Goal: Transaction & Acquisition: Purchase product/service

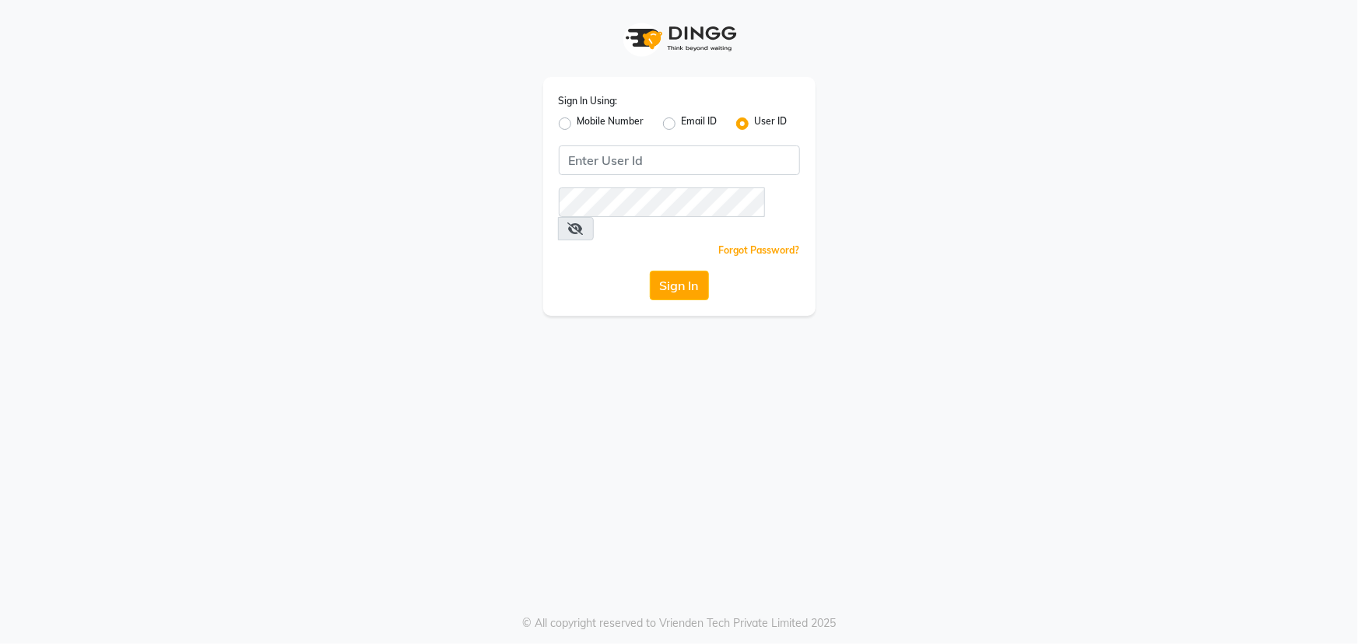
click at [623, 125] on label "Mobile Number" at bounding box center [611, 123] width 67 height 19
click at [588, 125] on input "Mobile Number" at bounding box center [583, 119] width 10 height 10
radio input "true"
radio input "false"
click at [637, 150] on input "Username" at bounding box center [705, 161] width 189 height 30
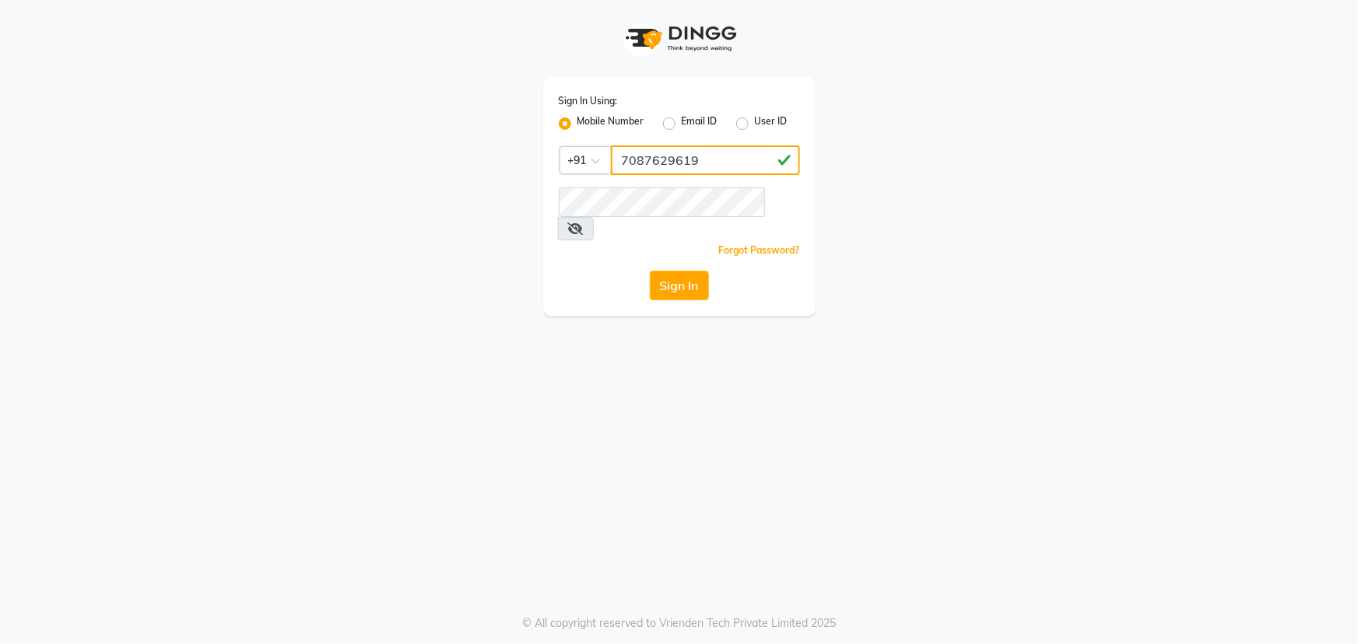
type input "7087629619"
click at [594, 217] on span at bounding box center [576, 228] width 36 height 23
click at [584, 223] on icon at bounding box center [576, 229] width 16 height 12
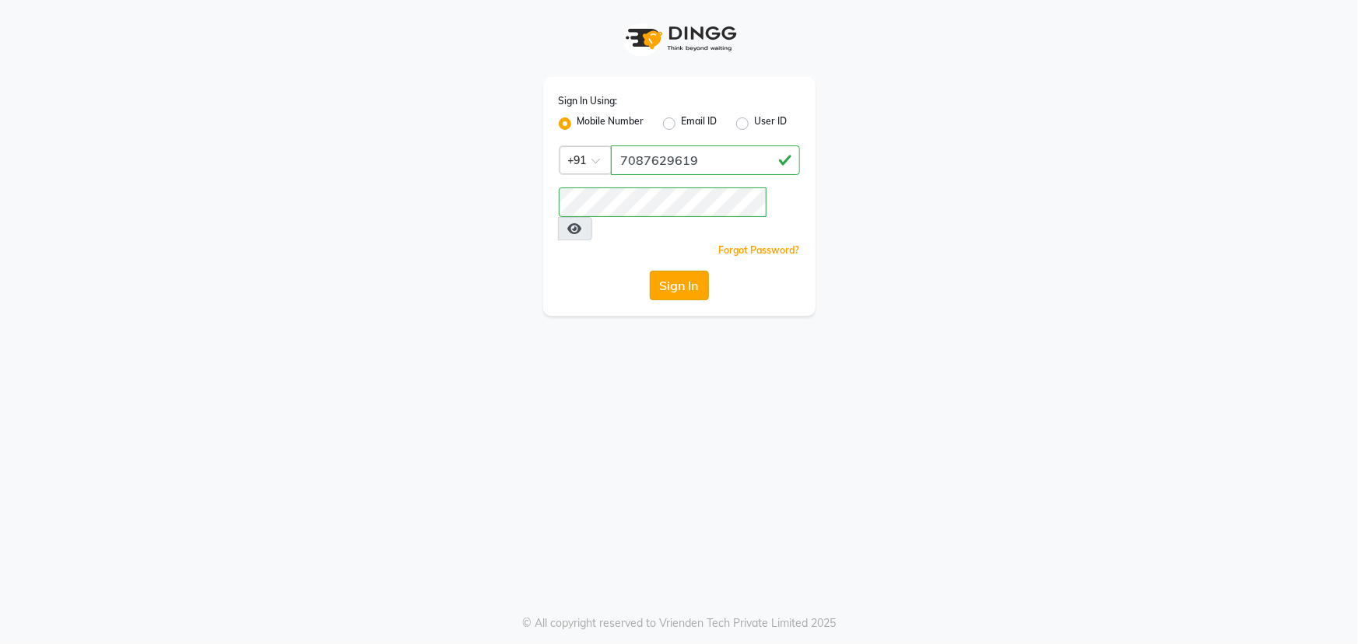
click at [684, 271] on button "Sign In" at bounding box center [679, 286] width 59 height 30
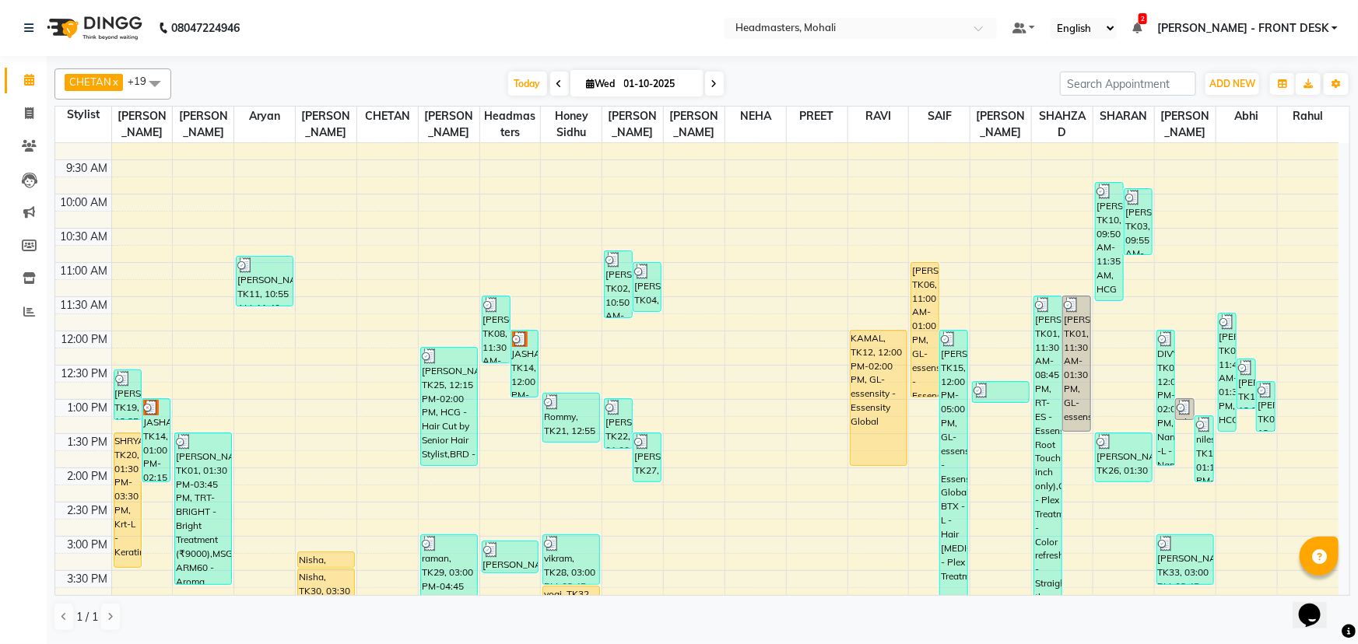
scroll to position [70, 0]
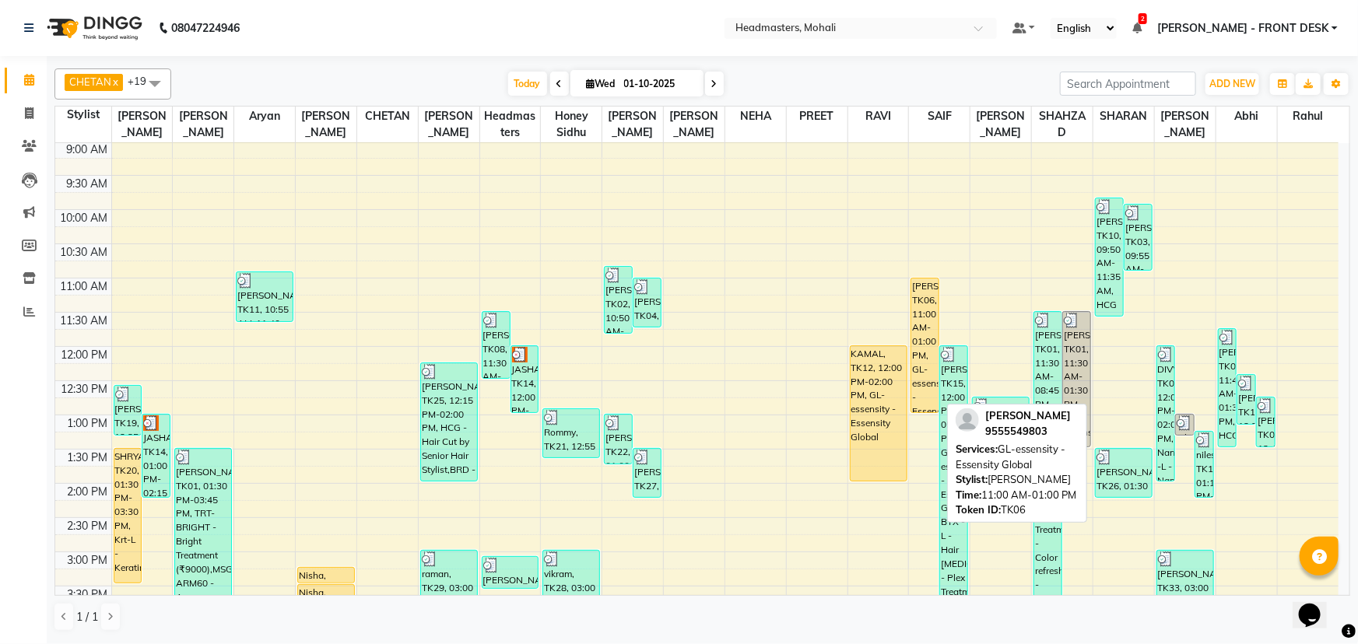
click at [923, 335] on div "[PERSON_NAME], TK06, 11:00 AM-01:00 PM, GL-essensity - Essensity Global" at bounding box center [924, 346] width 27 height 134
select select "1"
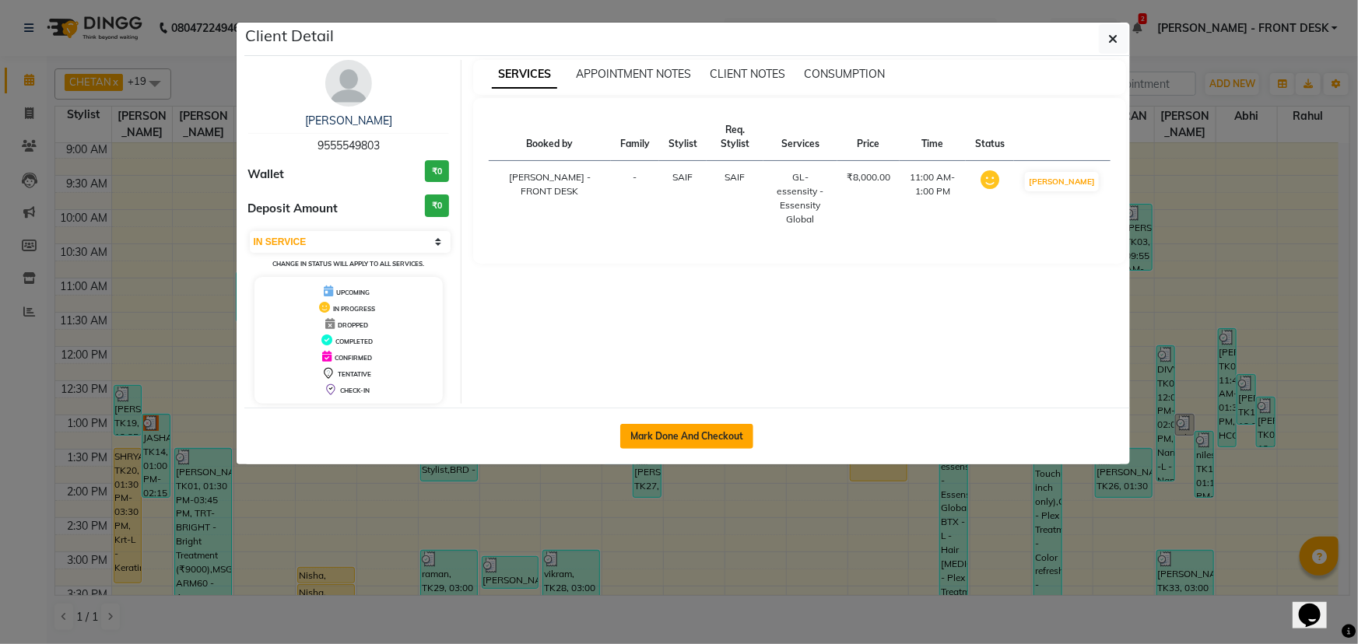
click at [648, 437] on button "Mark Done And Checkout" at bounding box center [686, 436] width 133 height 25
select select "service"
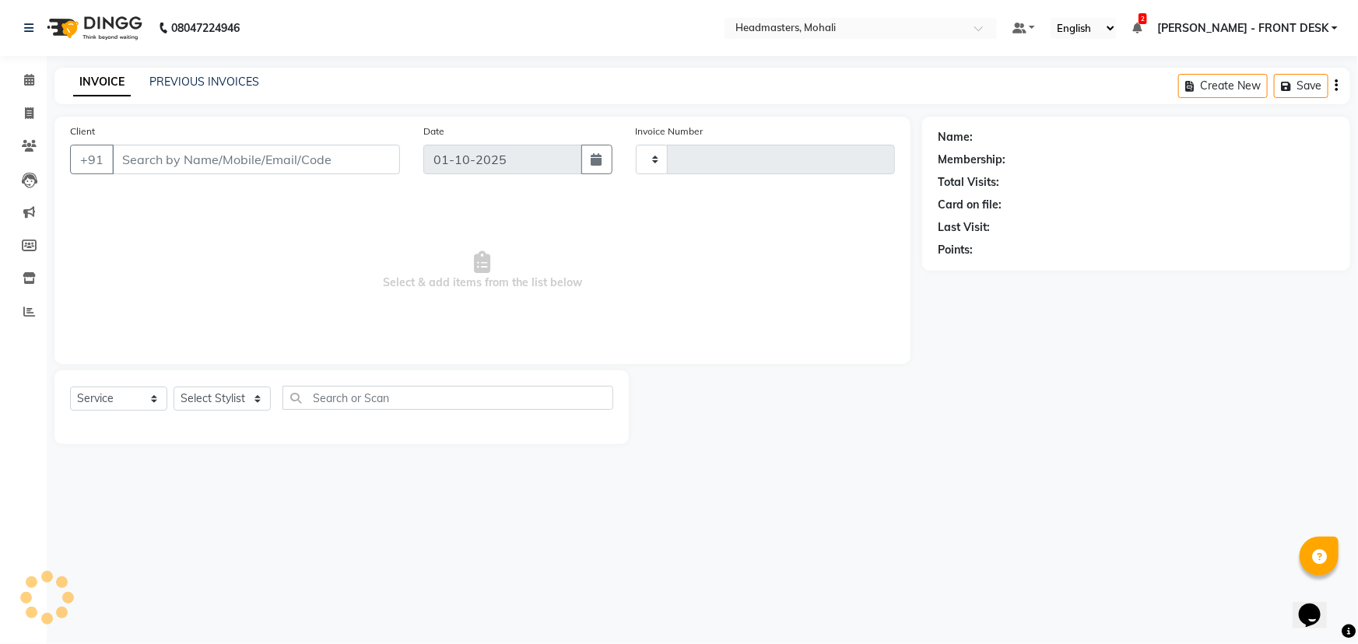
type input "10274"
select select "6604"
select select "51116"
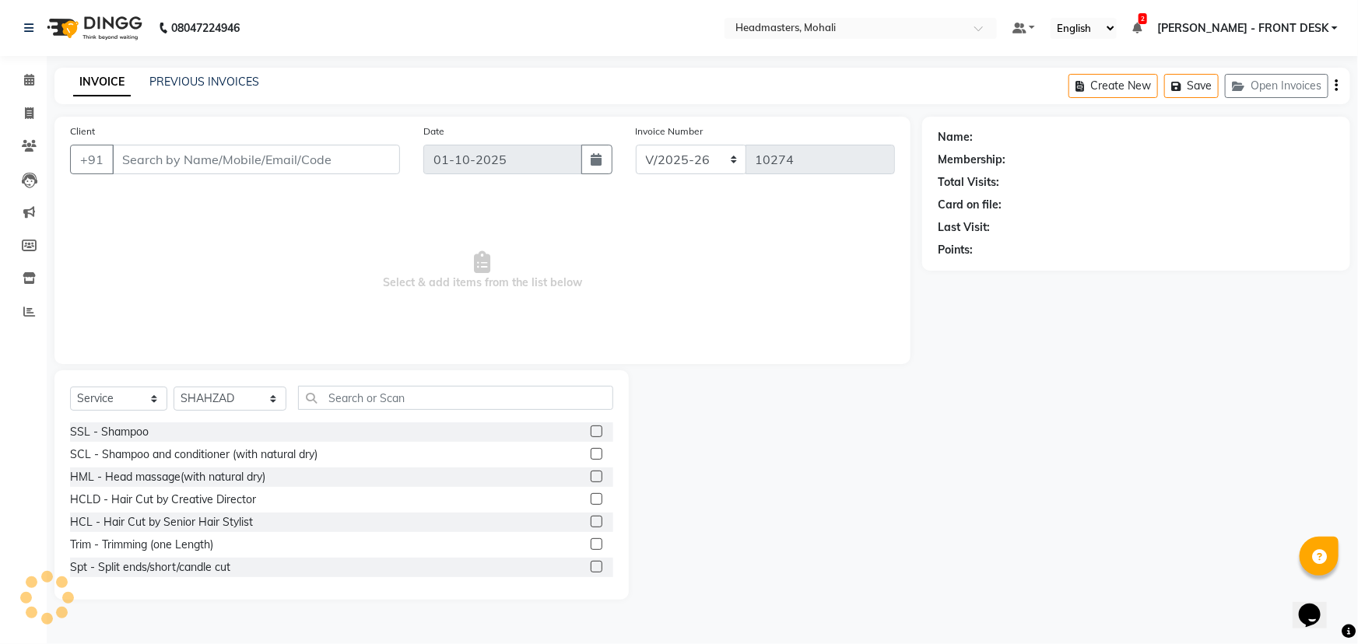
type input "9555549803"
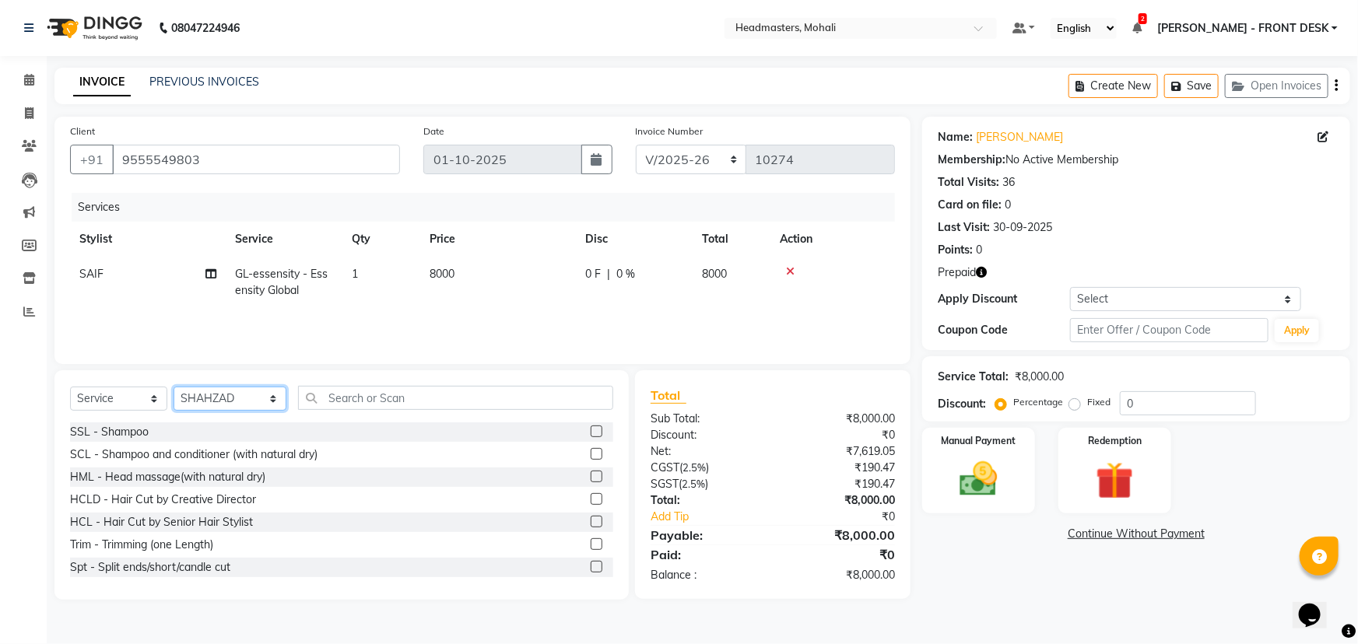
click at [250, 404] on select "Select Stylist AARIF Aarif Ansari Abhi Ali ANJANA ANJU Arshdeep Aryan Asad Azam…" at bounding box center [230, 399] width 113 height 24
select select "51117"
click at [174, 387] on select "Select Stylist AARIF Aarif Ansari Abhi Ali ANJANA ANJU Arshdeep Aryan Asad Azam…" at bounding box center [230, 399] width 113 height 24
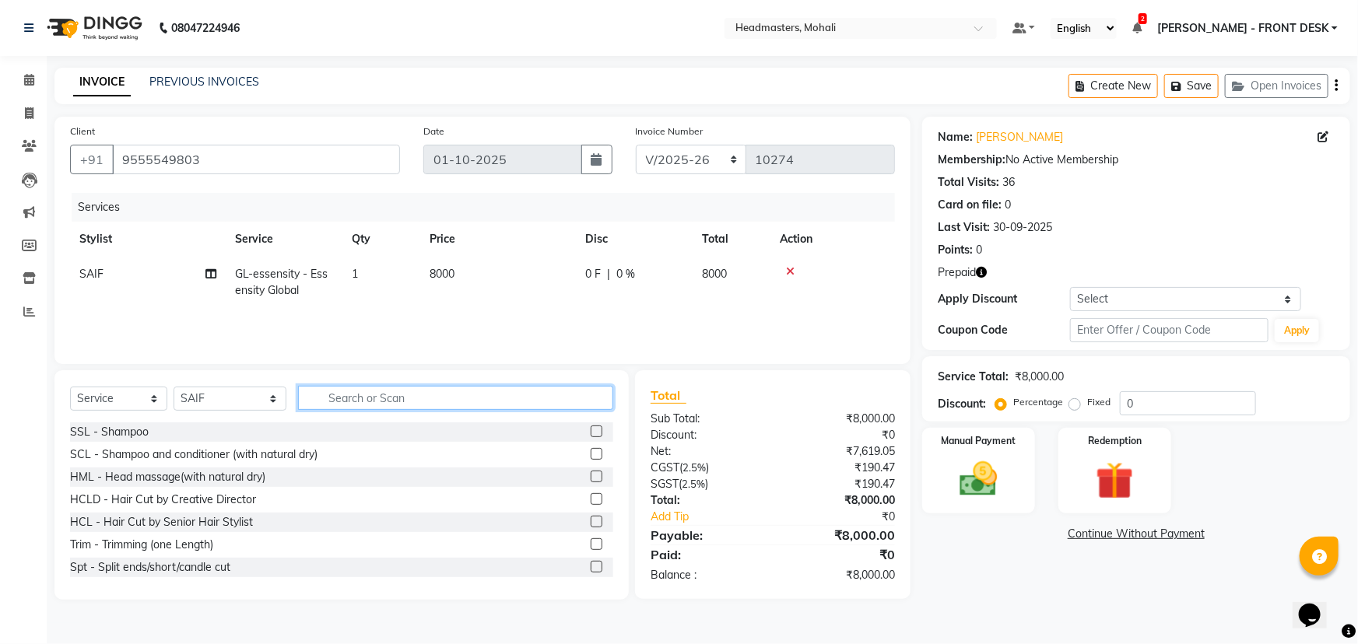
click at [328, 398] on input "text" at bounding box center [455, 398] width 315 height 24
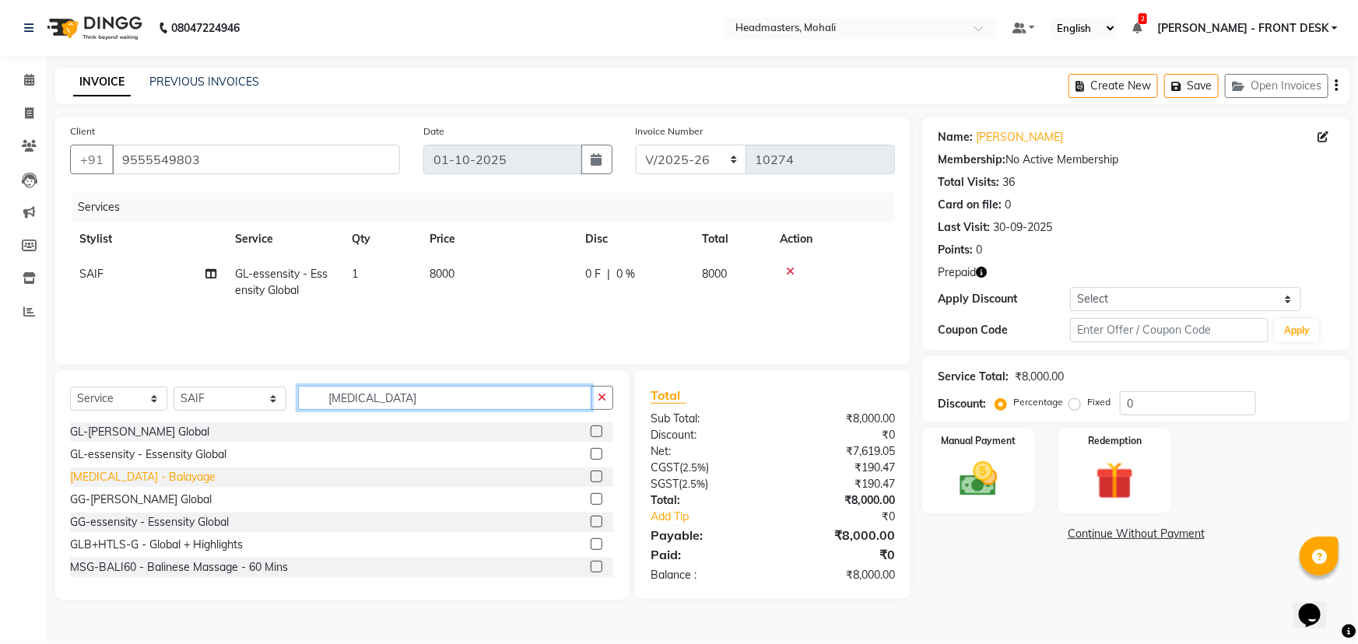
type input "bal"
click at [107, 476] on div "[MEDICAL_DATA] - Balayage" at bounding box center [143, 477] width 146 height 16
checkbox input "false"
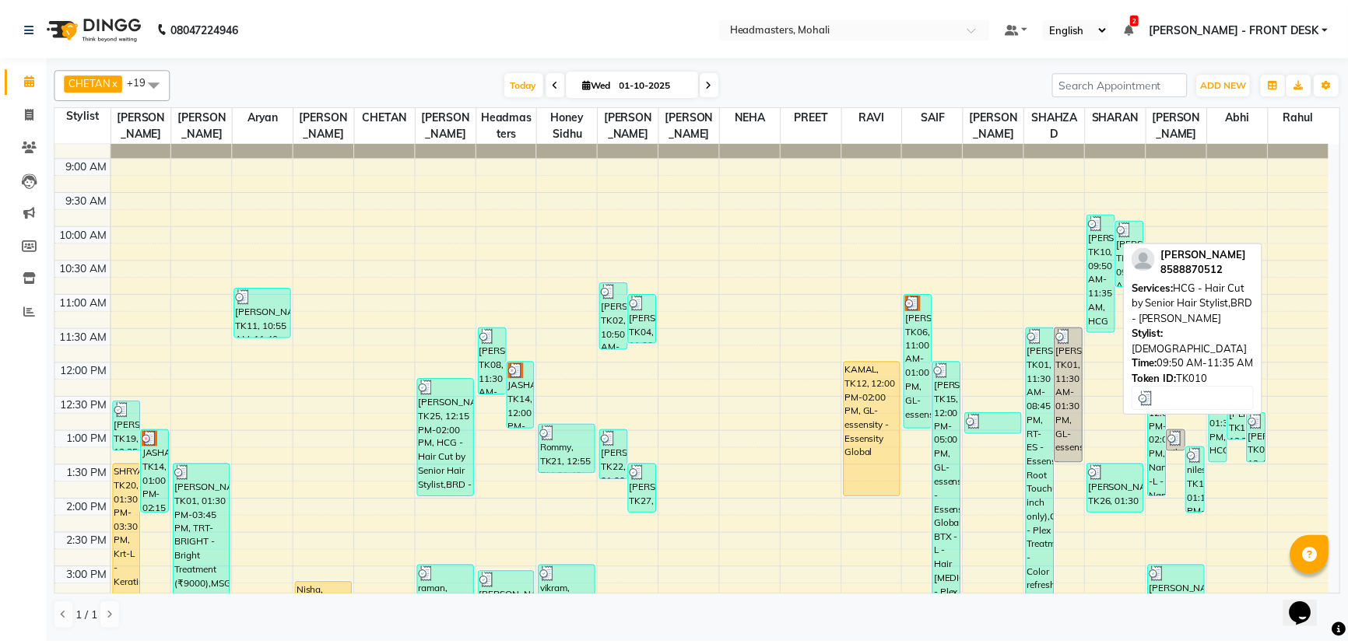
scroll to position [212, 0]
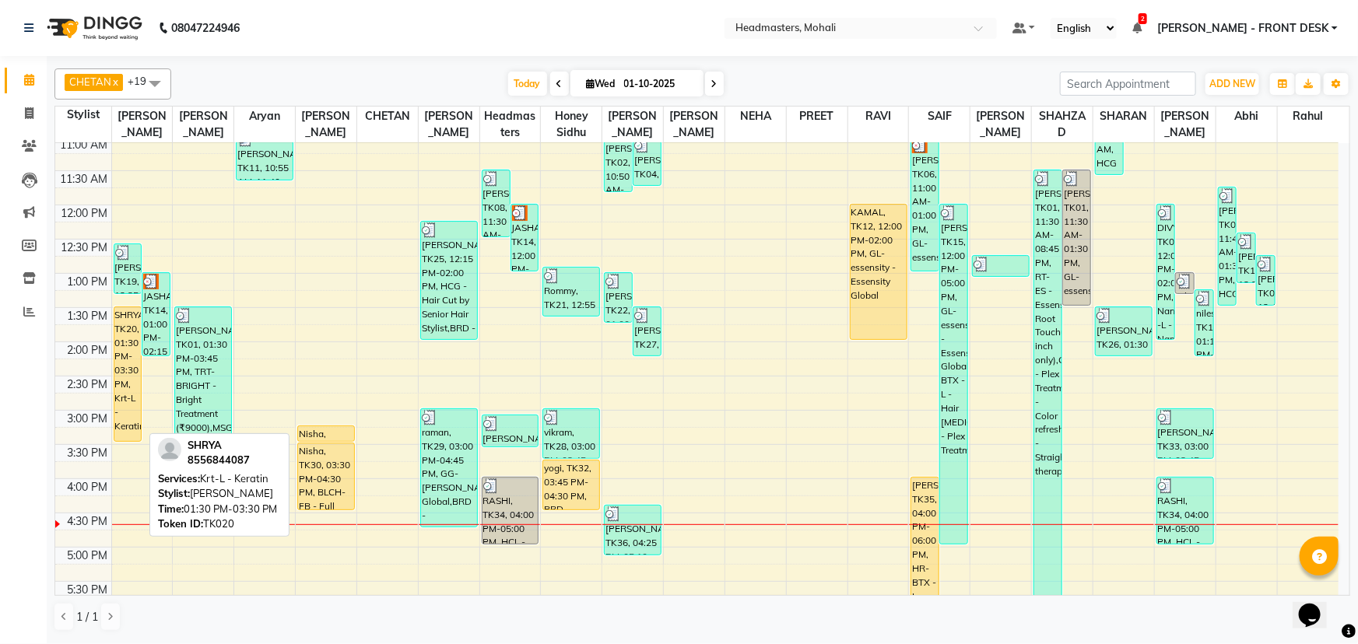
click at [139, 332] on div "SHRYA, TK20, 01:30 PM-03:30 PM, Krt-L - Keratin" at bounding box center [127, 374] width 27 height 134
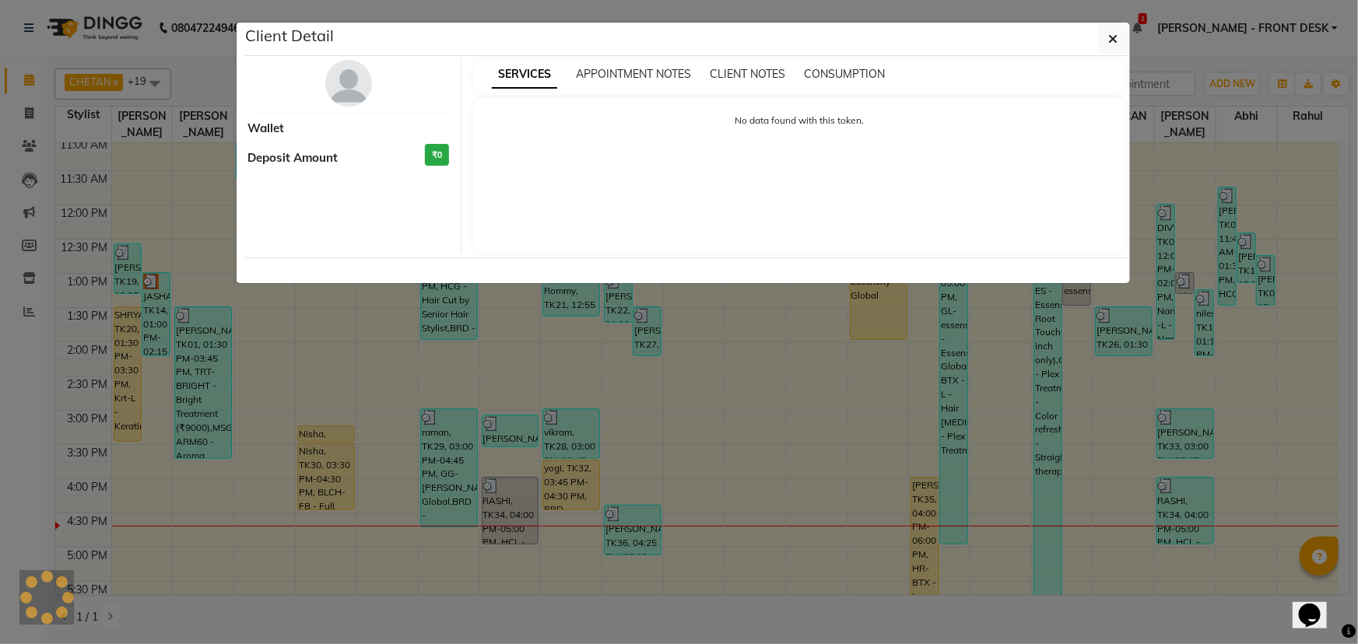
select select "1"
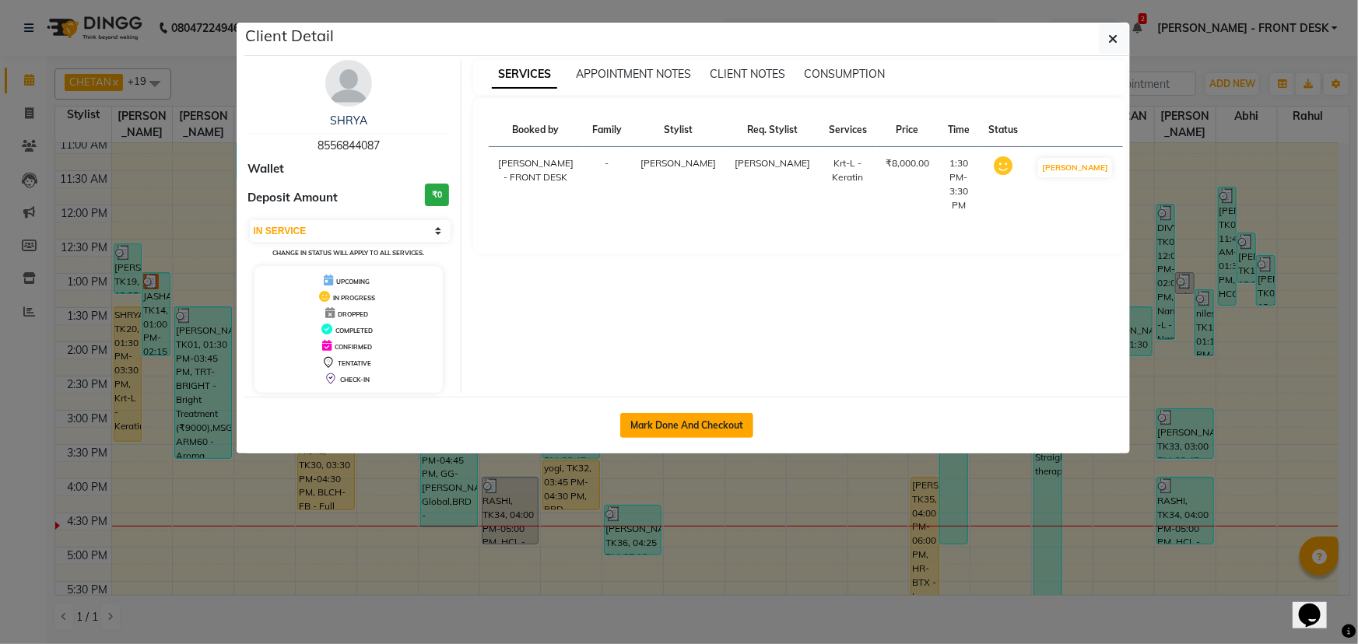
click at [708, 419] on button "Mark Done And Checkout" at bounding box center [686, 425] width 133 height 25
select select "service"
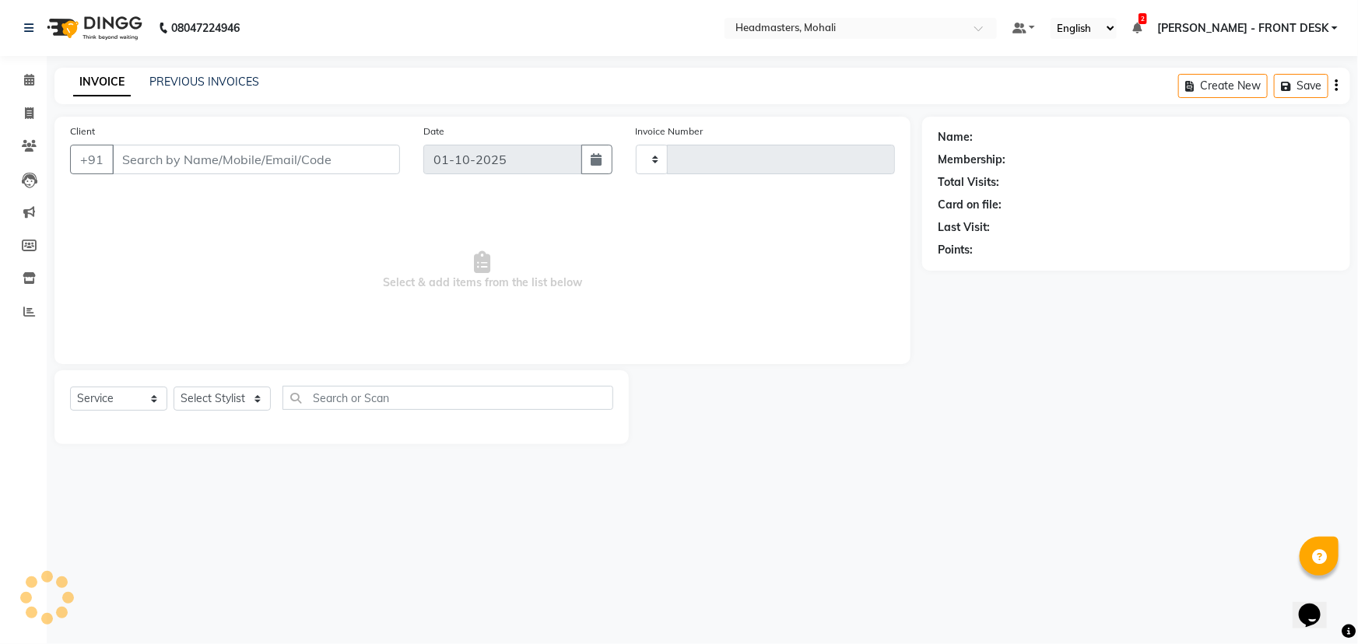
type input "10274"
select select "6604"
select select "51116"
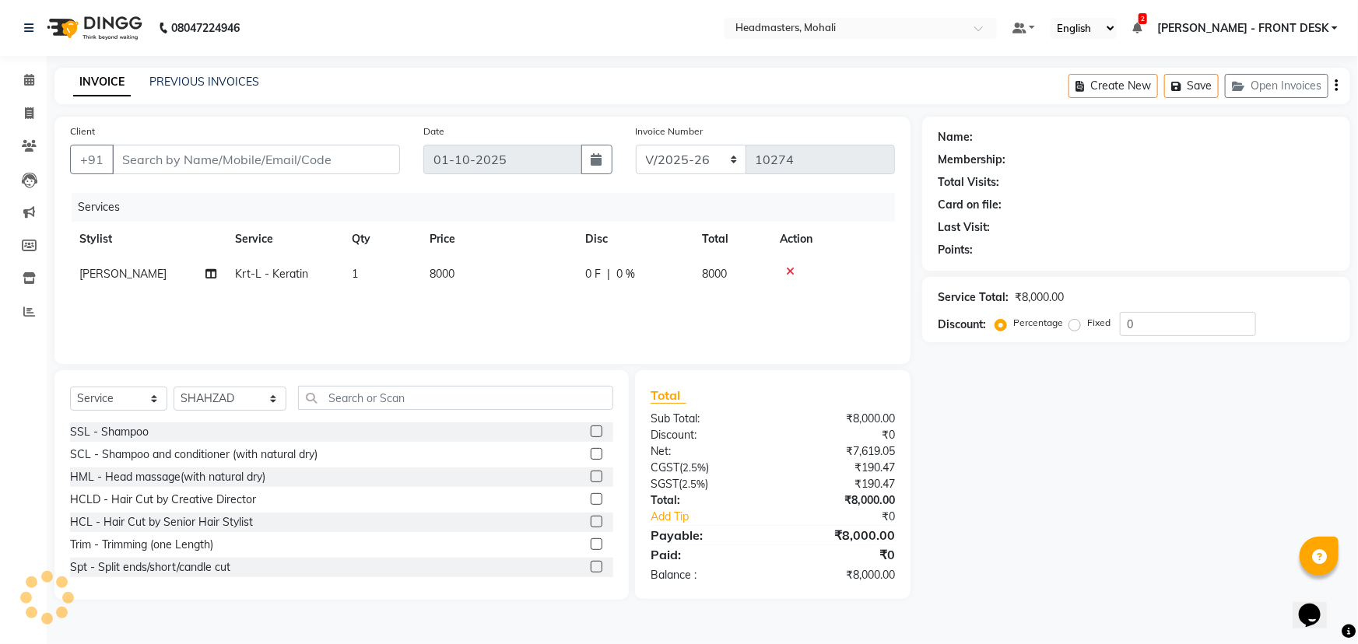
type input "8556844087"
click at [276, 279] on span "Krt-L - Keratin" at bounding box center [271, 274] width 73 height 14
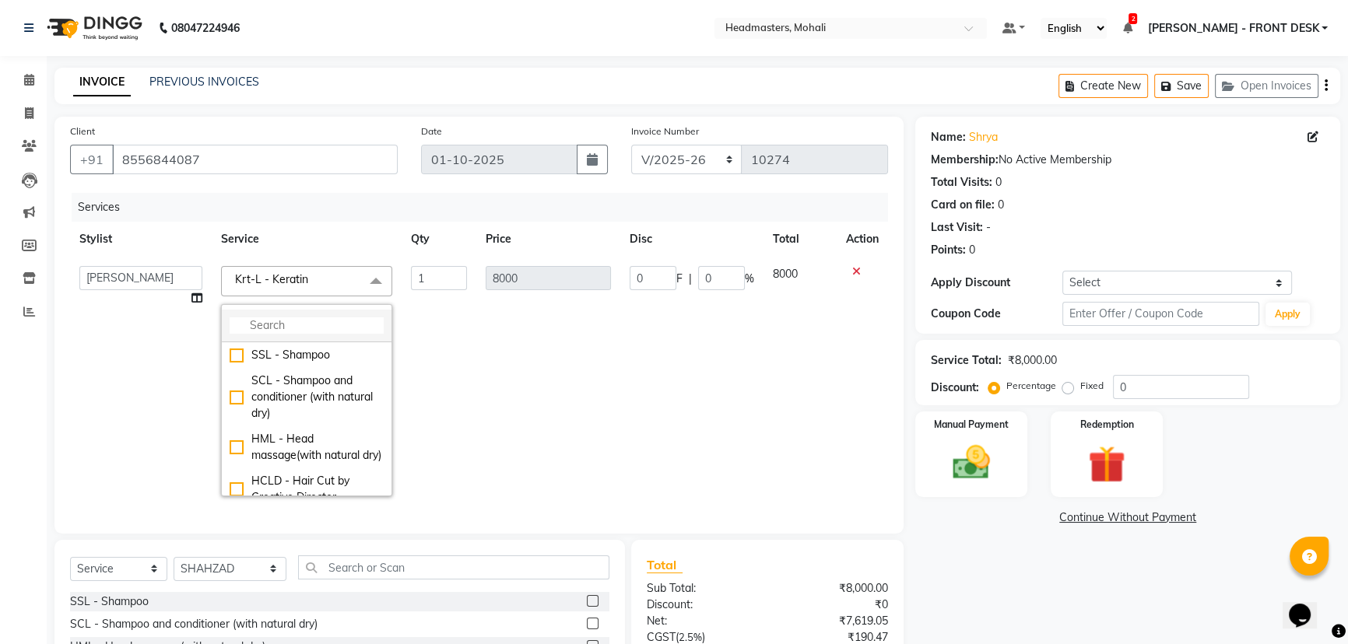
click at [273, 325] on input "multiselect-search" at bounding box center [307, 326] width 154 height 16
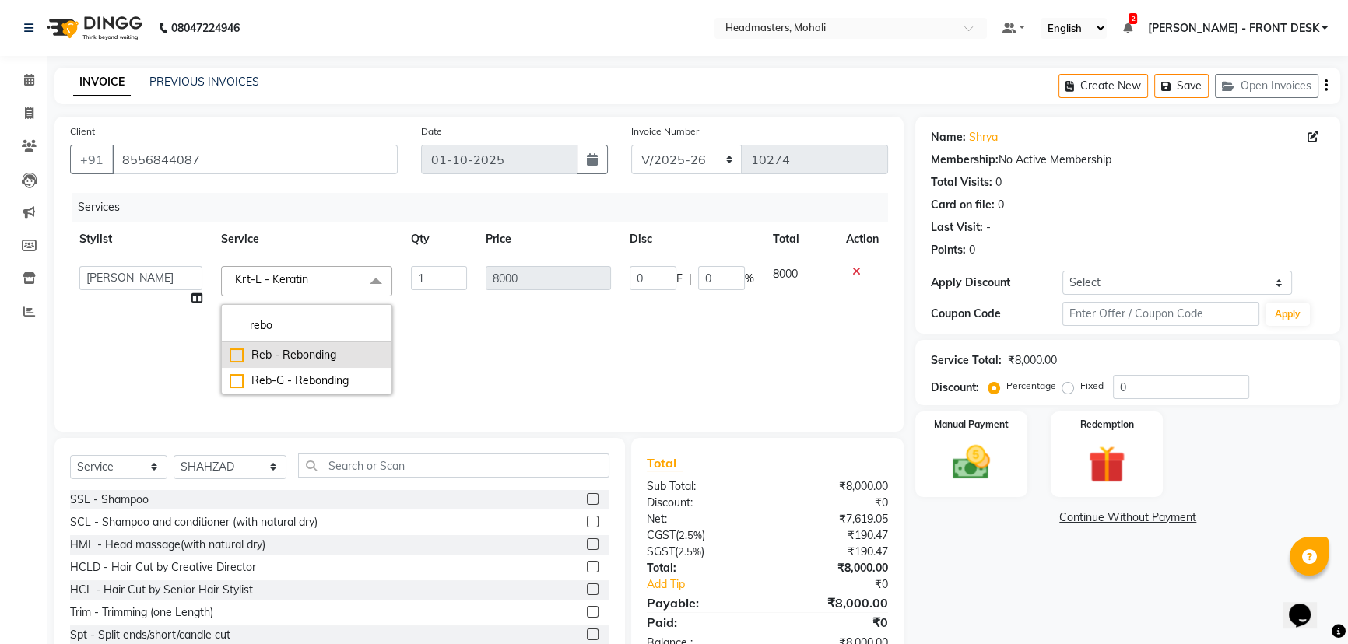
type input "rebo"
click at [283, 362] on div "Reb - Rebonding" at bounding box center [307, 355] width 154 height 16
checkbox input "true"
click at [543, 300] on td "8000" at bounding box center [548, 330] width 144 height 147
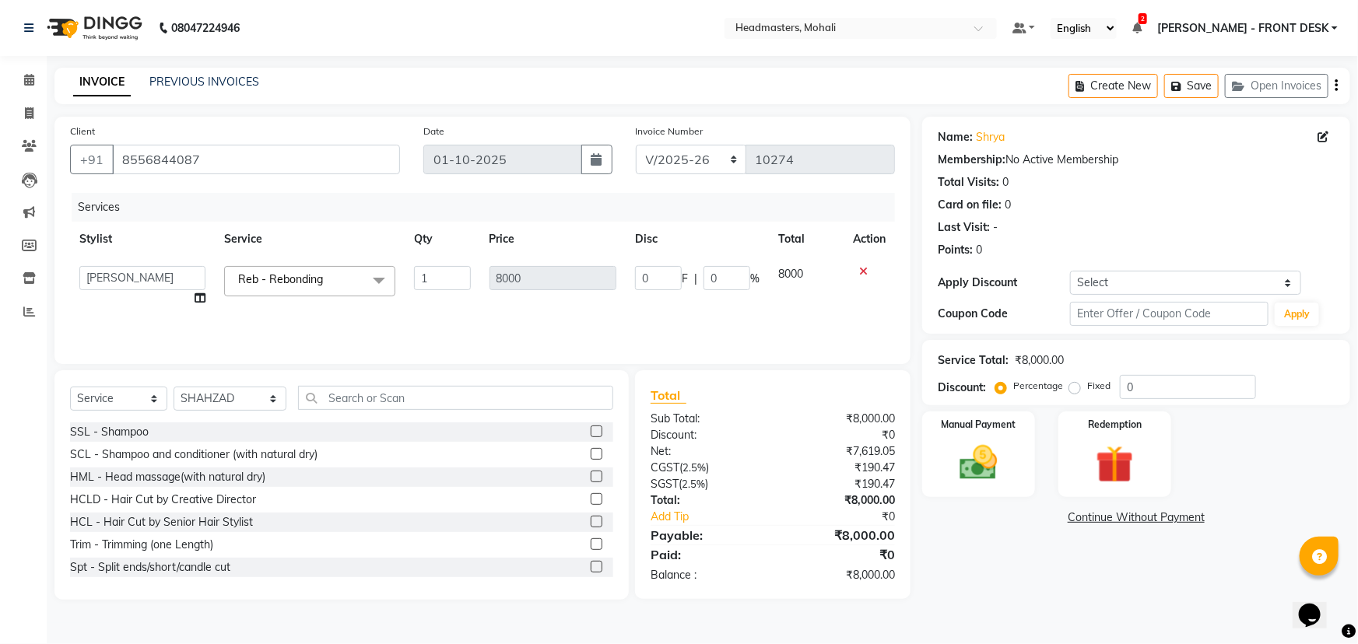
click at [241, 416] on div "Select Service Product Membership Package Voucher Prepaid Gift Card Select Styl…" at bounding box center [341, 404] width 543 height 37
drag, startPoint x: 240, startPoint y: 406, endPoint x: 240, endPoint y: 394, distance: 12.5
click at [240, 406] on select "Select Stylist AARIF Aarif Ansari Abhi Ali ANJANA ANJU Arshdeep Aryan Asad Azam…" at bounding box center [230, 399] width 113 height 24
select select "51118"
click at [174, 387] on select "Select Stylist AARIF Aarif Ansari Abhi Ali ANJANA ANJU Arshdeep Aryan Asad Azam…" at bounding box center [230, 399] width 113 height 24
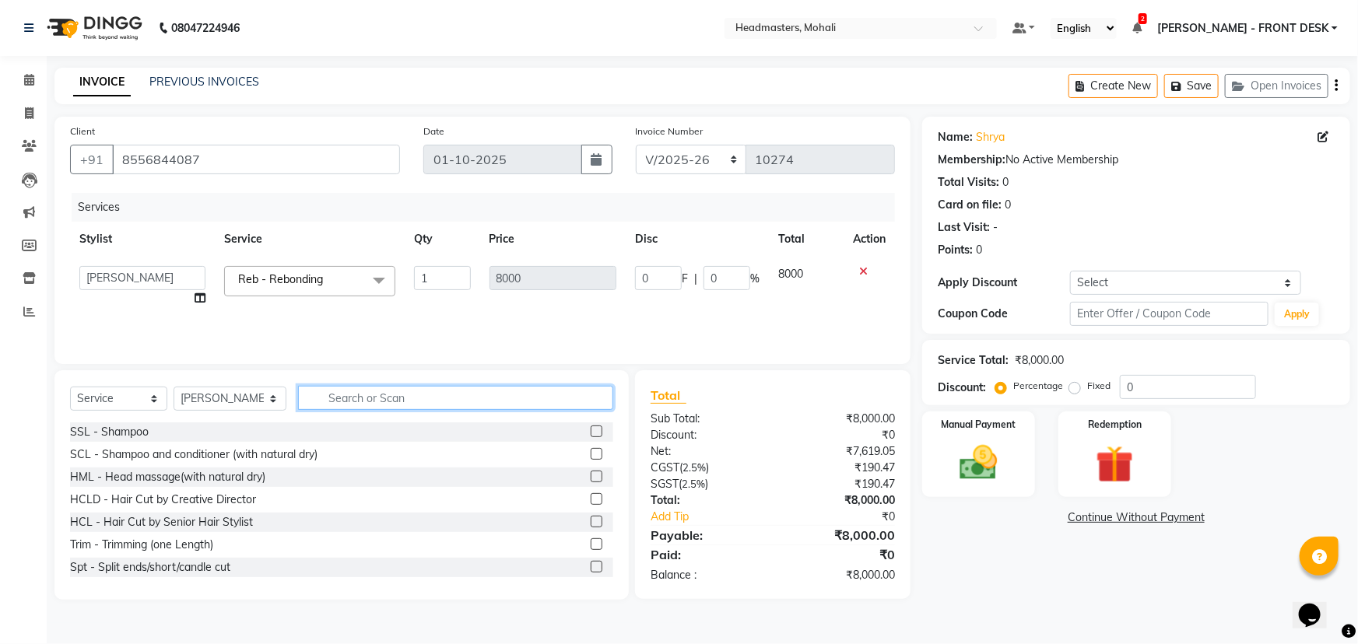
click at [311, 395] on input "text" at bounding box center [455, 398] width 315 height 24
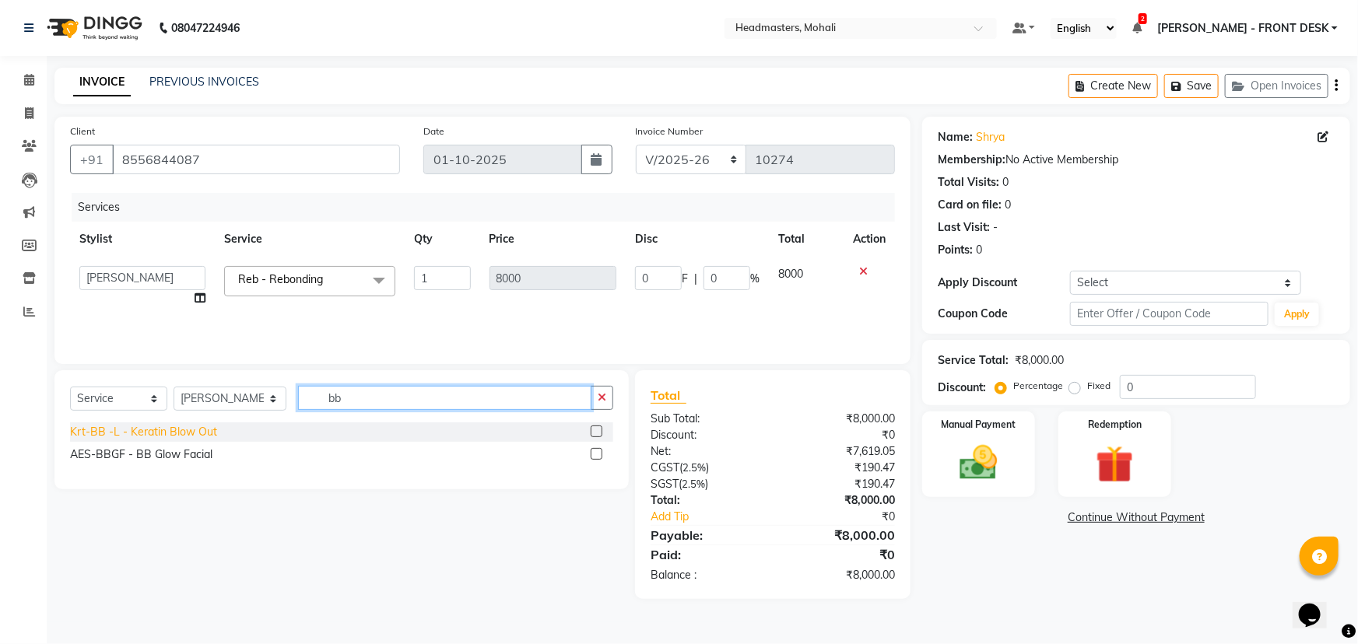
type input "bb"
click at [207, 439] on div "Krt-BB -L - Keratin Blow Out" at bounding box center [143, 432] width 147 height 16
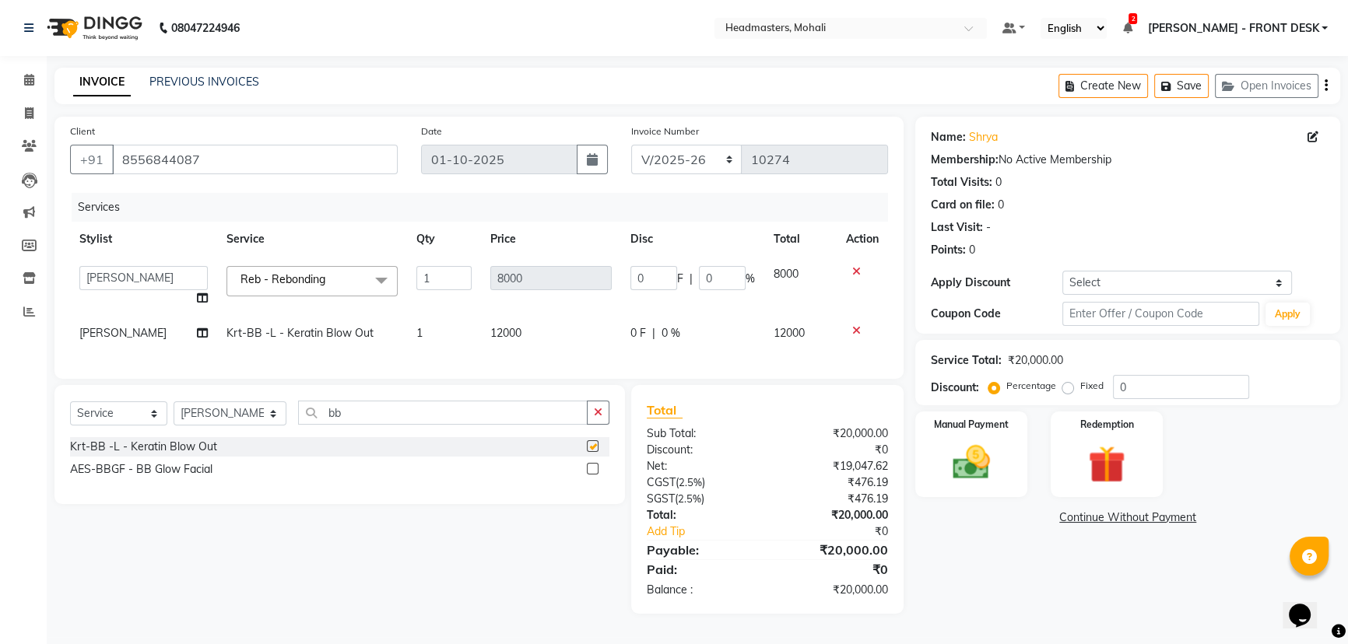
checkbox input "false"
drag, startPoint x: 342, startPoint y: 427, endPoint x: 304, endPoint y: 428, distance: 38.1
click at [304, 425] on input "bb" at bounding box center [443, 413] width 290 height 24
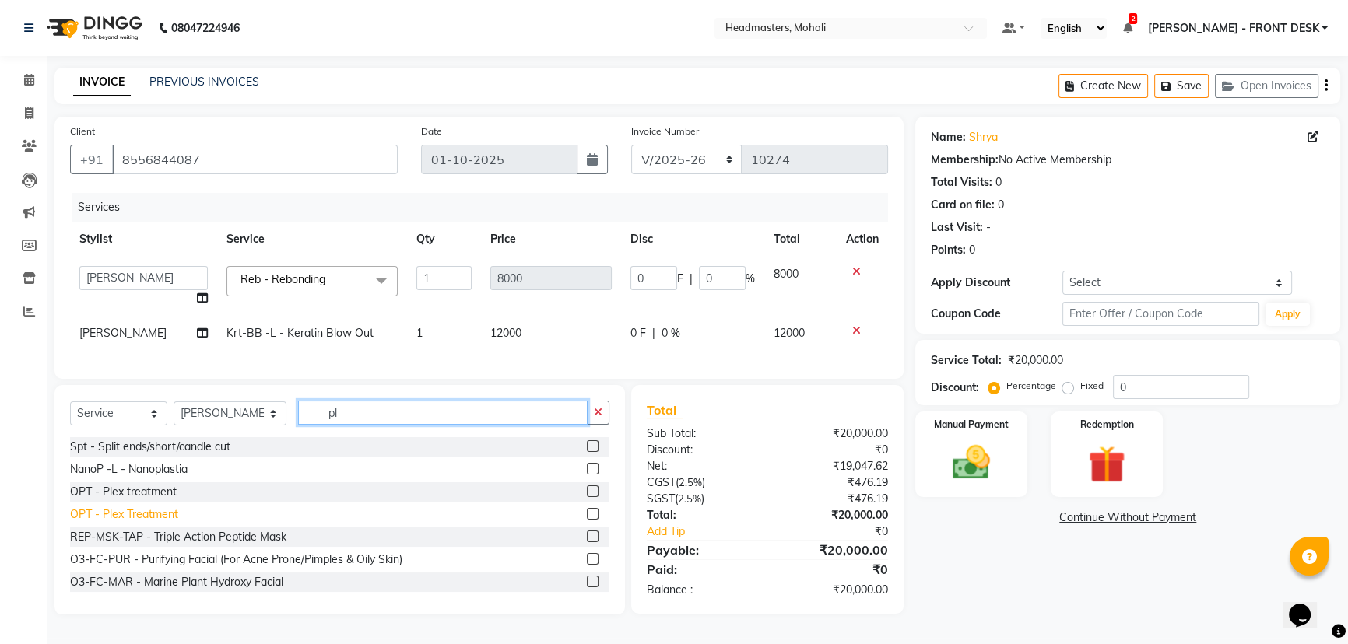
type input "pl"
click at [149, 523] on div "OPT - Plex Treatment" at bounding box center [124, 515] width 108 height 16
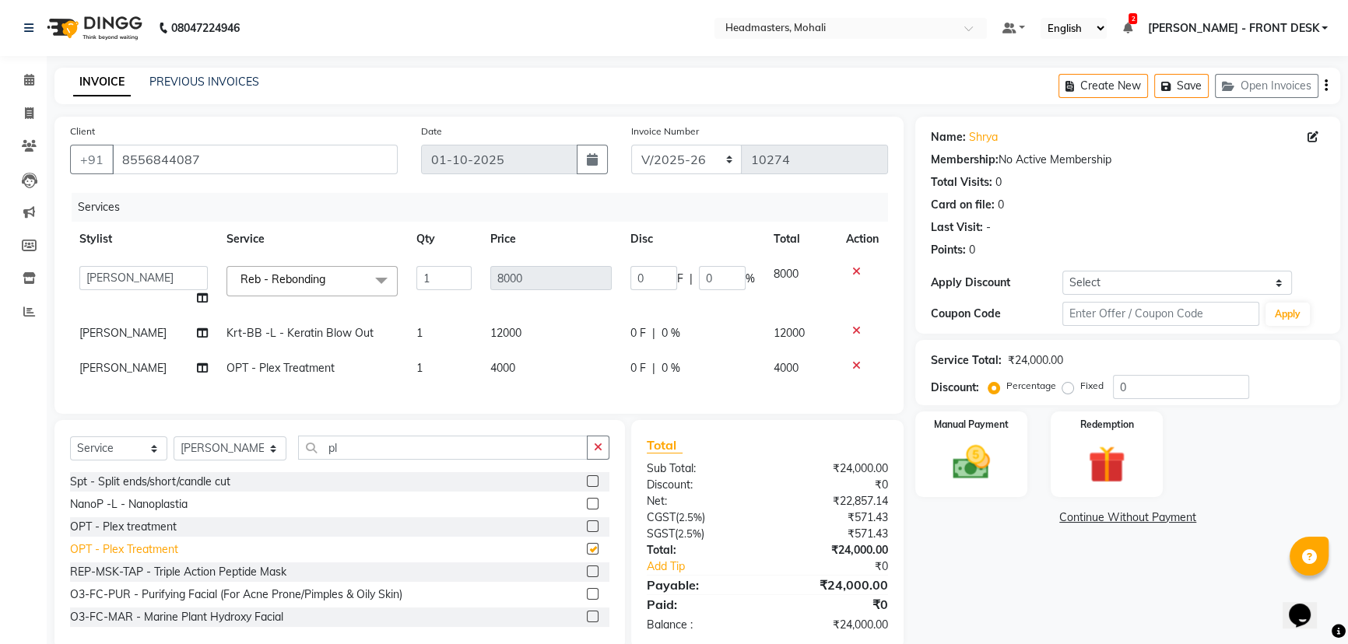
checkbox input "false"
click at [1062, 377] on div "Percentage Fixed" at bounding box center [1052, 387] width 121 height 20
click at [1080, 383] on label "Fixed" at bounding box center [1091, 386] width 23 height 14
click at [1066, 383] on input "Fixed" at bounding box center [1071, 386] width 11 height 11
radio input "true"
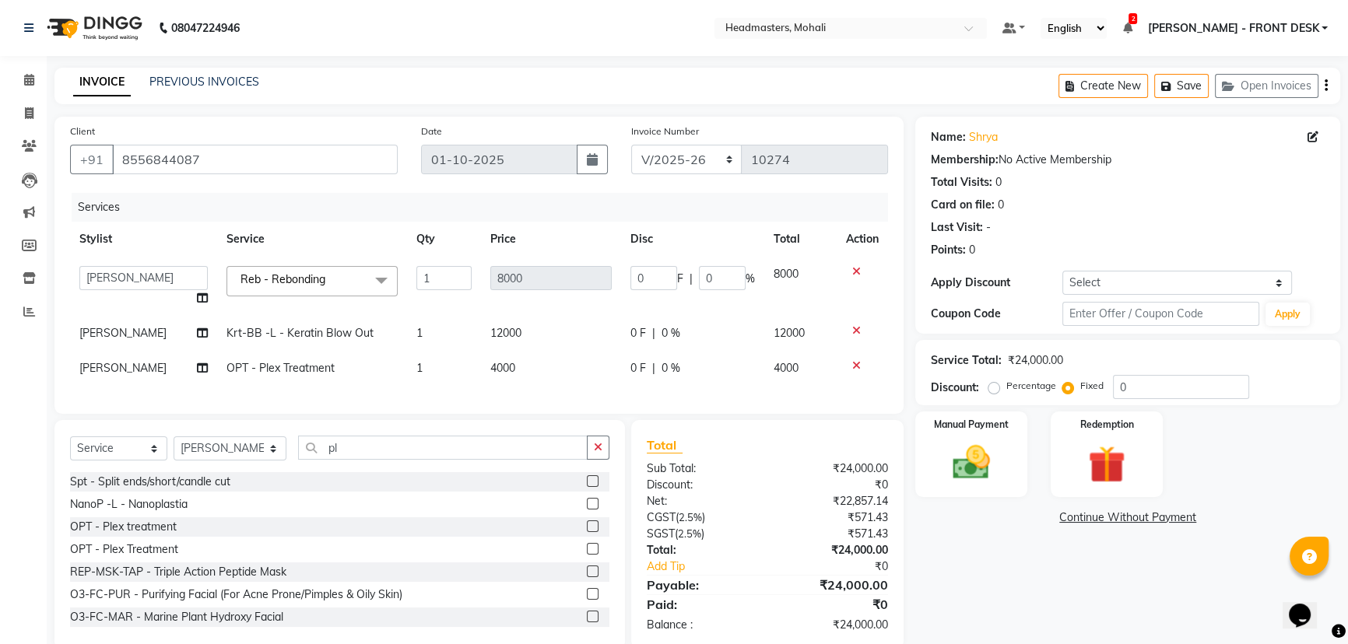
click at [746, 344] on td "0 F | 0 %" at bounding box center [692, 333] width 143 height 35
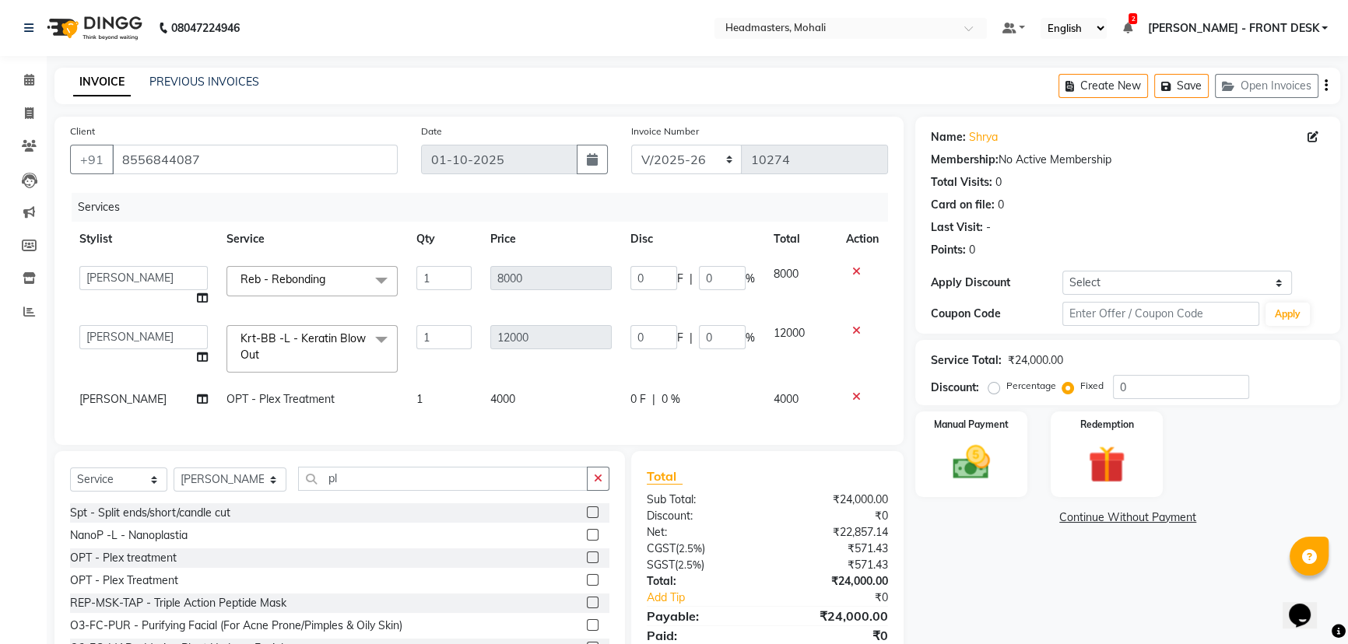
click at [645, 393] on div "0 F | 0 %" at bounding box center [692, 400] width 125 height 16
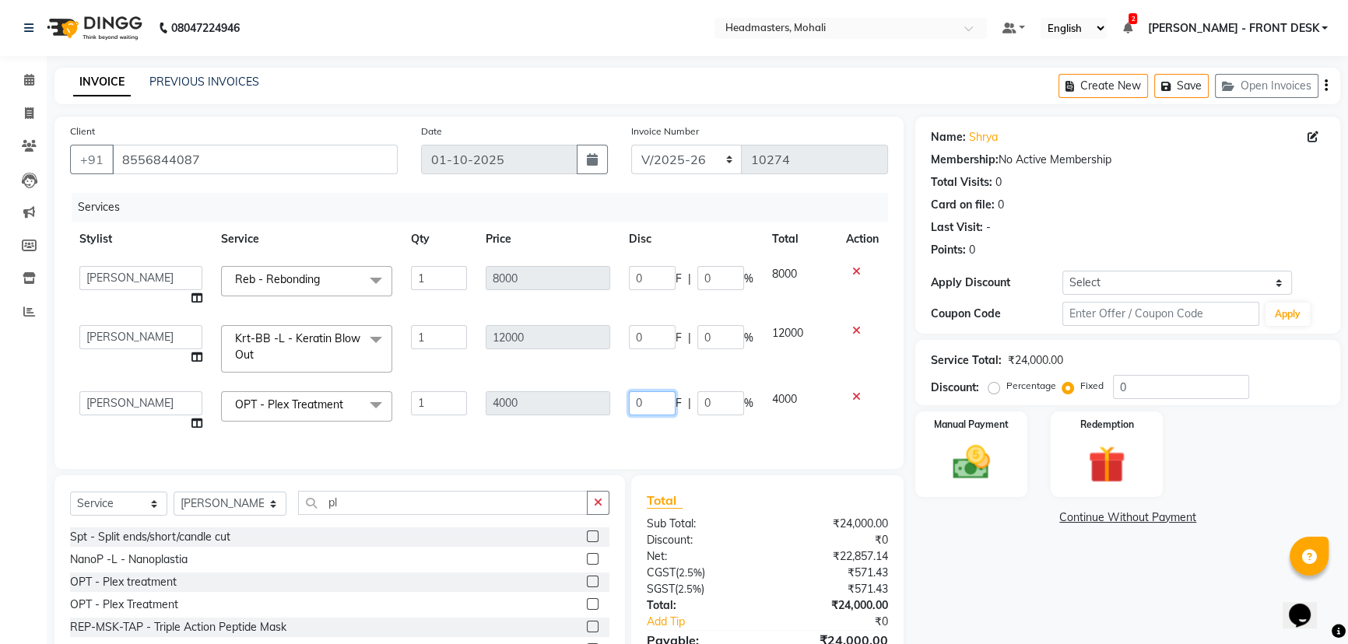
click at [651, 399] on input "0" at bounding box center [652, 404] width 47 height 24
type input "02500"
click at [698, 344] on input "0" at bounding box center [720, 337] width 47 height 24
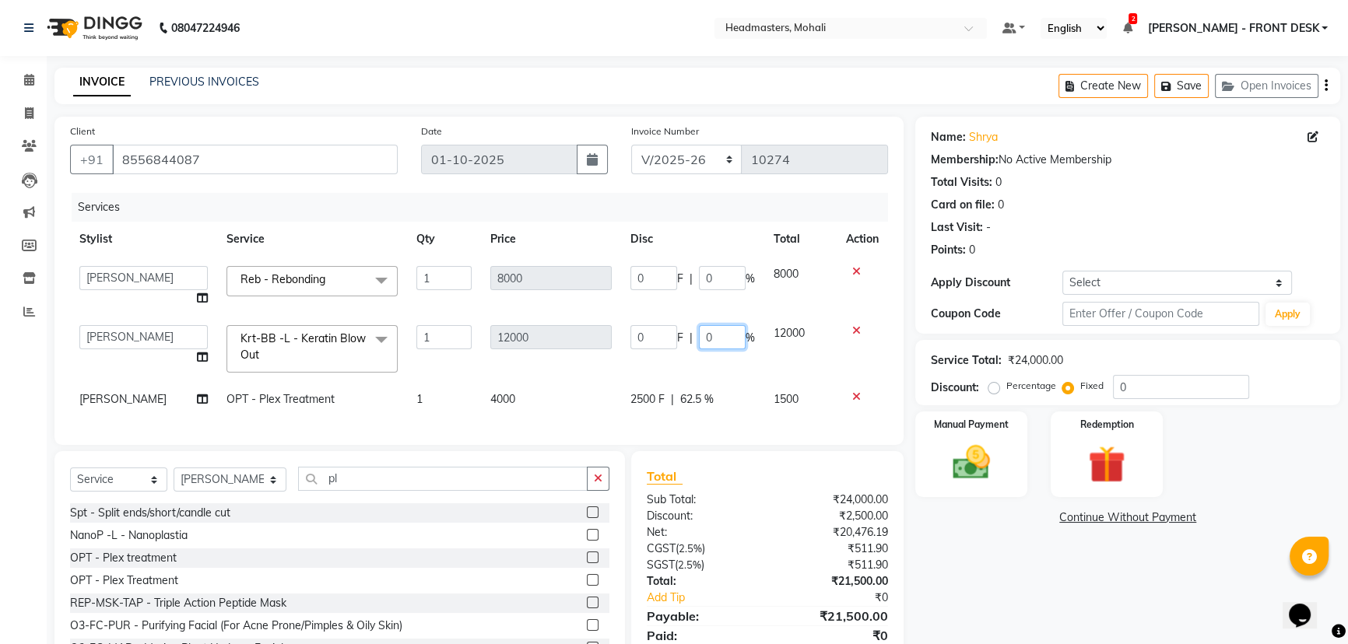
type input "50"
click at [703, 283] on input "0" at bounding box center [722, 278] width 47 height 24
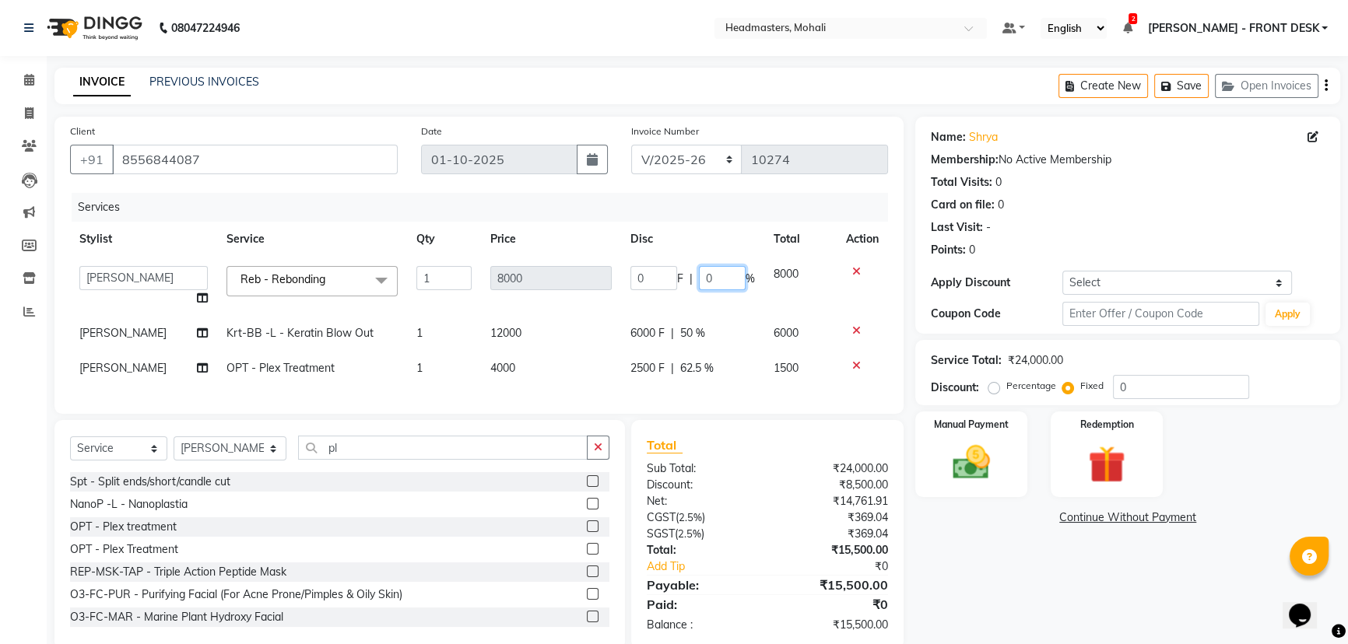
type input "50"
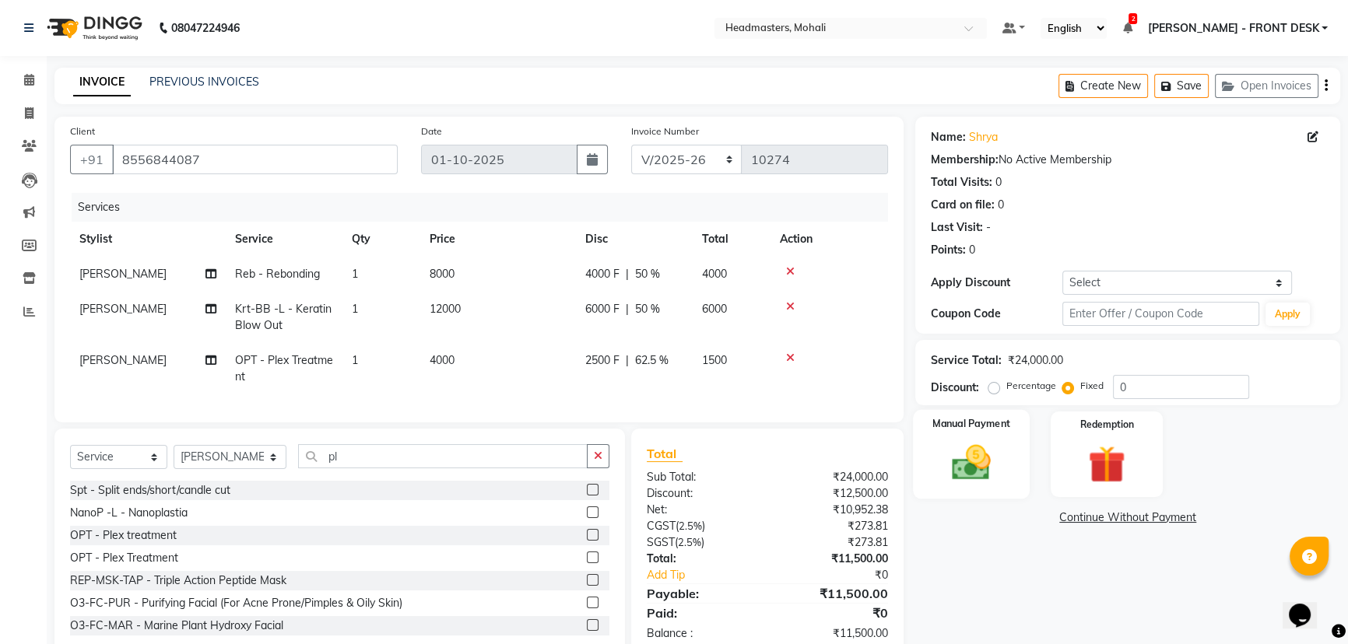
click at [958, 444] on img at bounding box center [971, 463] width 63 height 44
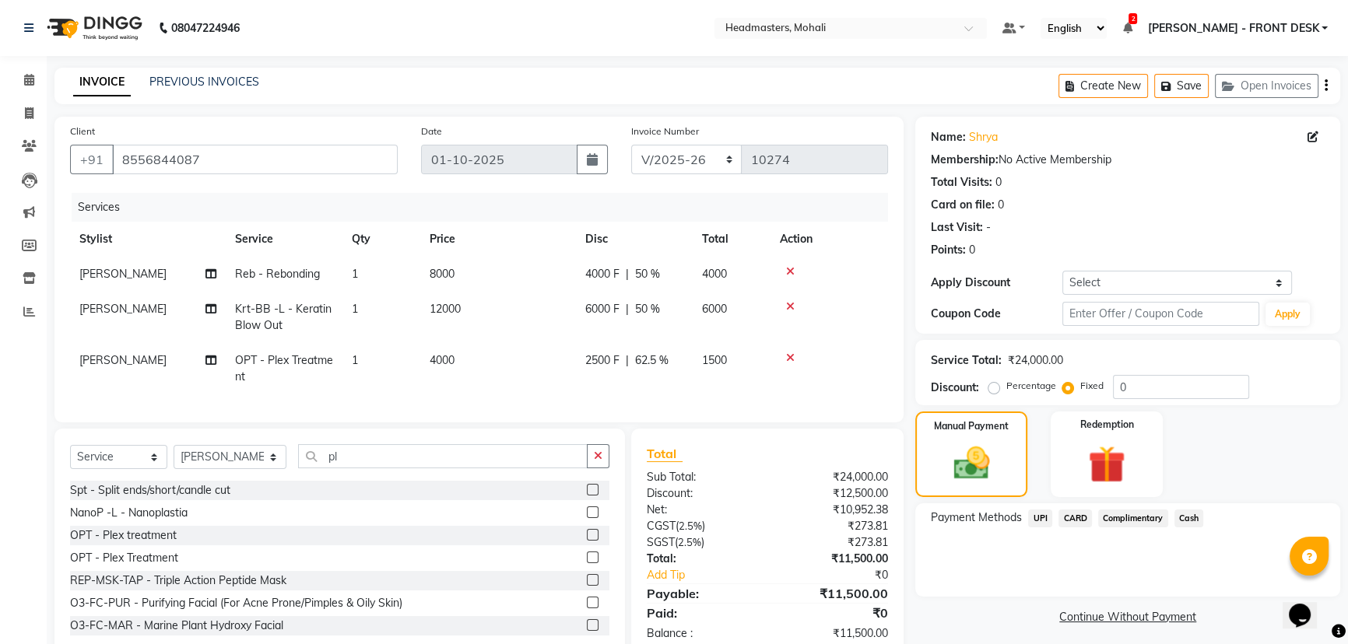
click at [616, 314] on span "6000 F" at bounding box center [602, 309] width 34 height 16
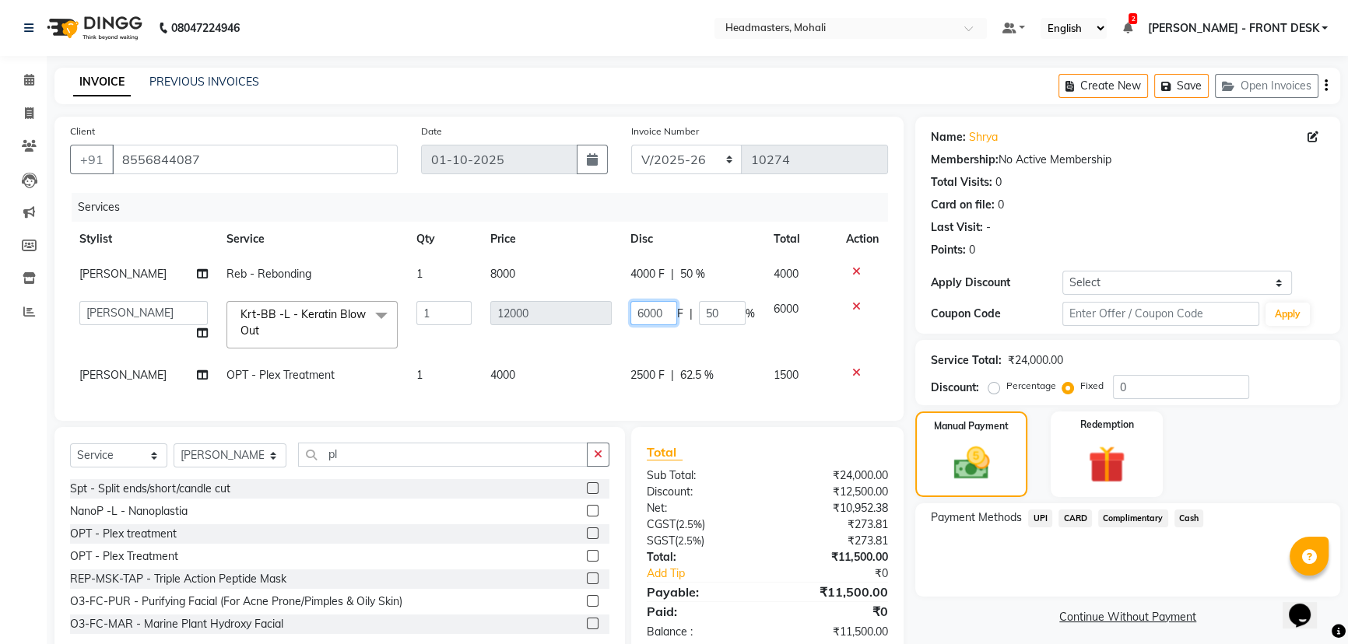
click at [656, 311] on input "6000" at bounding box center [653, 313] width 47 height 24
drag, startPoint x: 665, startPoint y: 312, endPoint x: 630, endPoint y: 318, distance: 34.8
click at [630, 318] on input "6000" at bounding box center [653, 313] width 47 height 24
type input "6500"
click at [1081, 524] on span "CARD" at bounding box center [1075, 519] width 33 height 18
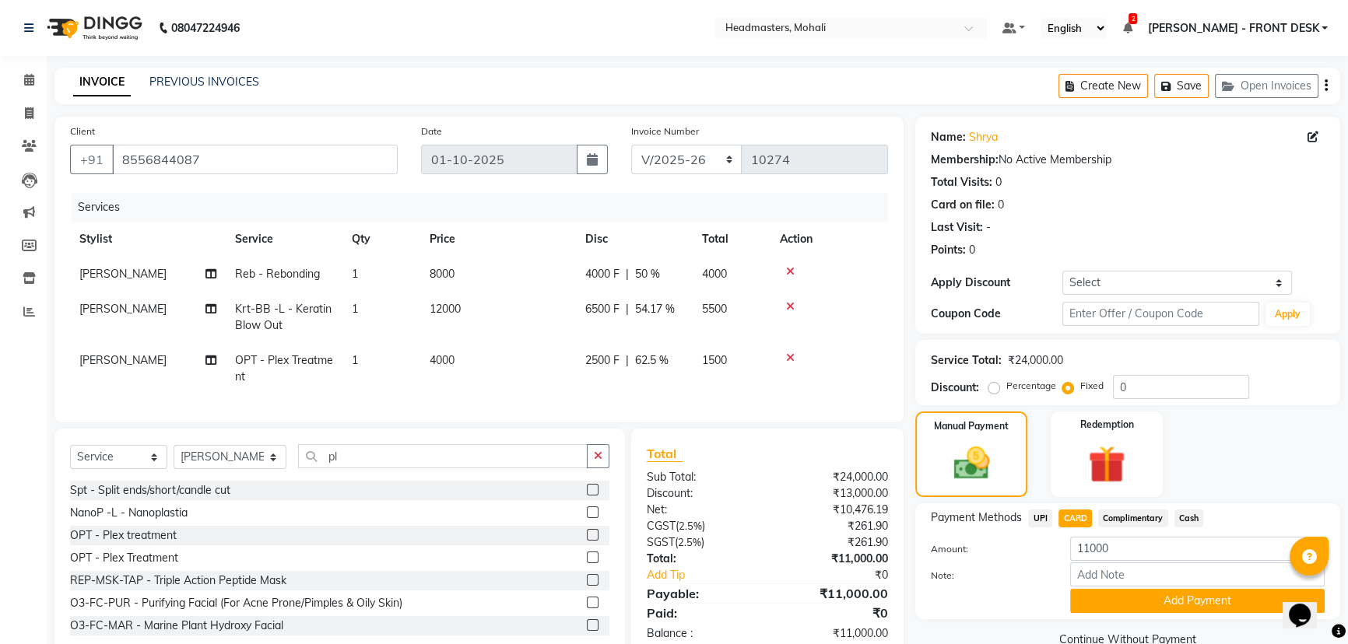
click at [1049, 523] on span "UPI" at bounding box center [1040, 519] width 24 height 18
click at [1105, 599] on button "Add Payment" at bounding box center [1197, 601] width 255 height 24
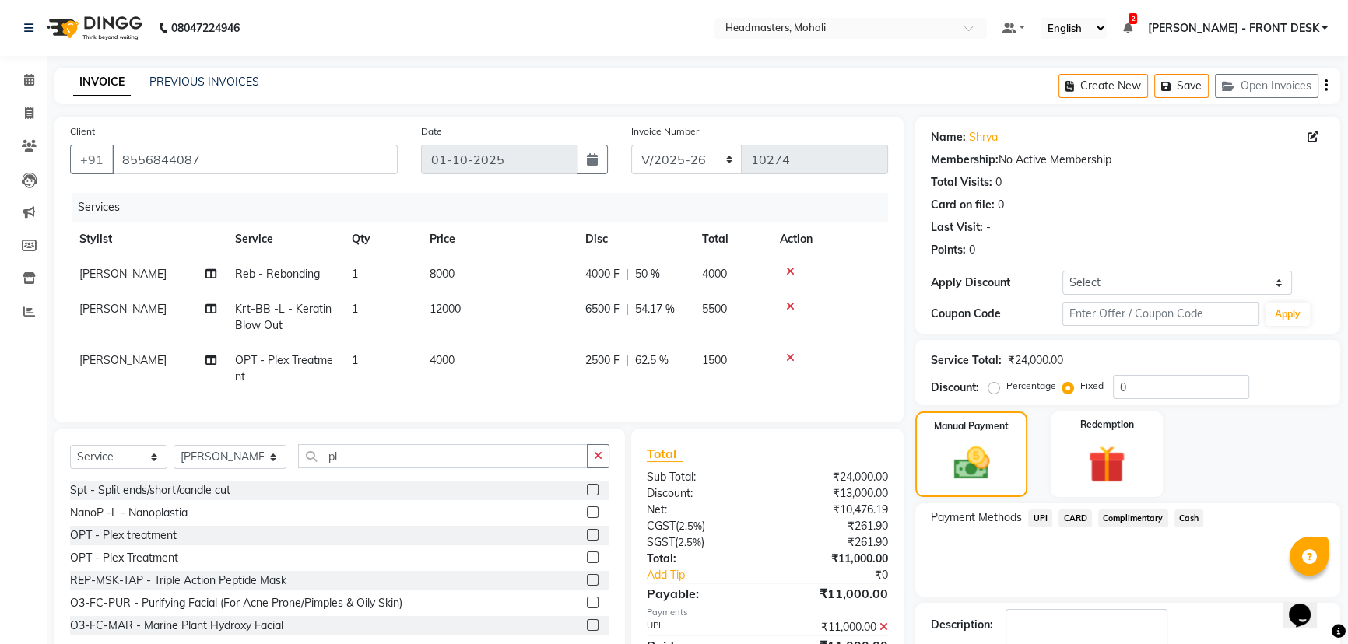
scroll to position [79, 0]
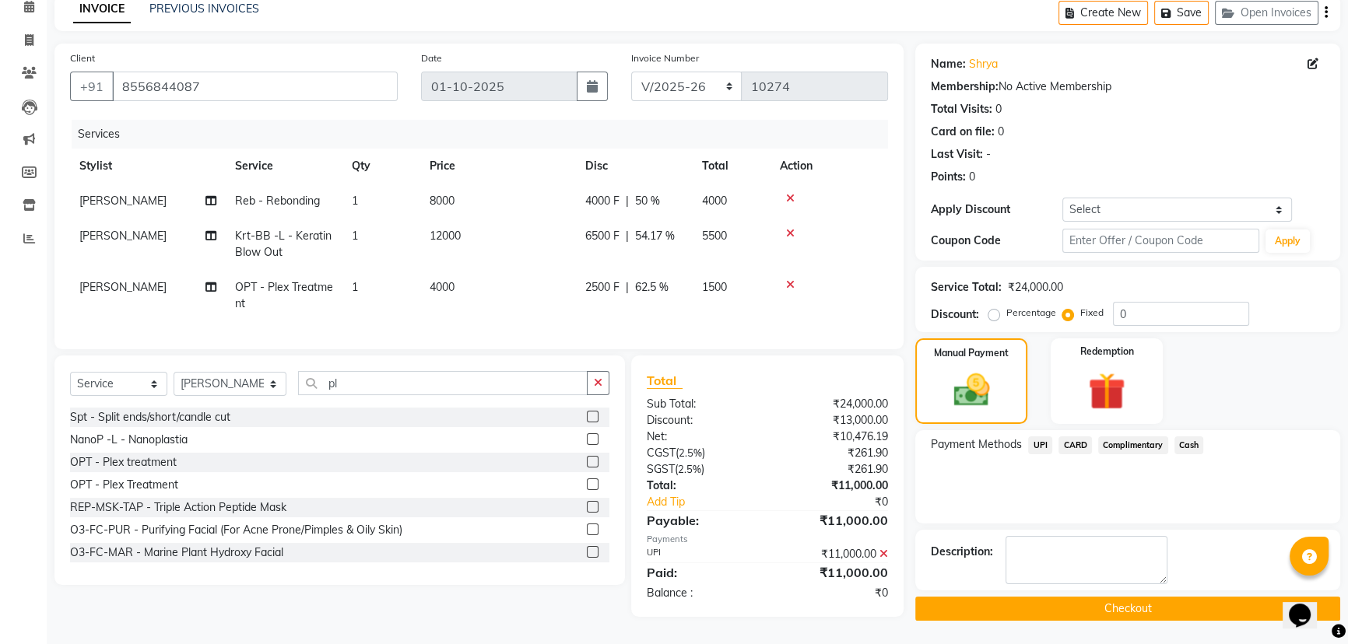
click at [1164, 602] on button "Checkout" at bounding box center [1127, 609] width 425 height 24
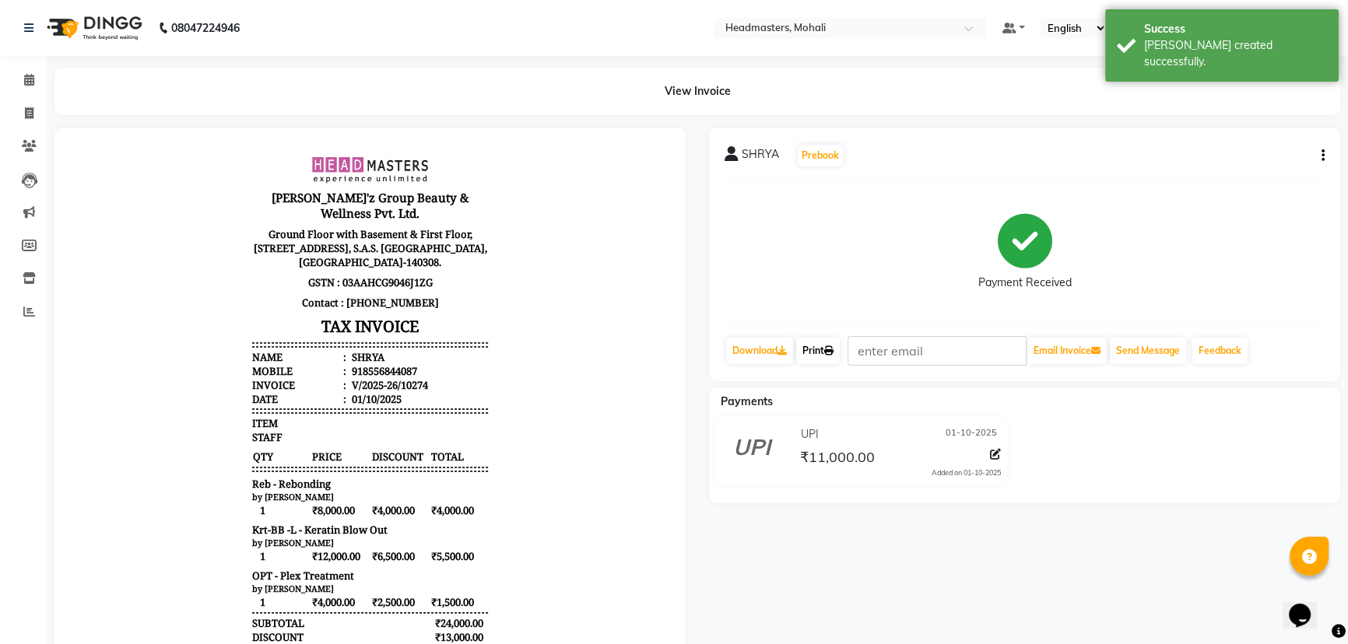
click at [840, 356] on link "Print" at bounding box center [818, 351] width 44 height 26
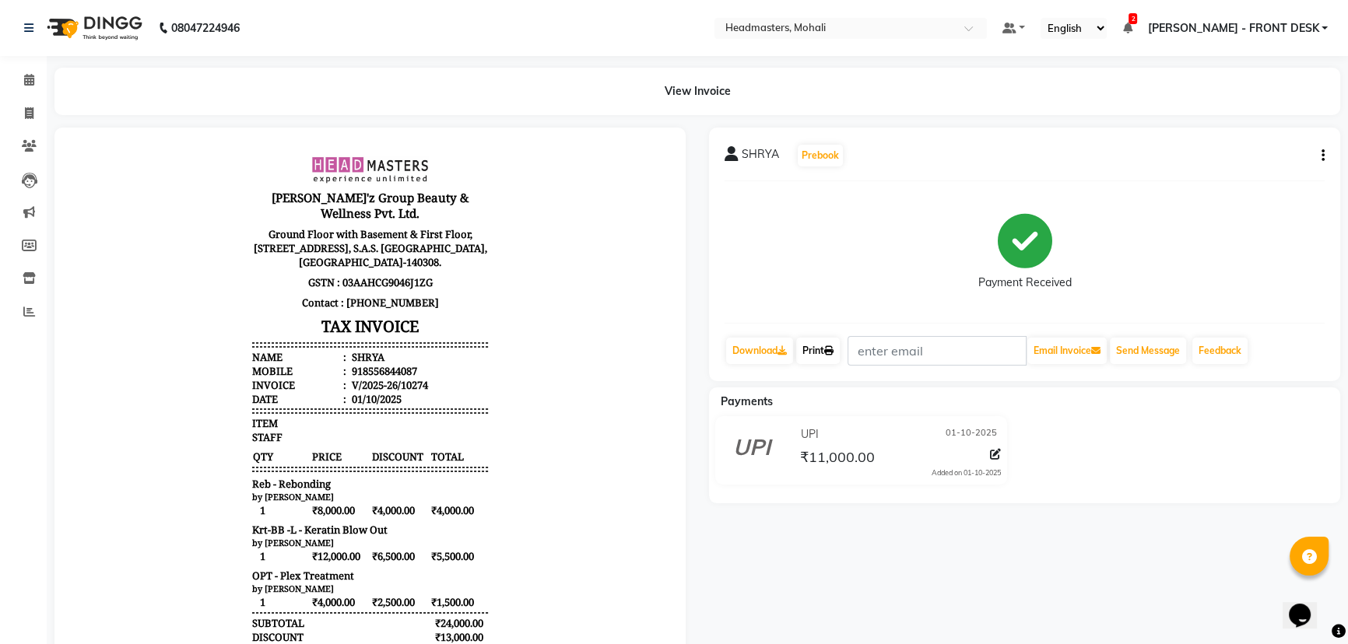
click at [825, 356] on link "Print" at bounding box center [818, 351] width 44 height 26
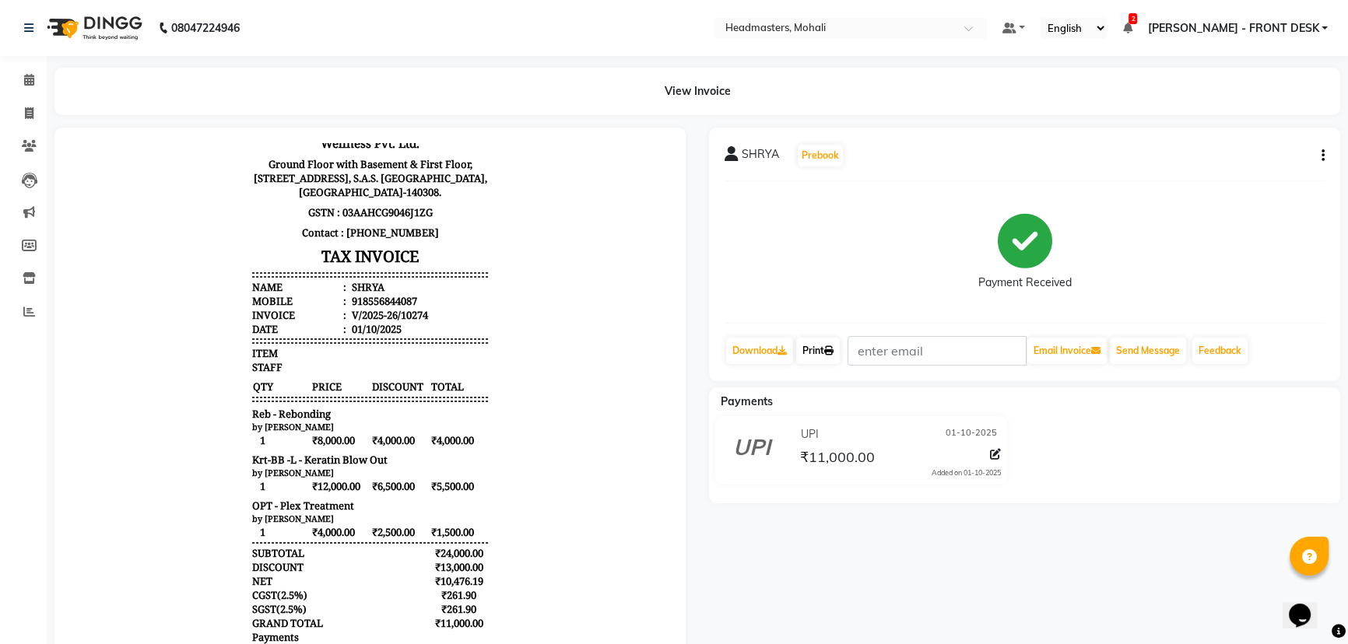
click at [824, 354] on link "Print" at bounding box center [818, 351] width 44 height 26
click at [830, 334] on div "SHRYA Prebook Payment Received Download Print Email Invoice Send Message Feedba…" at bounding box center [1024, 255] width 631 height 254
click at [828, 345] on link "Print" at bounding box center [818, 351] width 44 height 26
click at [824, 346] on link "Print" at bounding box center [818, 351] width 44 height 26
click at [30, 83] on icon at bounding box center [29, 80] width 10 height 12
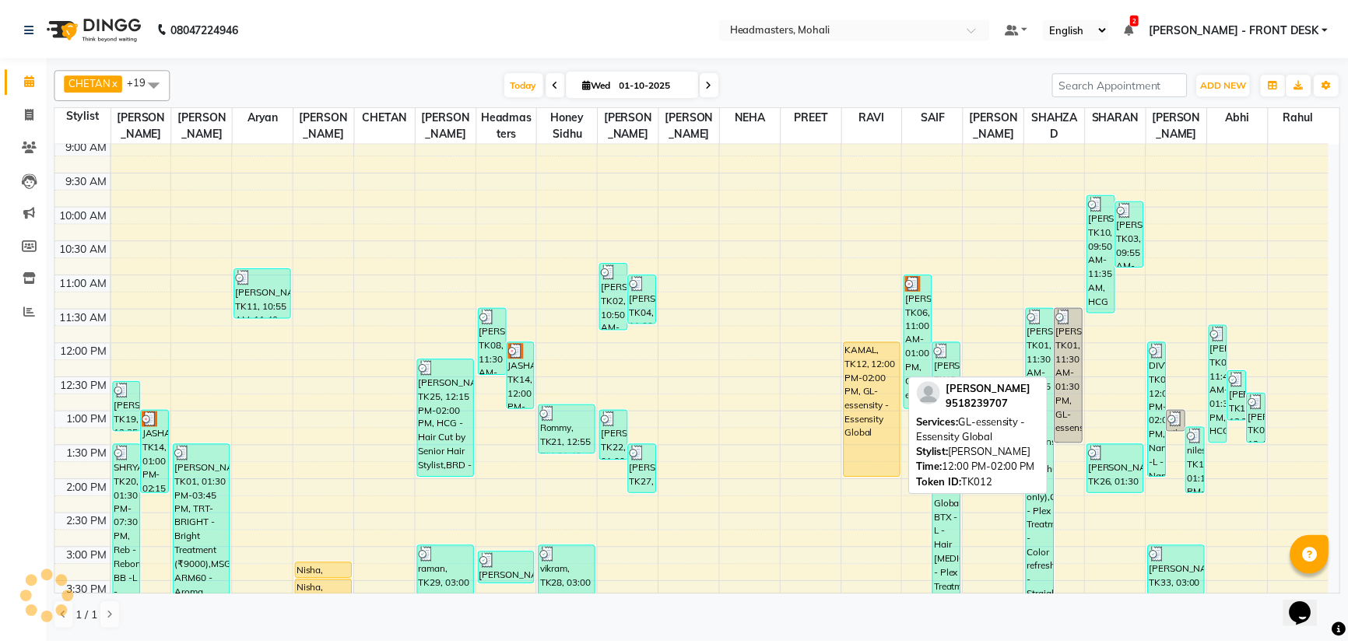
scroll to position [166, 0]
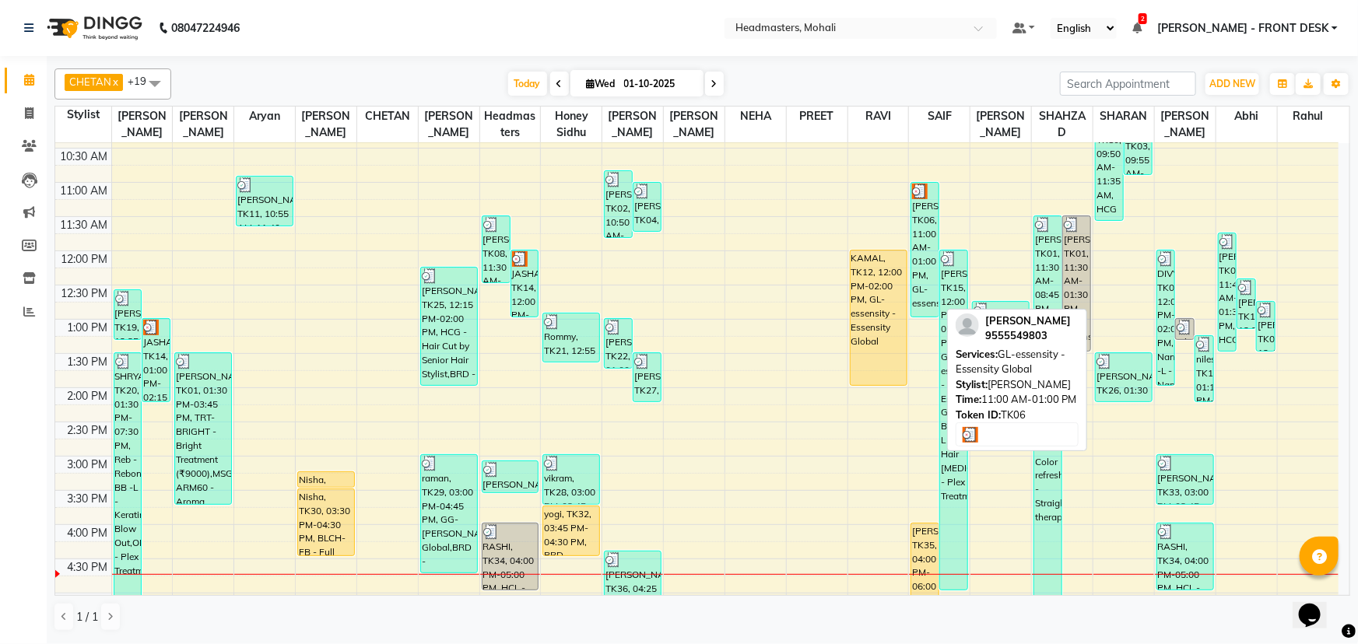
click at [922, 226] on div "[PERSON_NAME], TK06, 11:00 AM-01:00 PM, GL-essensity - Essensity Global" at bounding box center [924, 250] width 27 height 134
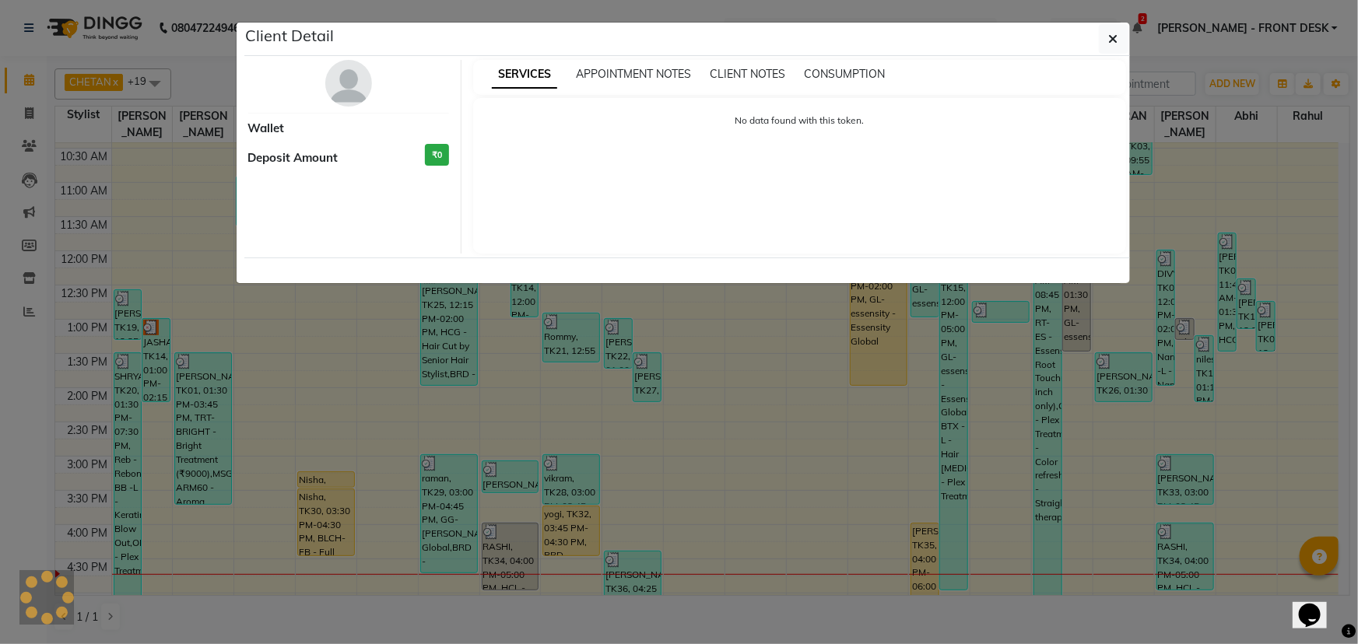
select select "3"
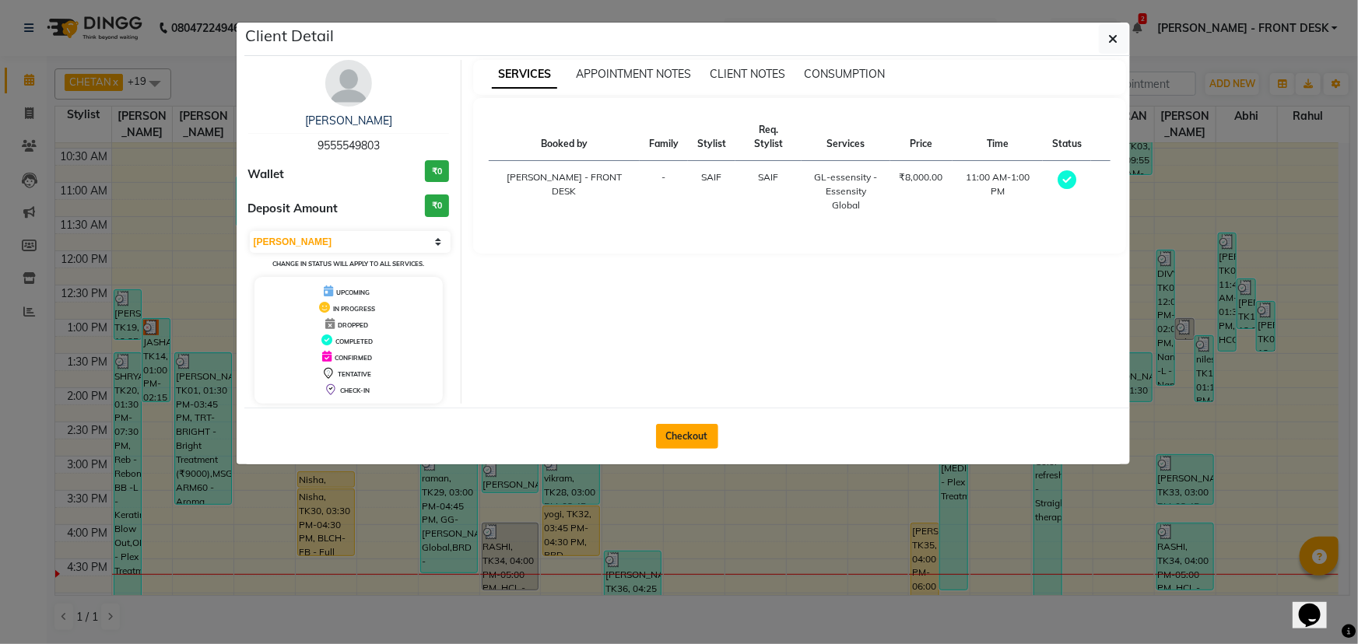
click at [671, 426] on button "Checkout" at bounding box center [687, 436] width 62 height 25
select select "service"
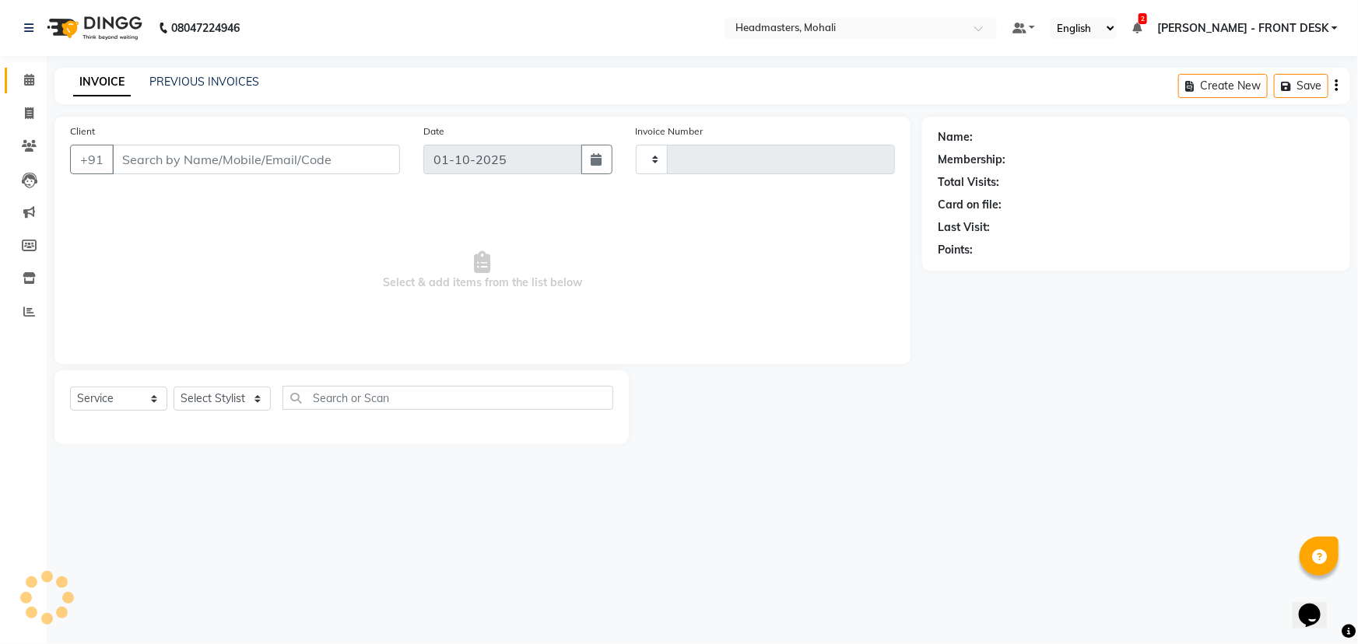
type input "10275"
select select "6604"
type input "9555549803"
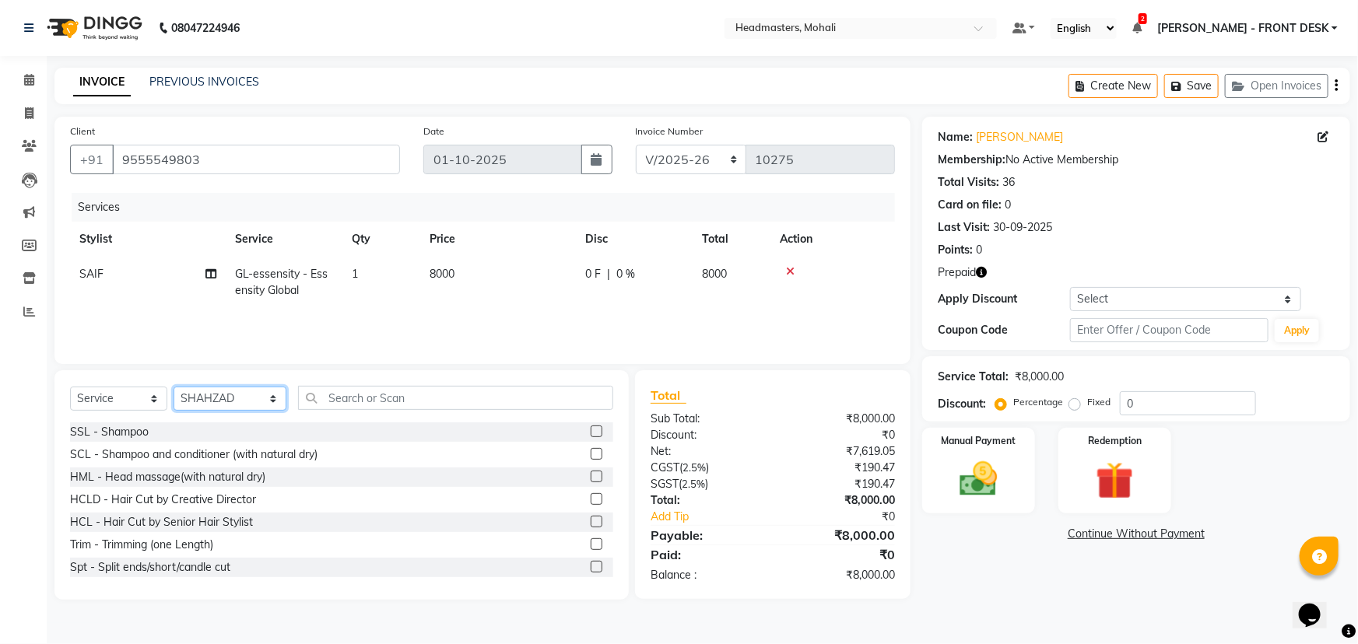
click at [224, 393] on select "Select Stylist AARIF Aarif Ansari Abhi Ali ANJANA ANJU Arshdeep Aryan Asad Azam…" at bounding box center [230, 399] width 113 height 24
select select "51117"
click at [174, 387] on select "Select Stylist AARIF Aarif Ansari Abhi Ali ANJANA ANJU Arshdeep Aryan Asad Azam…" at bounding box center [230, 399] width 113 height 24
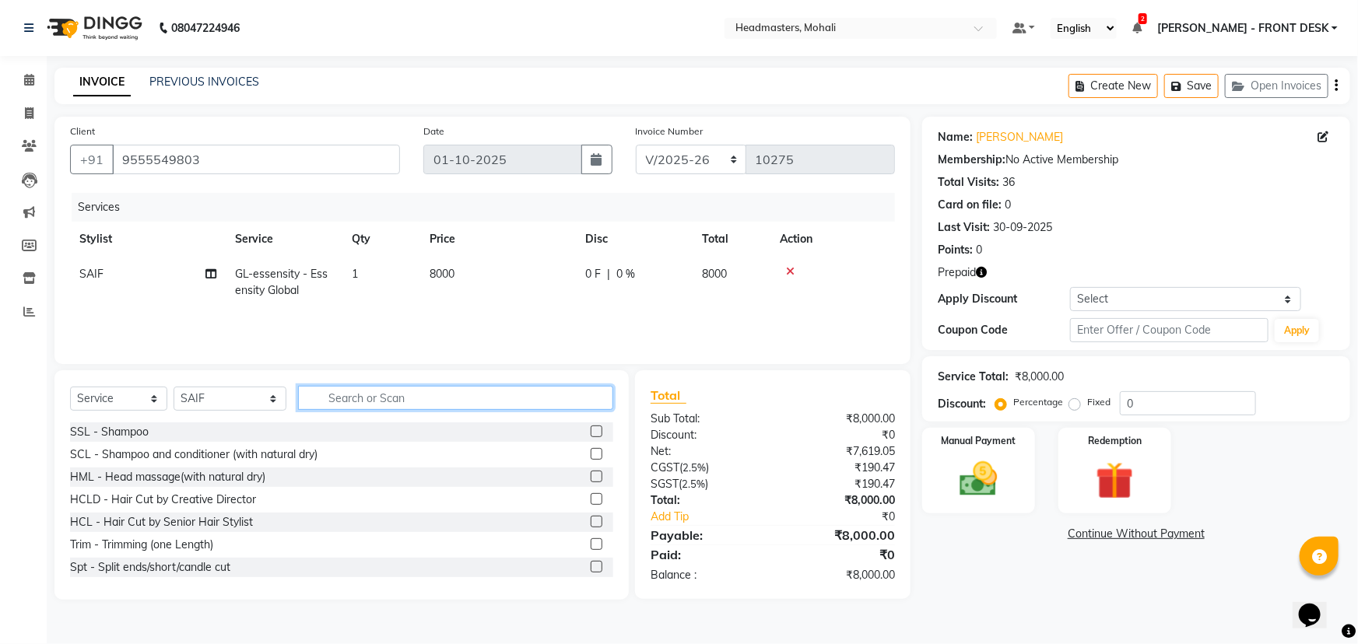
click at [334, 400] on input "text" at bounding box center [455, 398] width 315 height 24
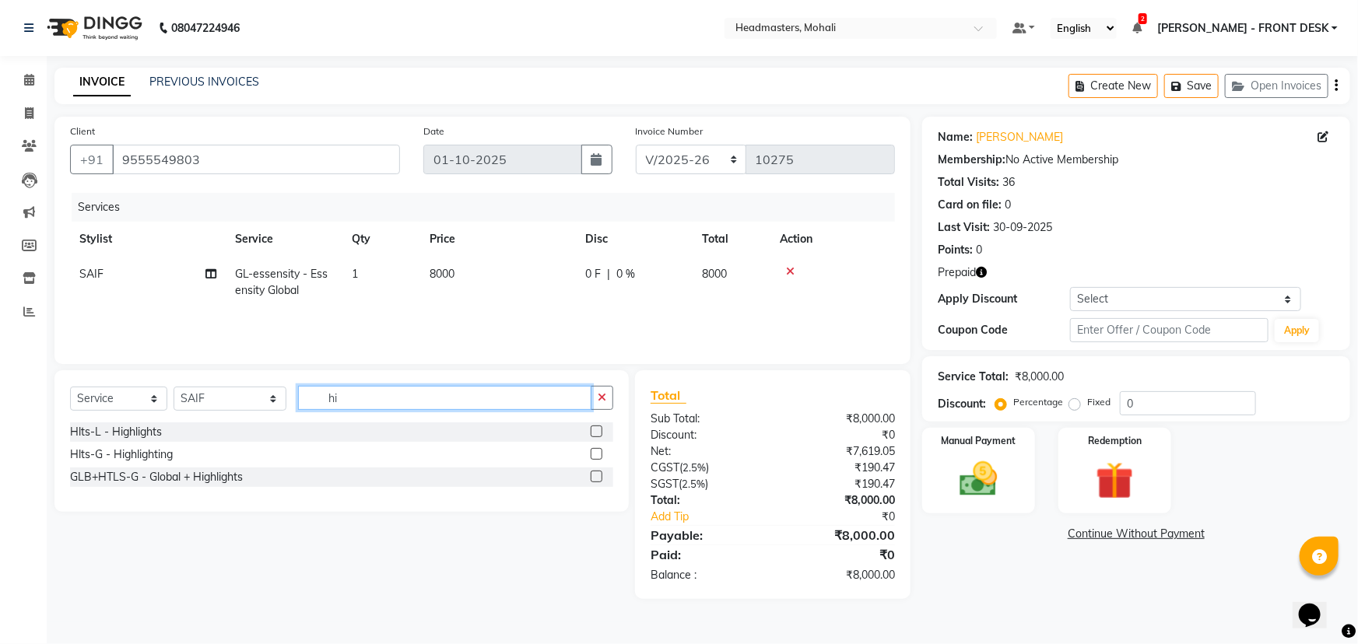
type input "h"
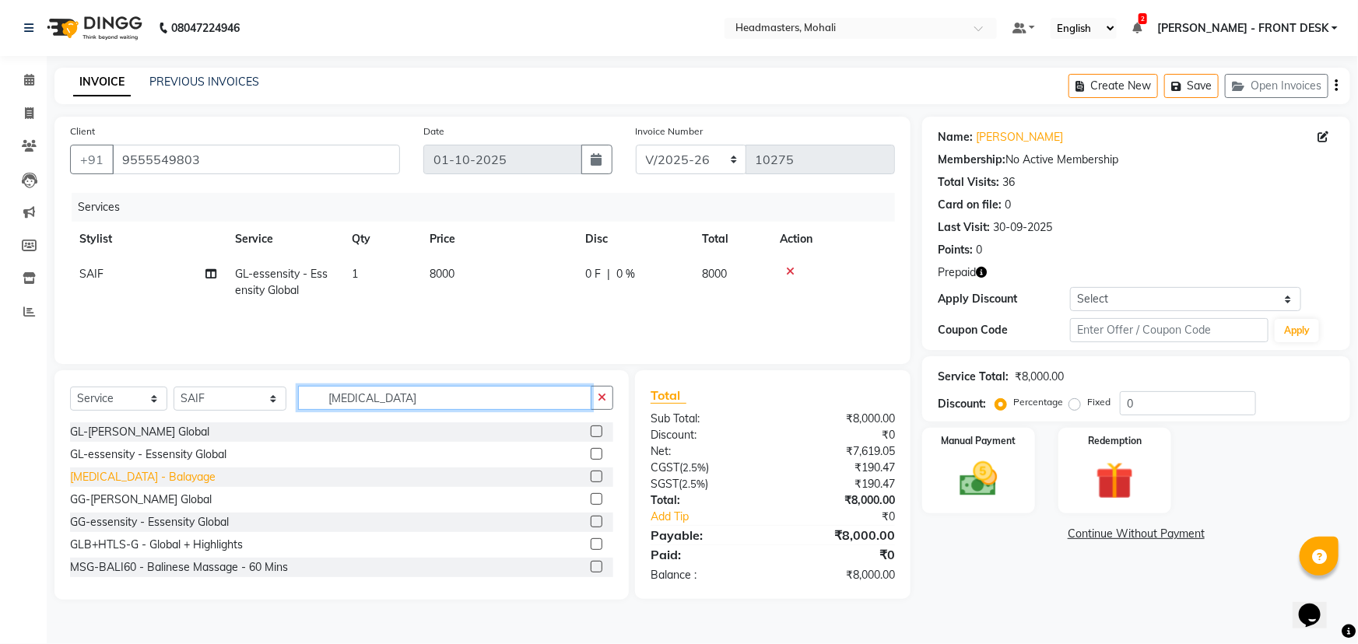
type input "bal"
click at [111, 478] on div "[MEDICAL_DATA] - Balayage" at bounding box center [143, 477] width 146 height 16
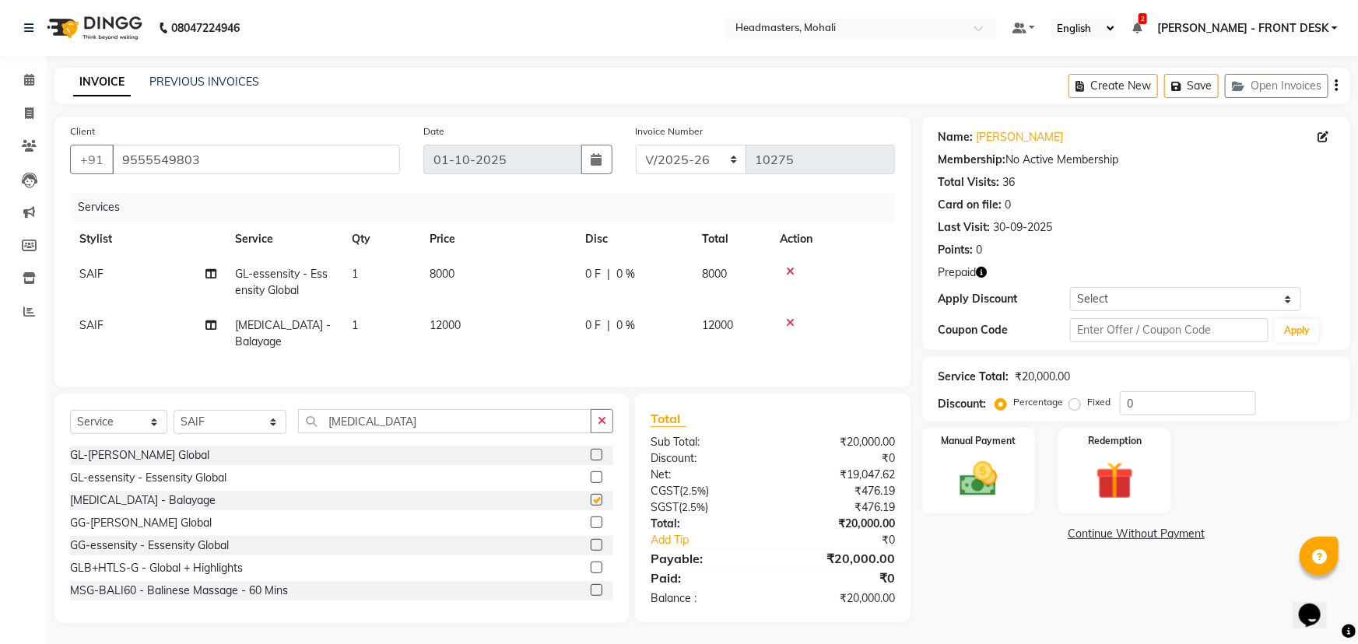
checkbox input "false"
click at [507, 328] on td "12000" at bounding box center [498, 333] width 156 height 51
select select "51117"
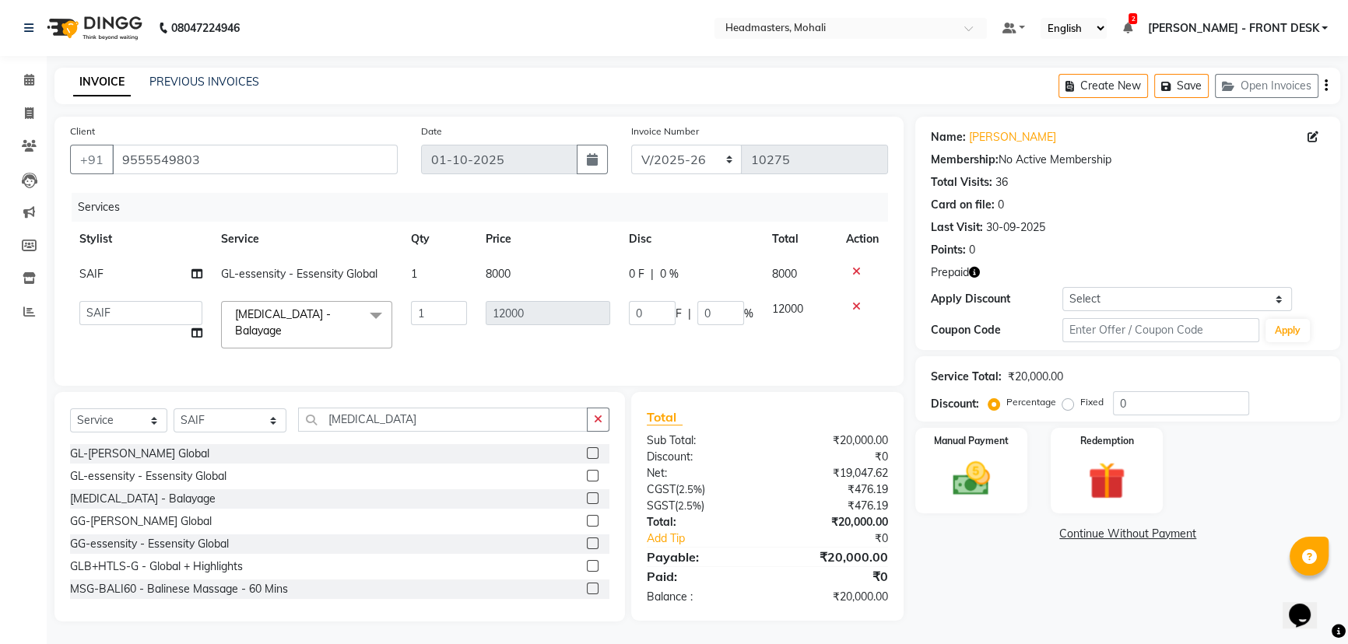
click at [519, 340] on td "12000" at bounding box center [547, 325] width 143 height 66
click at [416, 406] on div "Select Service Product Membership Package Voucher Prepaid Gift Card Select Styl…" at bounding box center [339, 507] width 571 height 230
click at [412, 415] on input "bal" at bounding box center [443, 420] width 290 height 24
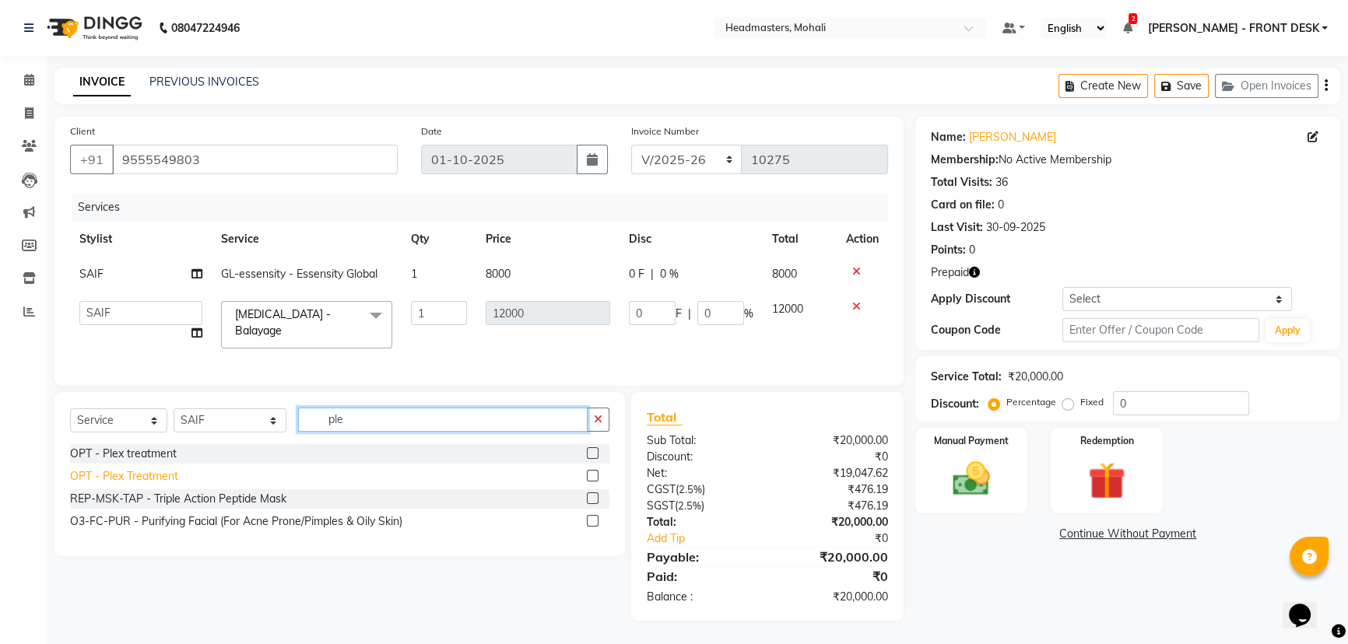
type input "ple"
click at [150, 485] on div "OPT - Plex Treatment" at bounding box center [124, 477] width 108 height 16
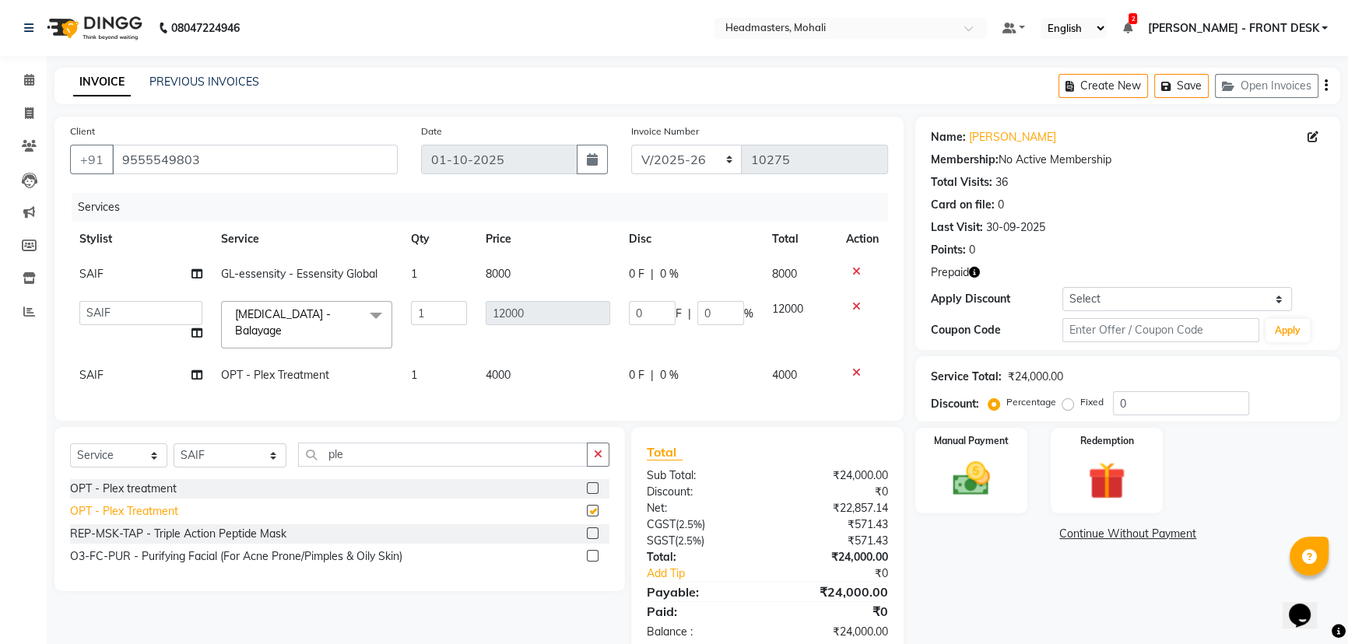
checkbox input "false"
drag, startPoint x: 340, startPoint y: 462, endPoint x: 303, endPoint y: 472, distance: 38.5
click at [307, 467] on input "ple" at bounding box center [443, 455] width 290 height 24
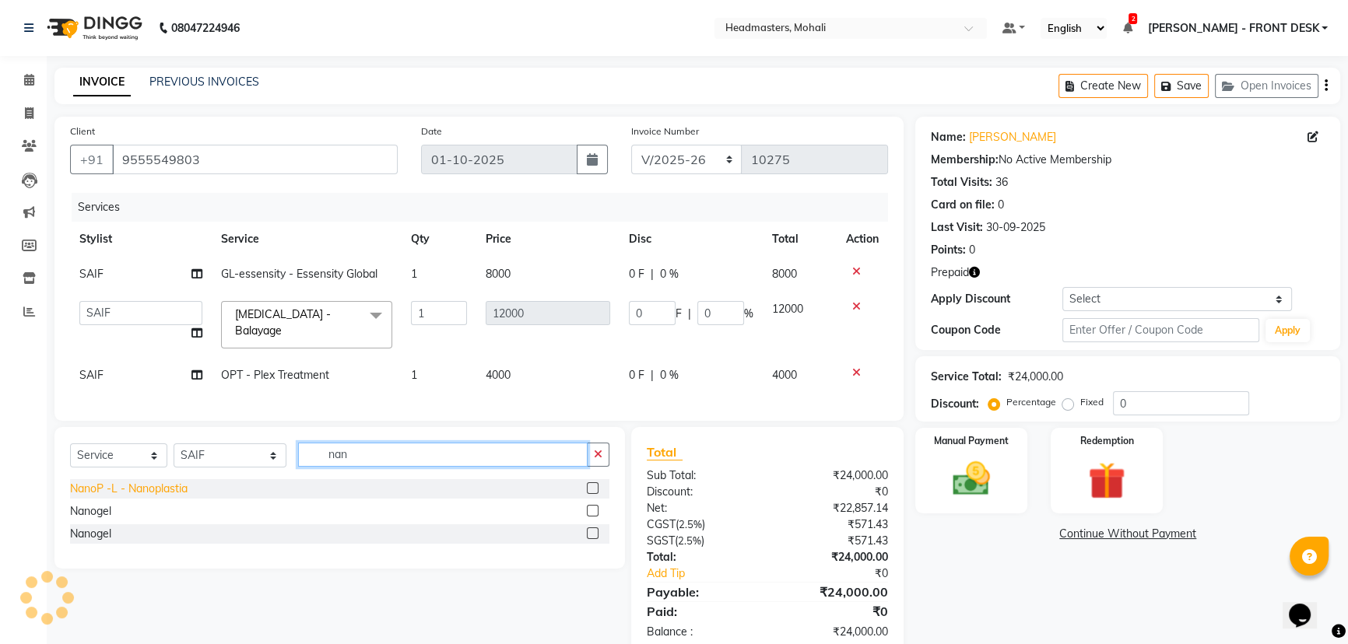
type input "nan"
click at [184, 497] on div "NanoP -L - Nanoplastia" at bounding box center [129, 489] width 118 height 16
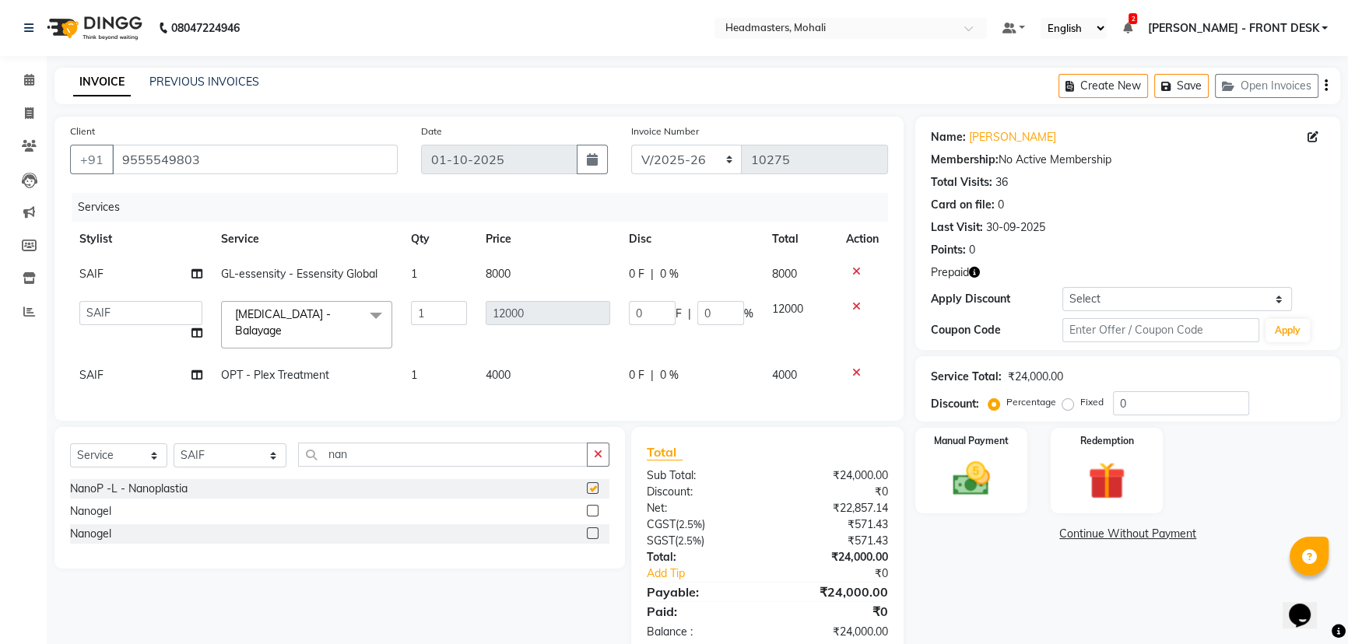
checkbox input "false"
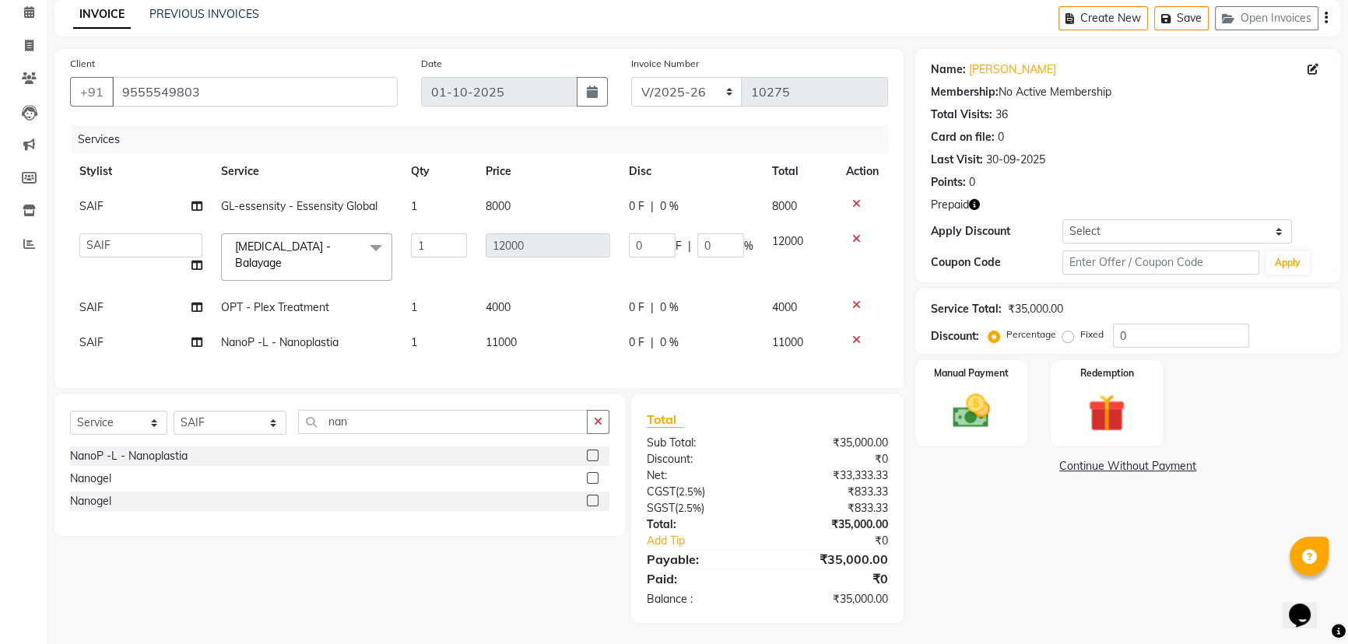
scroll to position [74, 0]
click at [626, 349] on div "Services Stylist Service Qty Price Disc Total Action SAIF GL-essensity - Essens…" at bounding box center [479, 247] width 818 height 248
click at [655, 333] on div "0 F | 0 %" at bounding box center [691, 340] width 125 height 16
select select "51117"
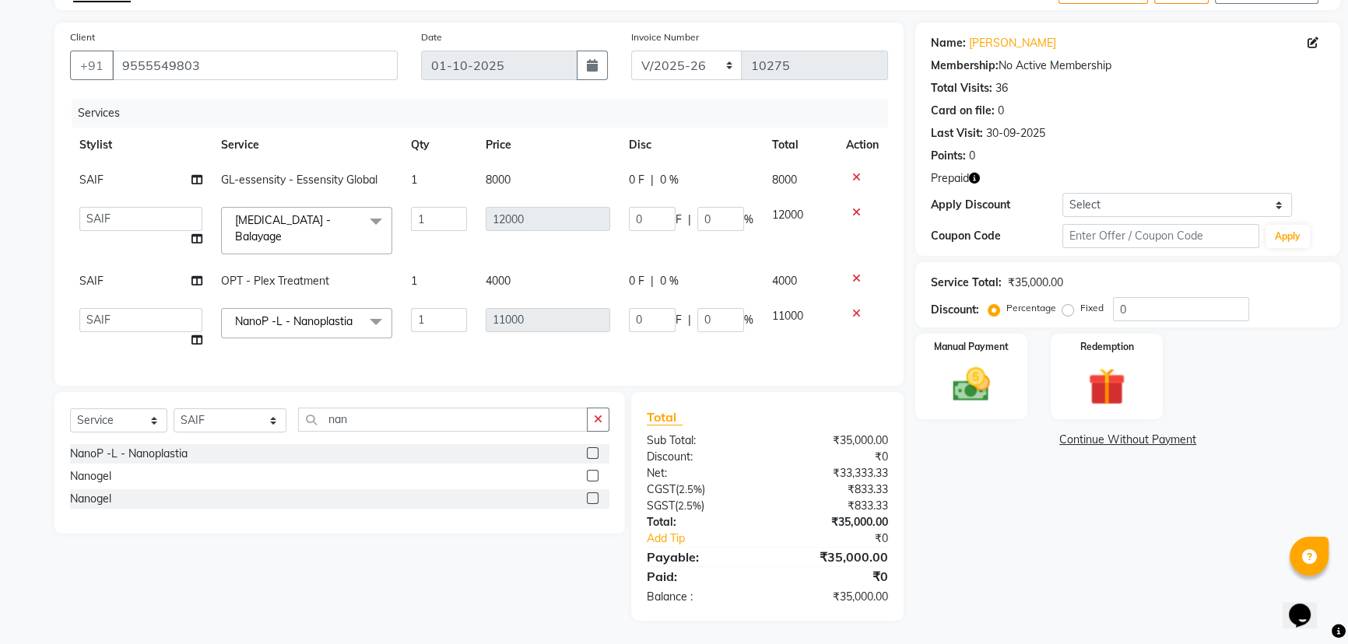
scroll to position [18, 0]
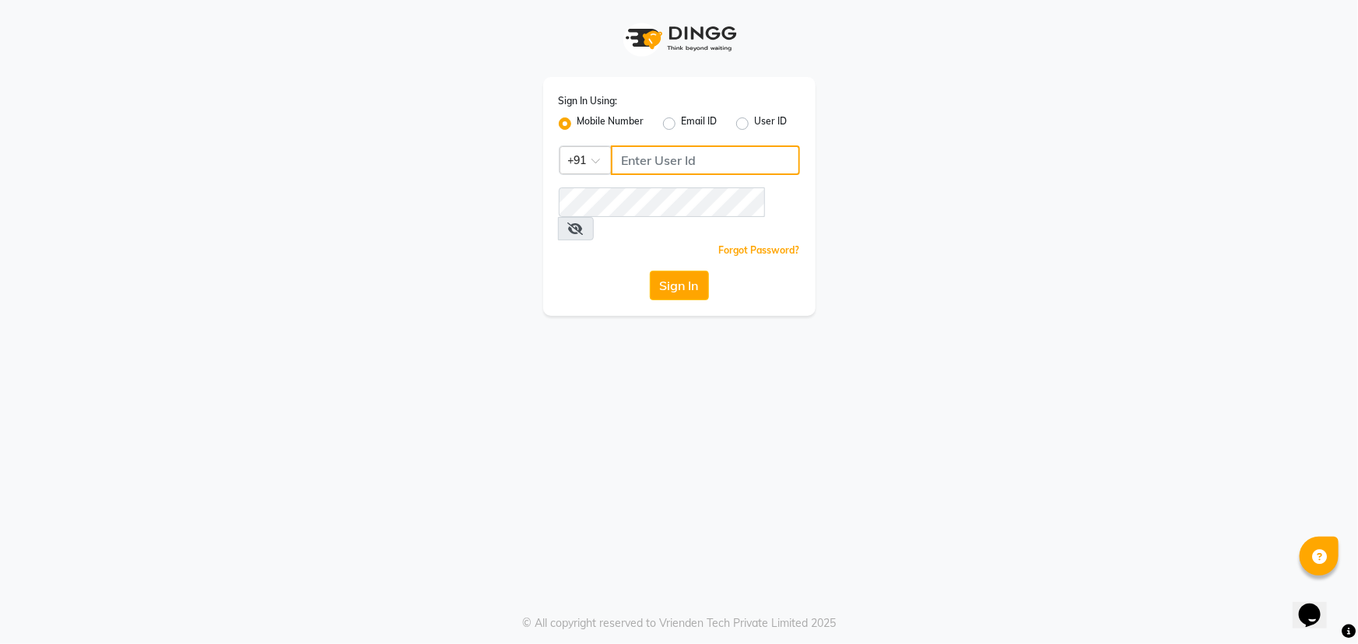
click at [656, 162] on input "Username" at bounding box center [705, 161] width 189 height 30
type input "9041155677"
click at [676, 271] on button "Sign In" at bounding box center [679, 286] width 59 height 30
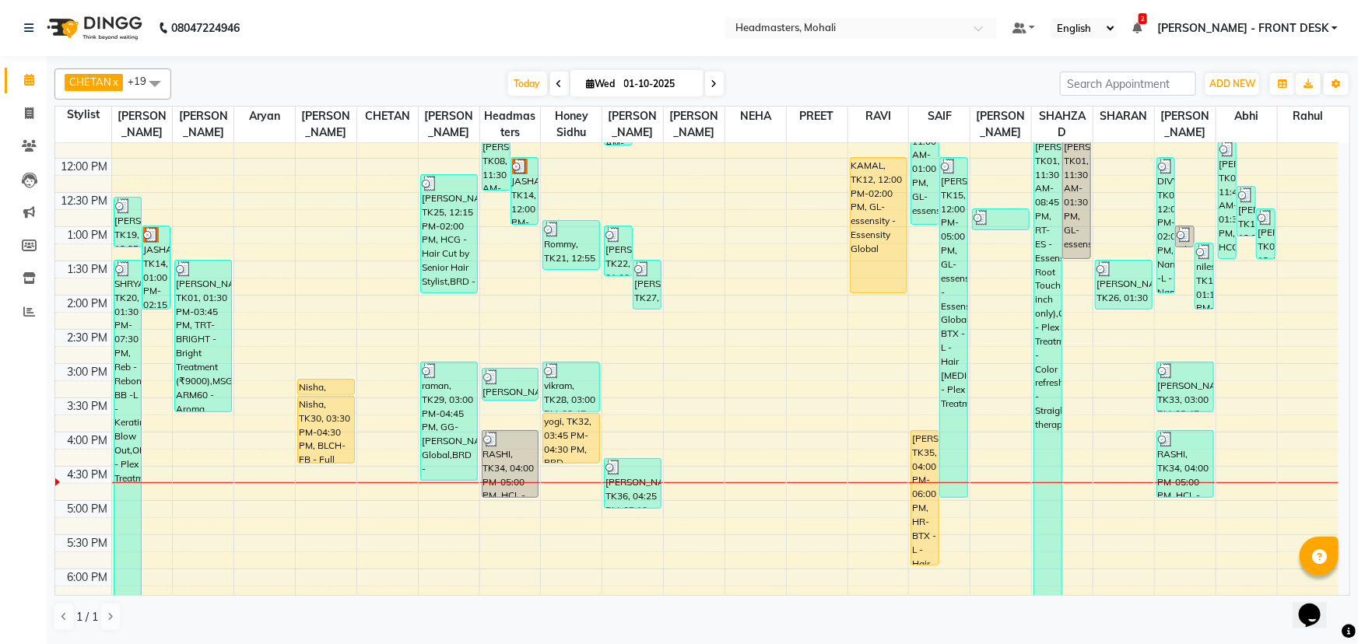
scroll to position [218, 0]
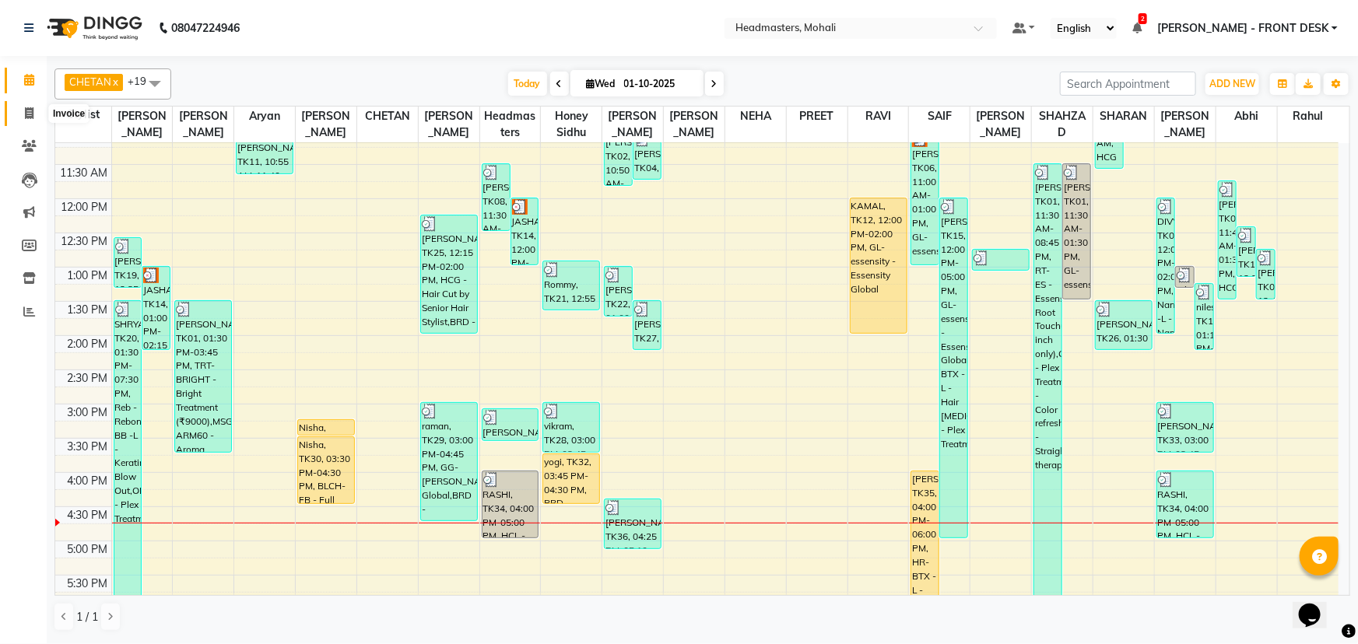
click at [38, 108] on span at bounding box center [29, 114] width 27 height 18
select select "6604"
select select "service"
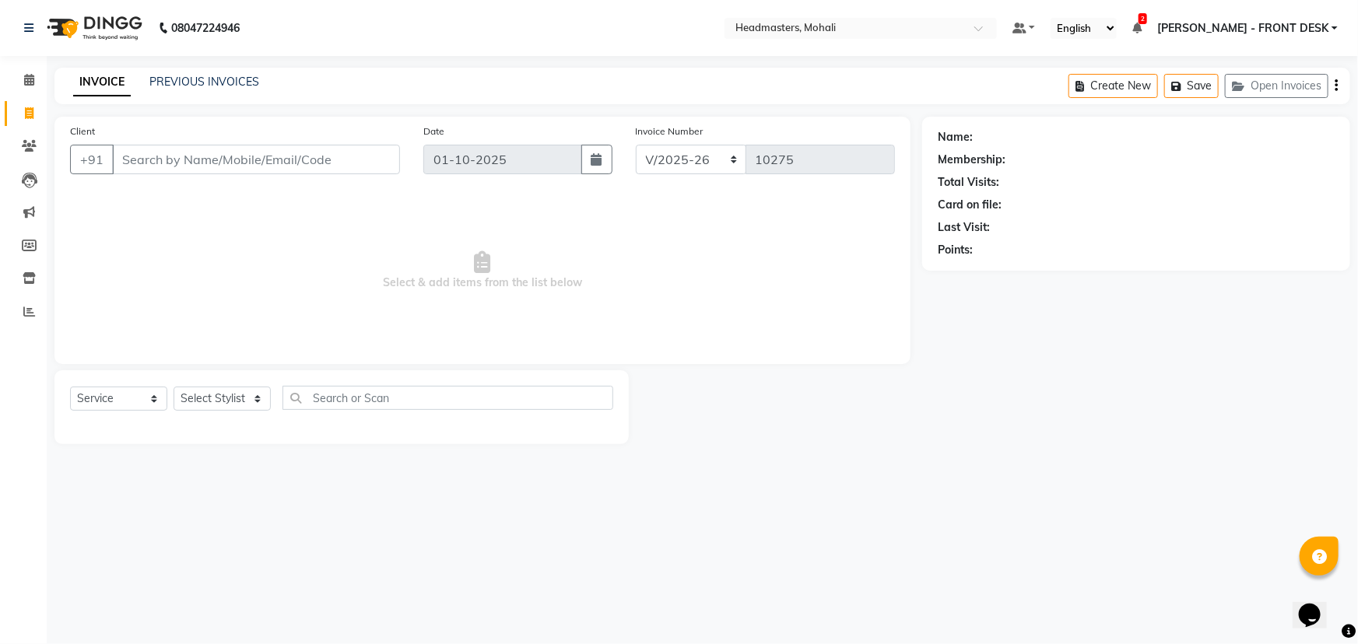
select select "51116"
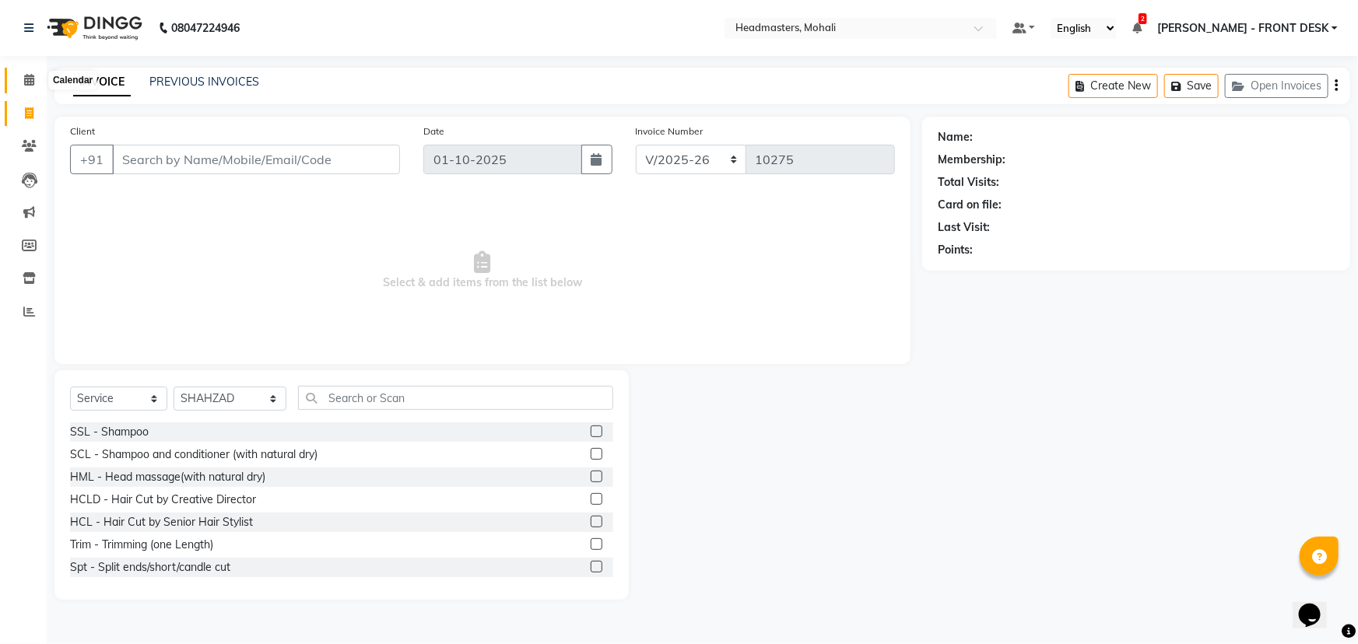
click at [30, 85] on icon at bounding box center [29, 80] width 10 height 12
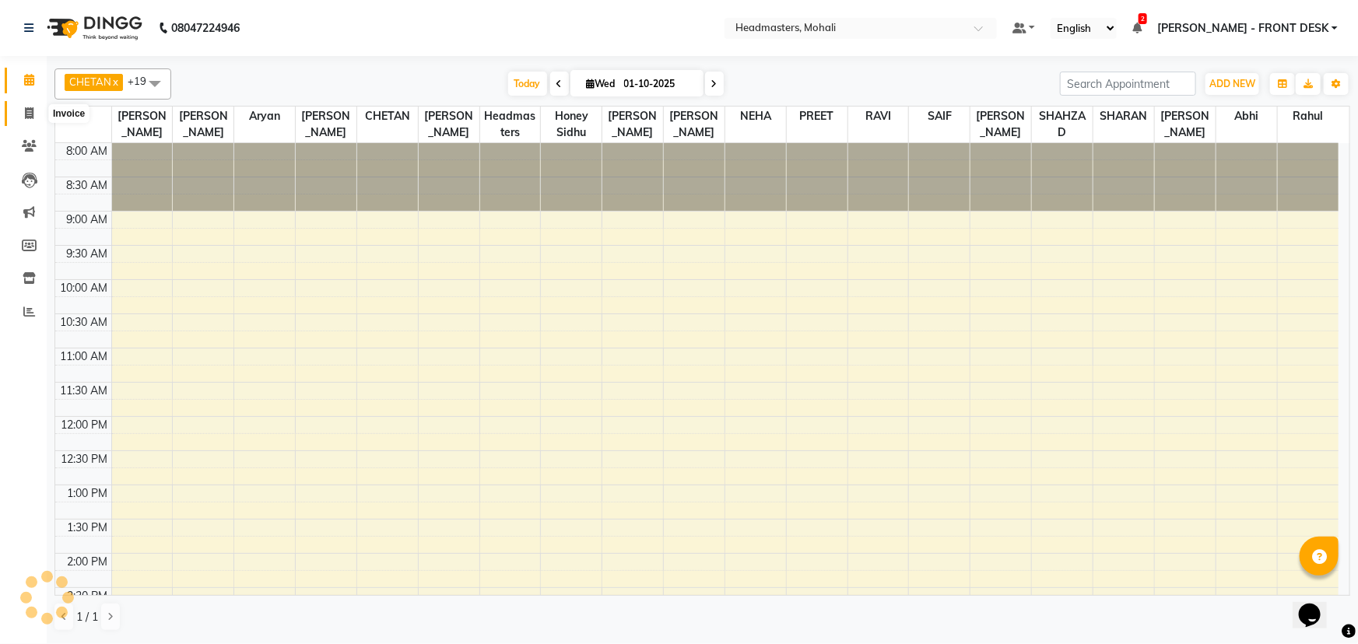
click at [26, 110] on icon at bounding box center [29, 113] width 9 height 12
select select "service"
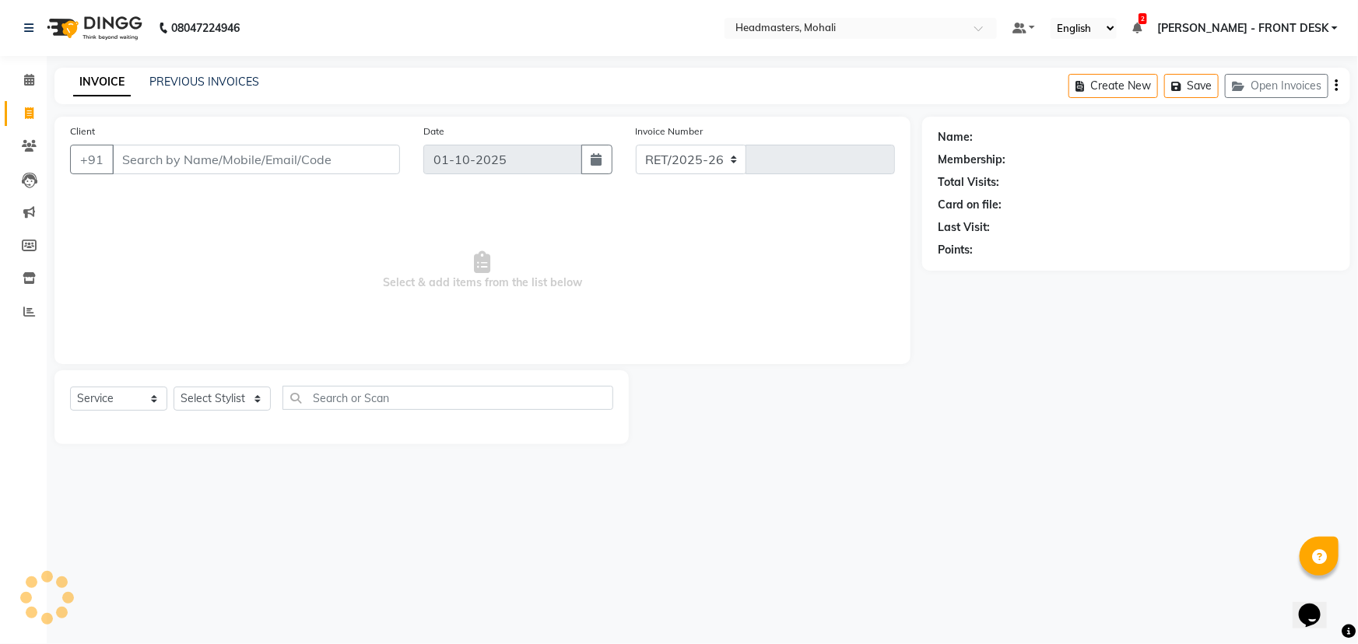
select select "6604"
type input "10275"
select select "51116"
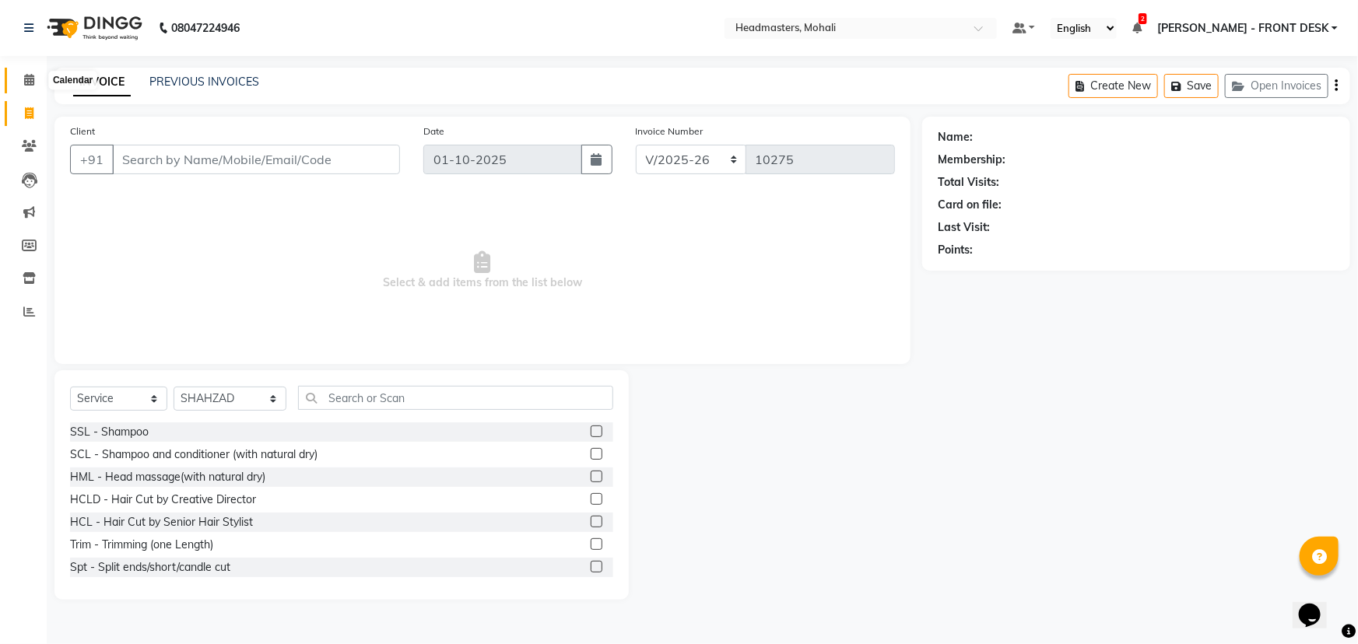
click at [26, 85] on icon at bounding box center [29, 80] width 10 height 12
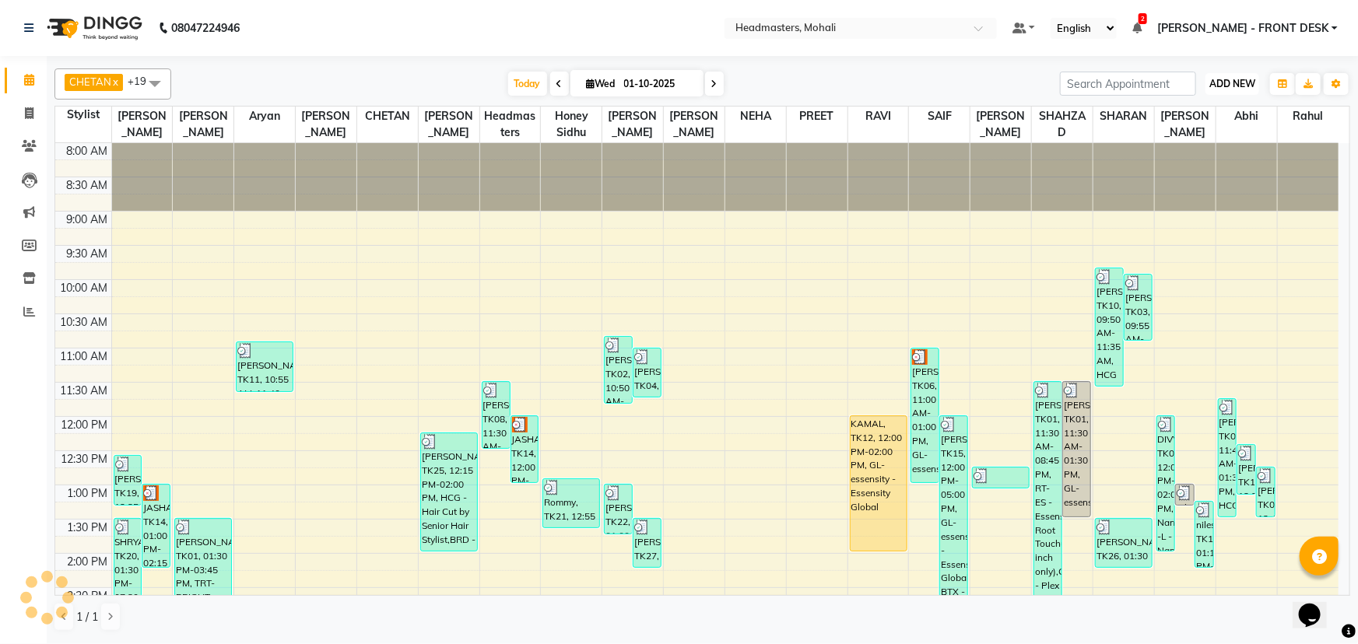
click at [1233, 80] on span "ADD NEW" at bounding box center [1233, 84] width 46 height 12
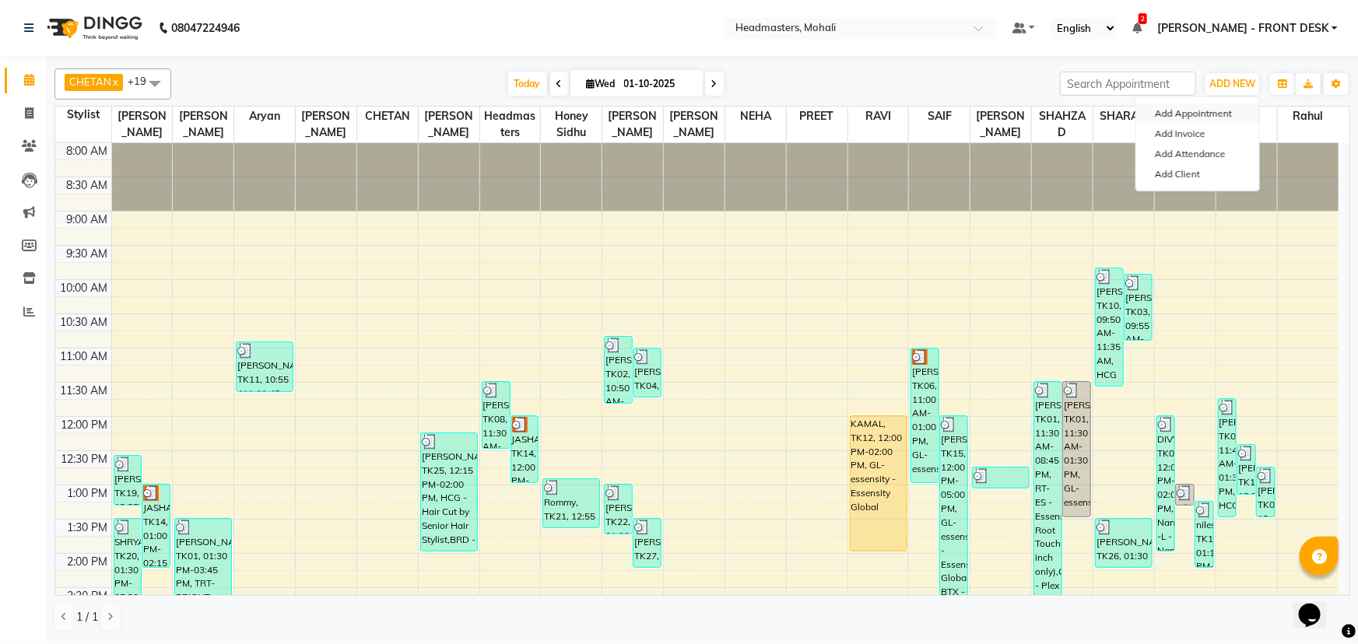
click at [1234, 107] on button "Add Appointment" at bounding box center [1197, 114] width 123 height 20
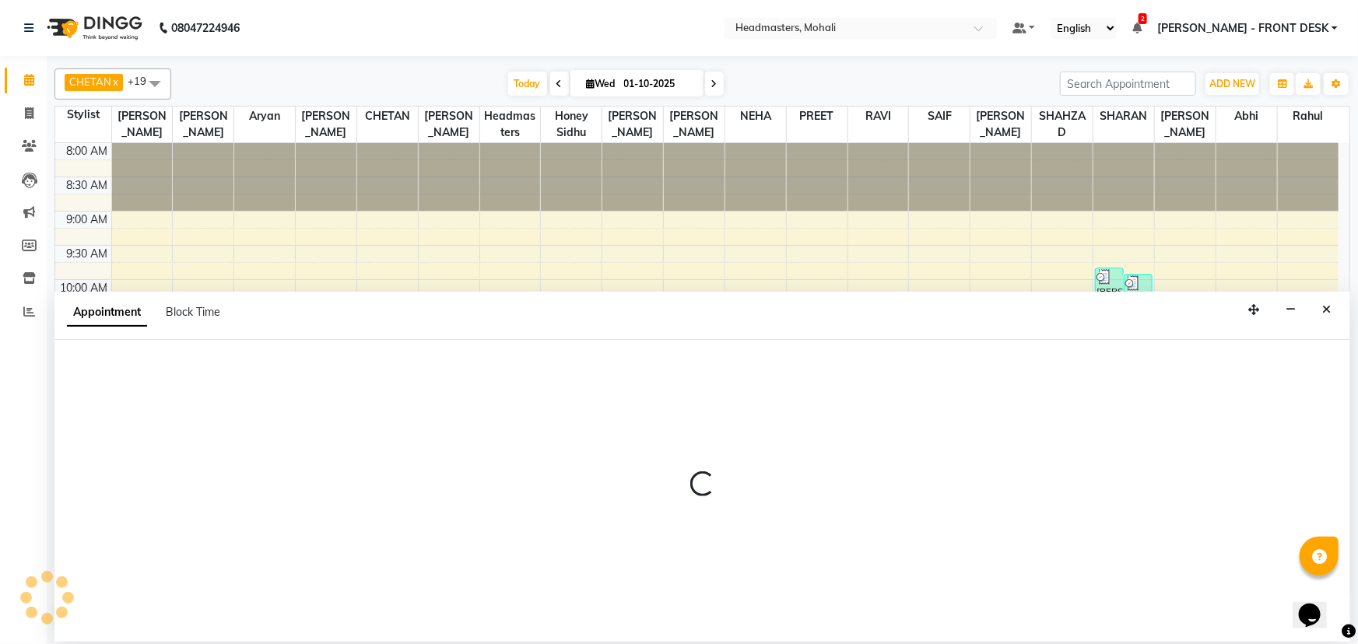
select select "540"
select select "tentative"
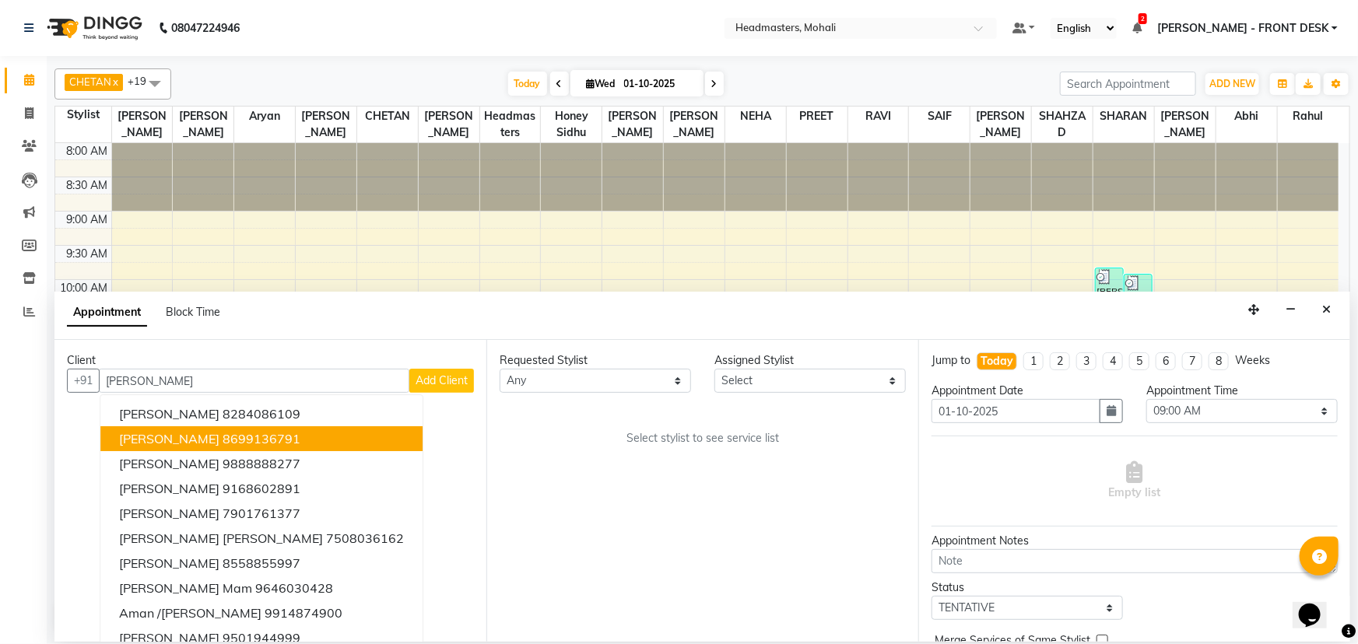
click at [223, 439] on ngb-highlight "8699136791" at bounding box center [262, 439] width 78 height 16
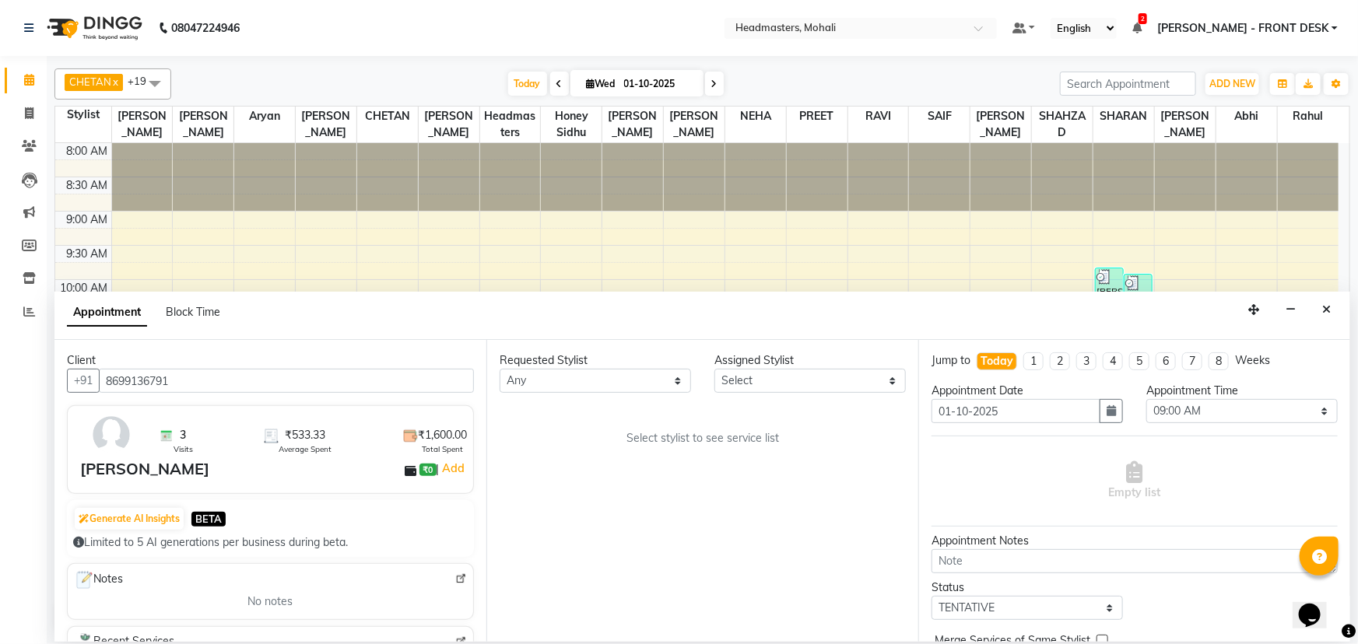
scroll to position [353, 0]
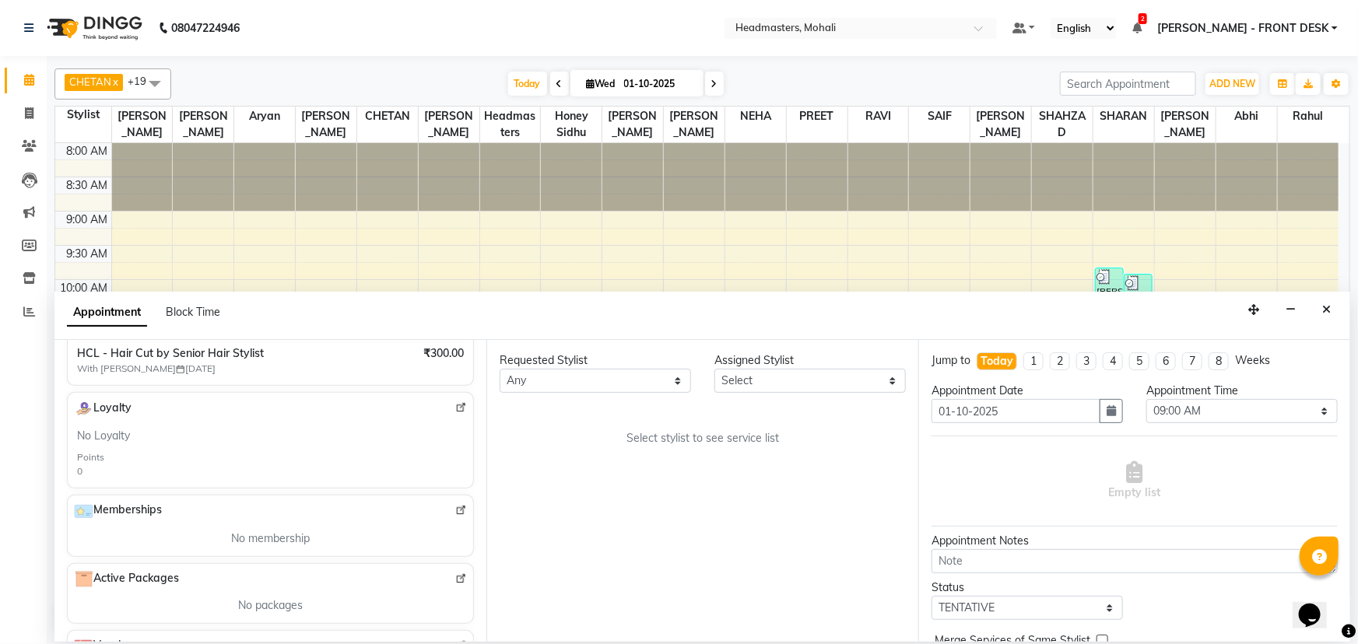
click at [206, 381] on div "Recent Services WX-BIKNI - Bikini Waxing - Regular With [PERSON_NAME] [DATE] ₹1…" at bounding box center [270, 329] width 407 height 113
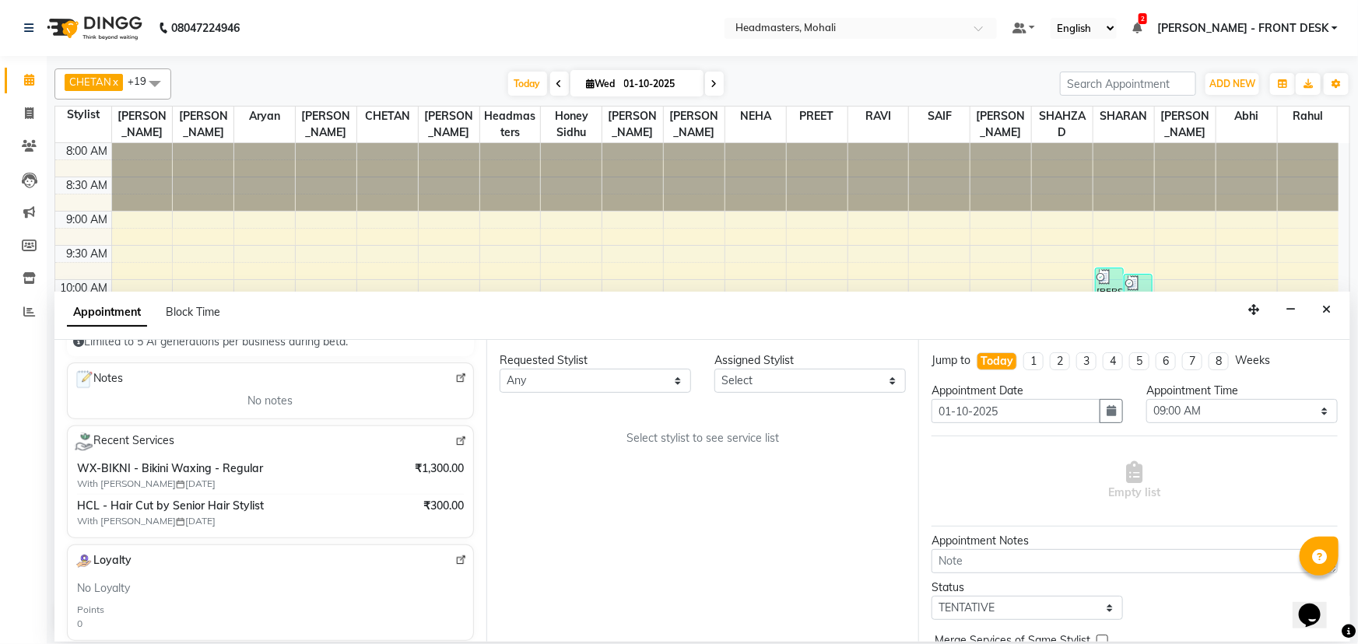
scroll to position [0, 0]
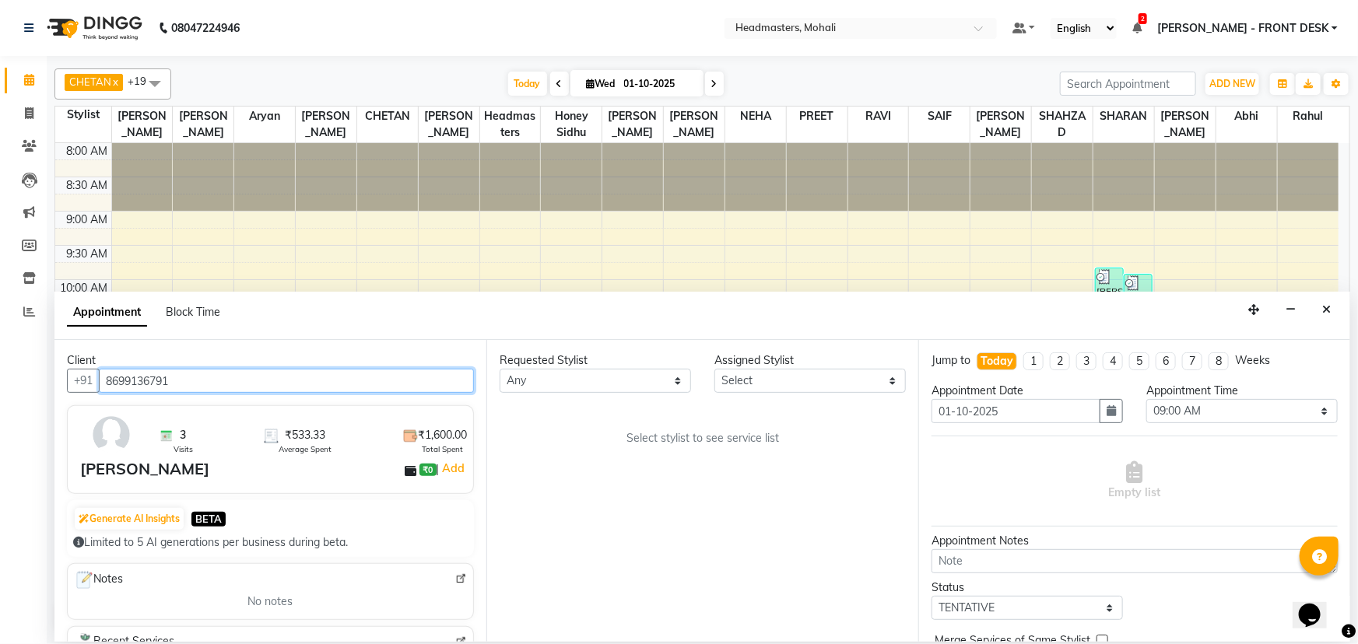
drag, startPoint x: 205, startPoint y: 382, endPoint x: 162, endPoint y: 388, distance: 43.3
click at [163, 388] on input "8699136791" at bounding box center [286, 381] width 375 height 24
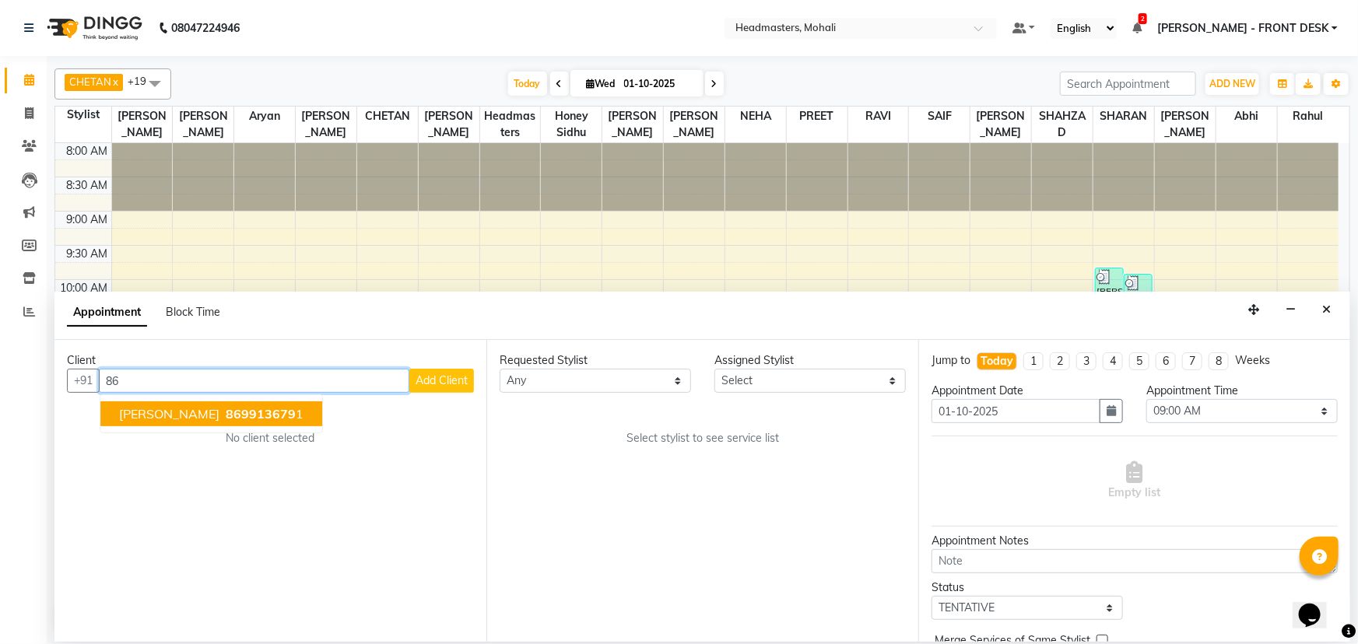
type input "8"
type input "7814339193"
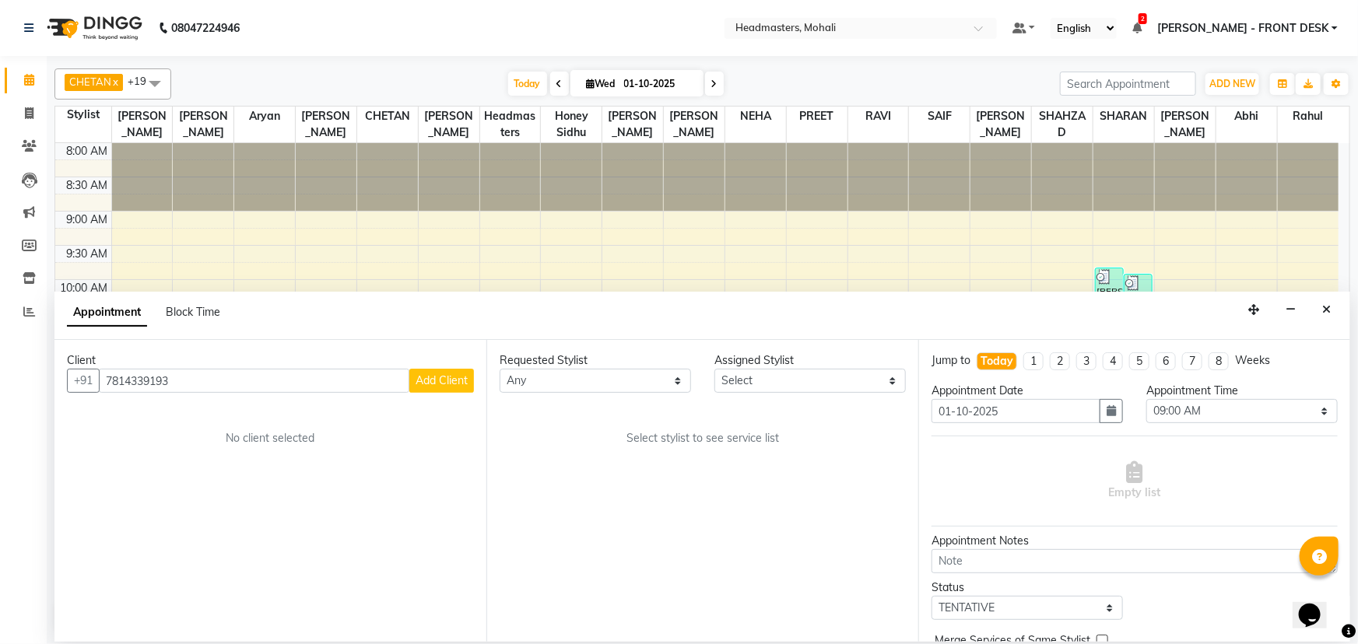
click at [444, 385] on span "Add Client" at bounding box center [442, 381] width 52 height 14
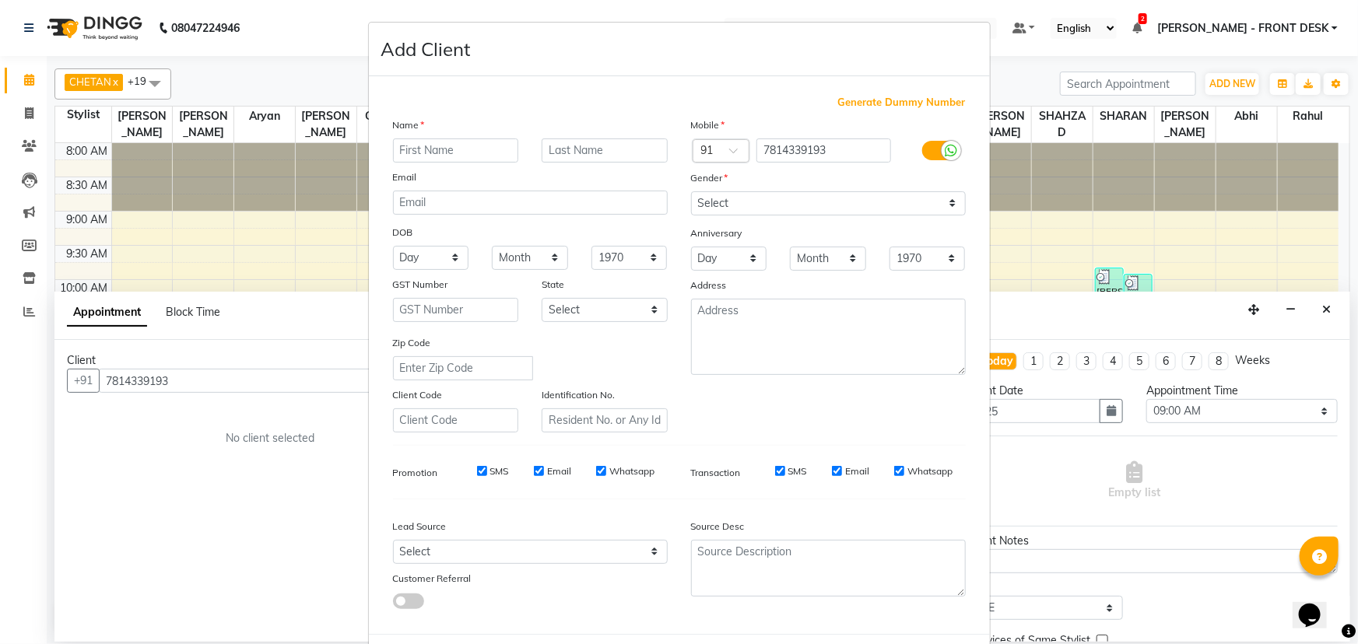
click at [433, 148] on input "text" at bounding box center [456, 151] width 126 height 24
click at [472, 148] on input "text" at bounding box center [456, 151] width 126 height 24
click at [402, 153] on input "[PERSON_NAME]" at bounding box center [456, 151] width 126 height 24
type input "[PERSON_NAME]"
click at [730, 211] on select "Select [DEMOGRAPHIC_DATA] [DEMOGRAPHIC_DATA] Other Prefer Not To Say" at bounding box center [828, 203] width 275 height 24
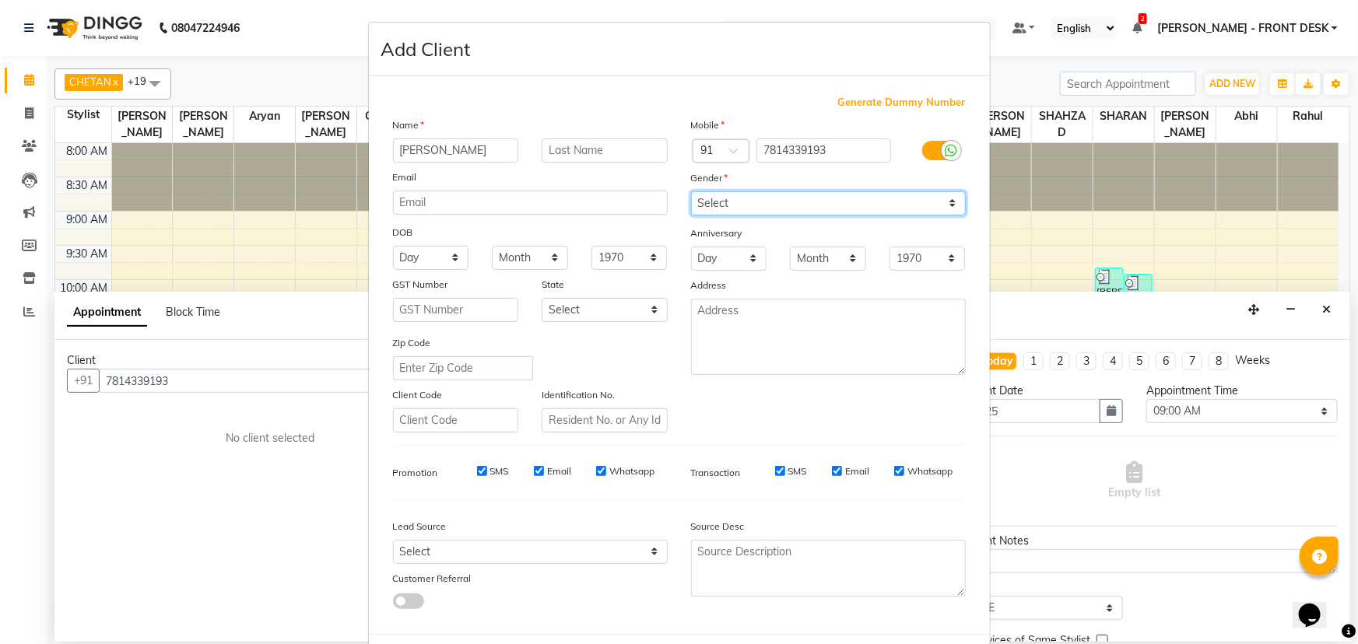
select select "[DEMOGRAPHIC_DATA]"
click at [691, 191] on select "Select [DEMOGRAPHIC_DATA] [DEMOGRAPHIC_DATA] Other Prefer Not To Say" at bounding box center [828, 203] width 275 height 24
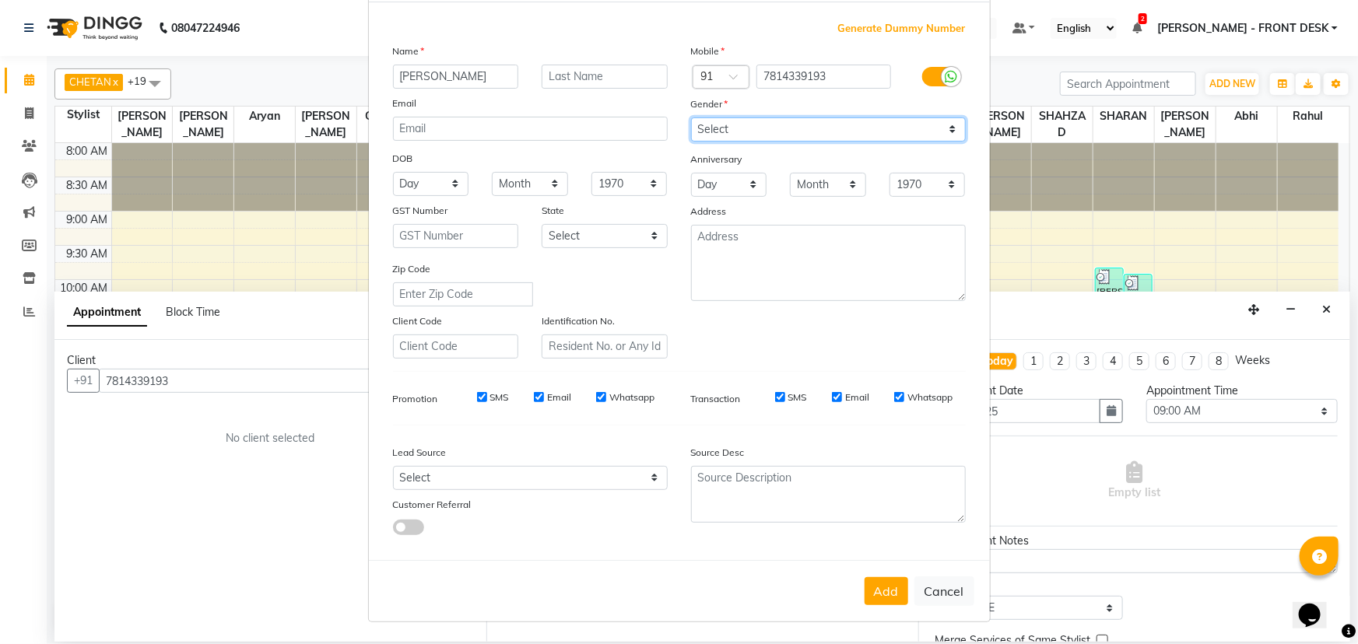
scroll to position [78, 0]
click at [935, 596] on button "Cancel" at bounding box center [945, 592] width 60 height 30
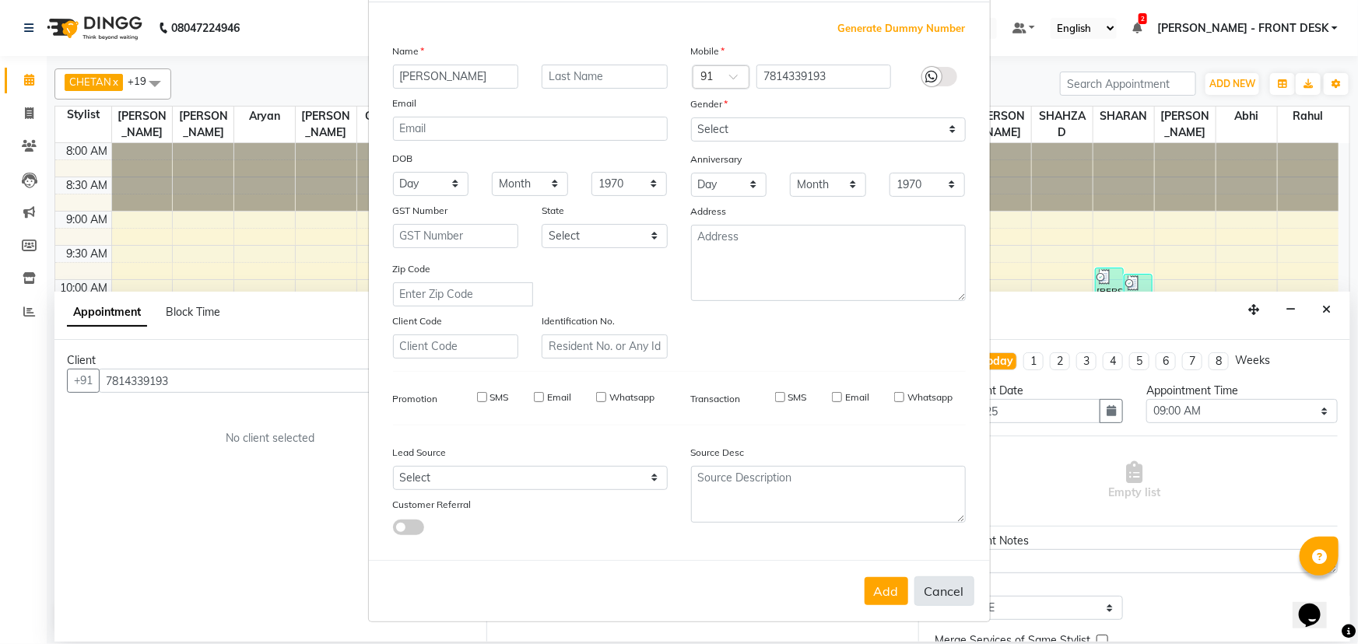
select select
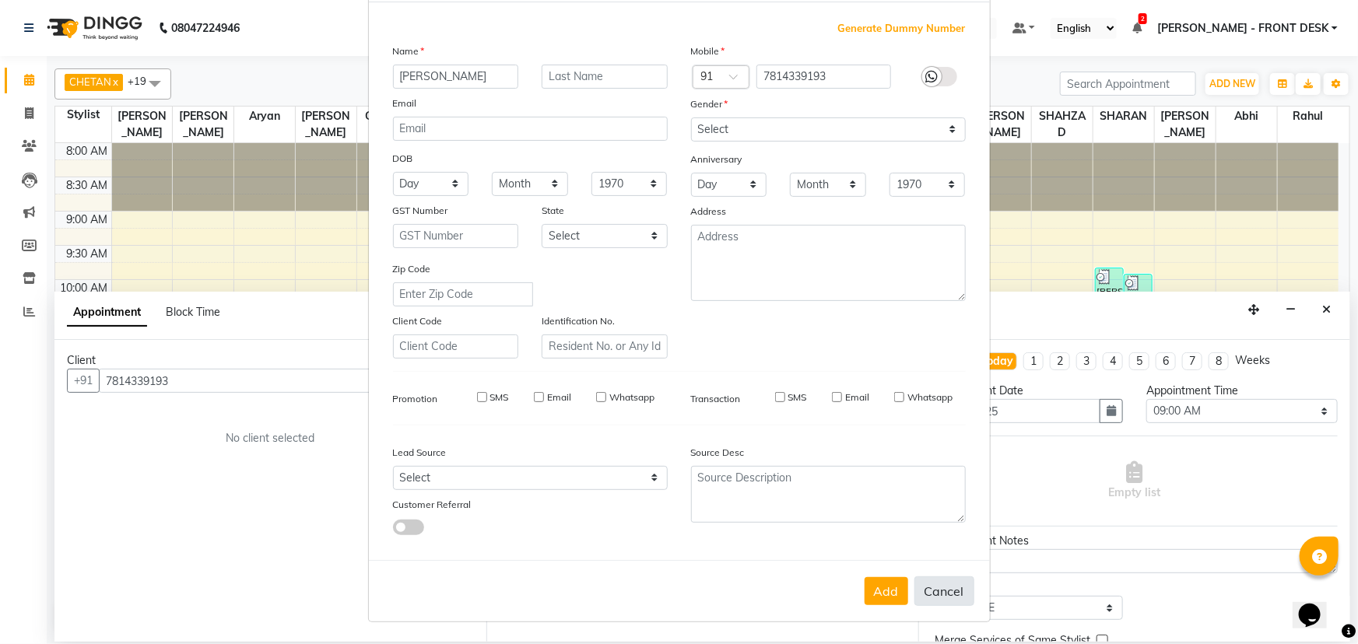
select select
checkbox input "false"
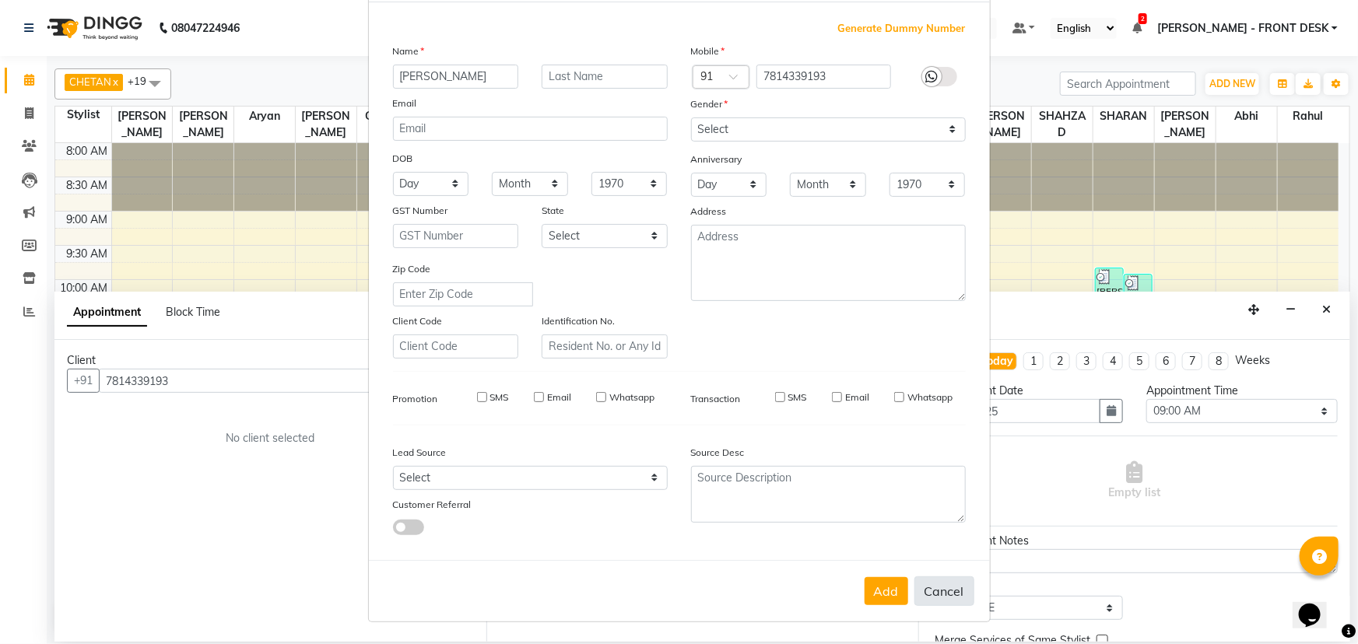
checkbox input "false"
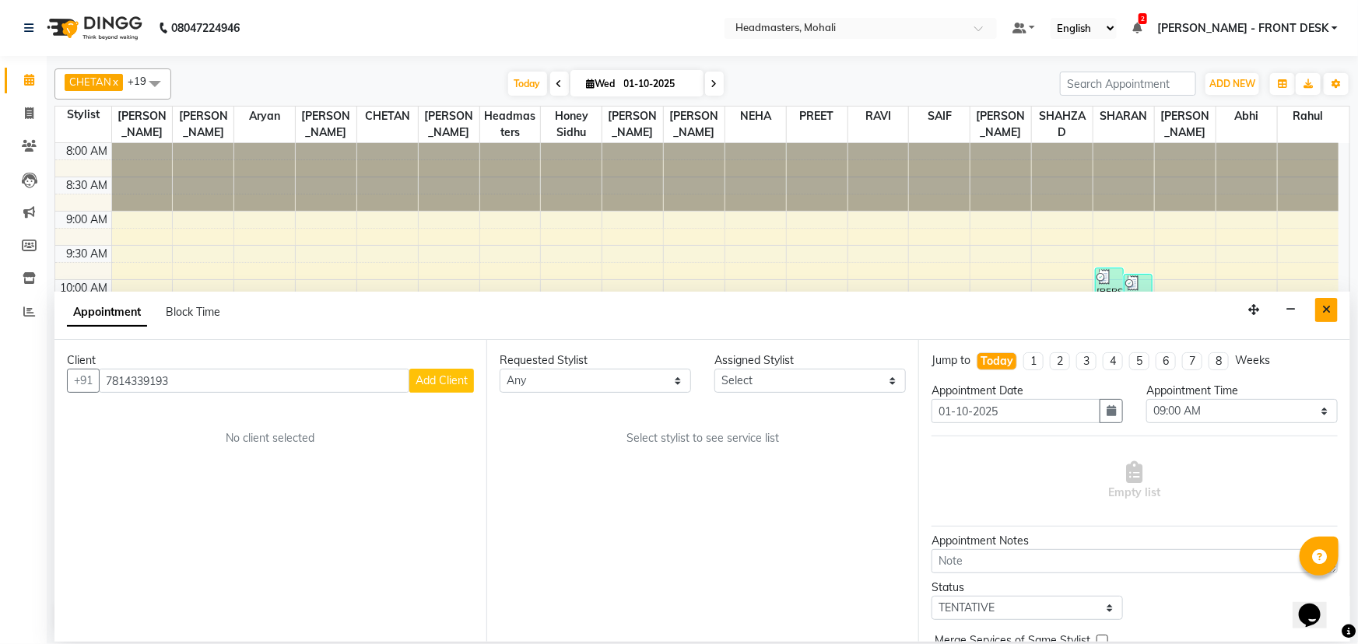
click at [1317, 307] on button "Close" at bounding box center [1326, 310] width 23 height 24
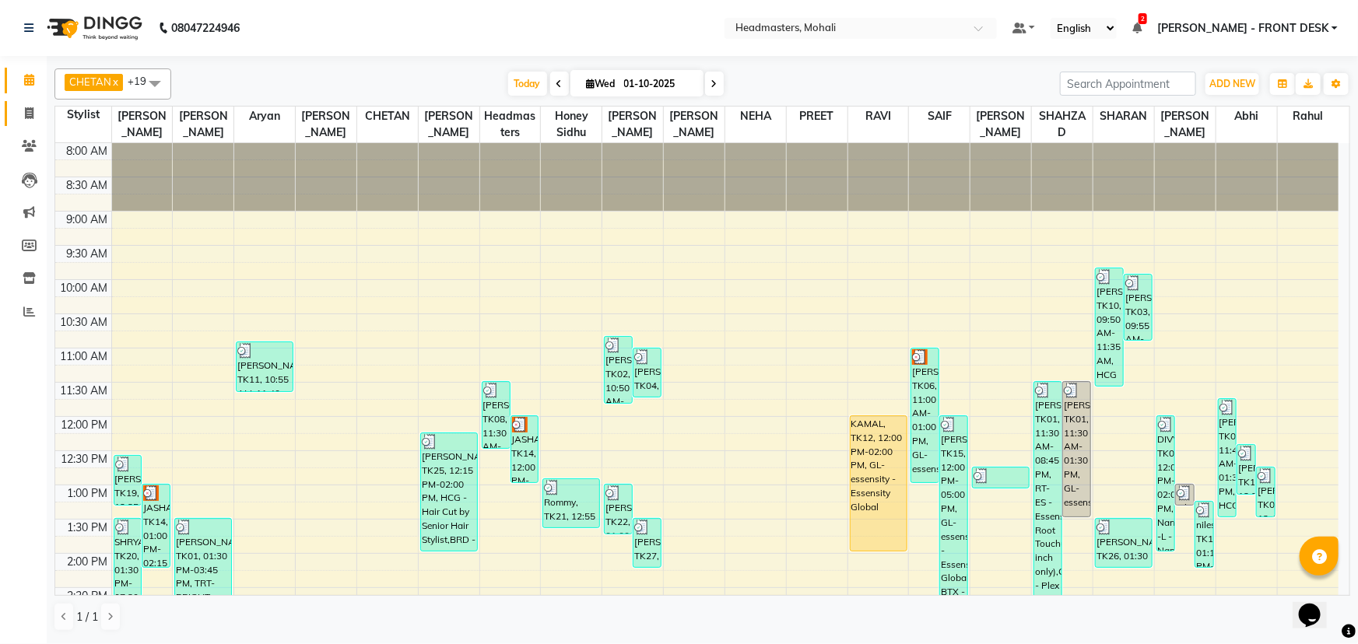
click at [27, 123] on link "Invoice" at bounding box center [23, 114] width 37 height 26
select select "service"
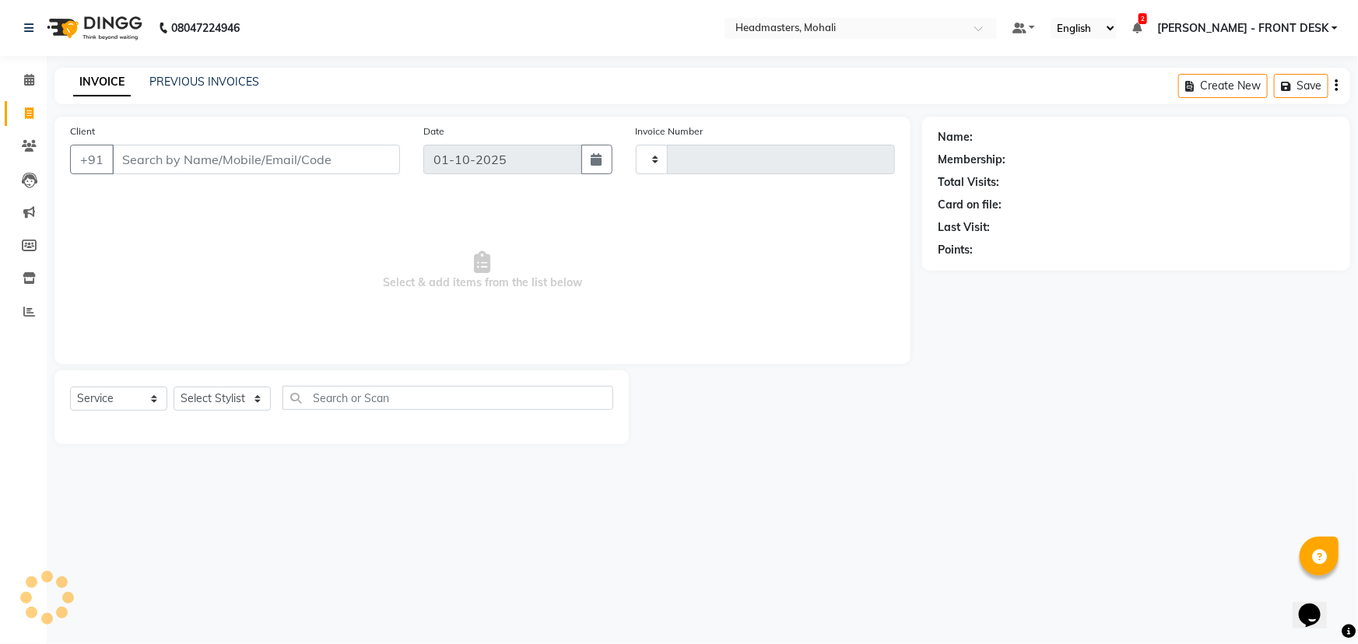
type input "10275"
select select "6604"
select select "51116"
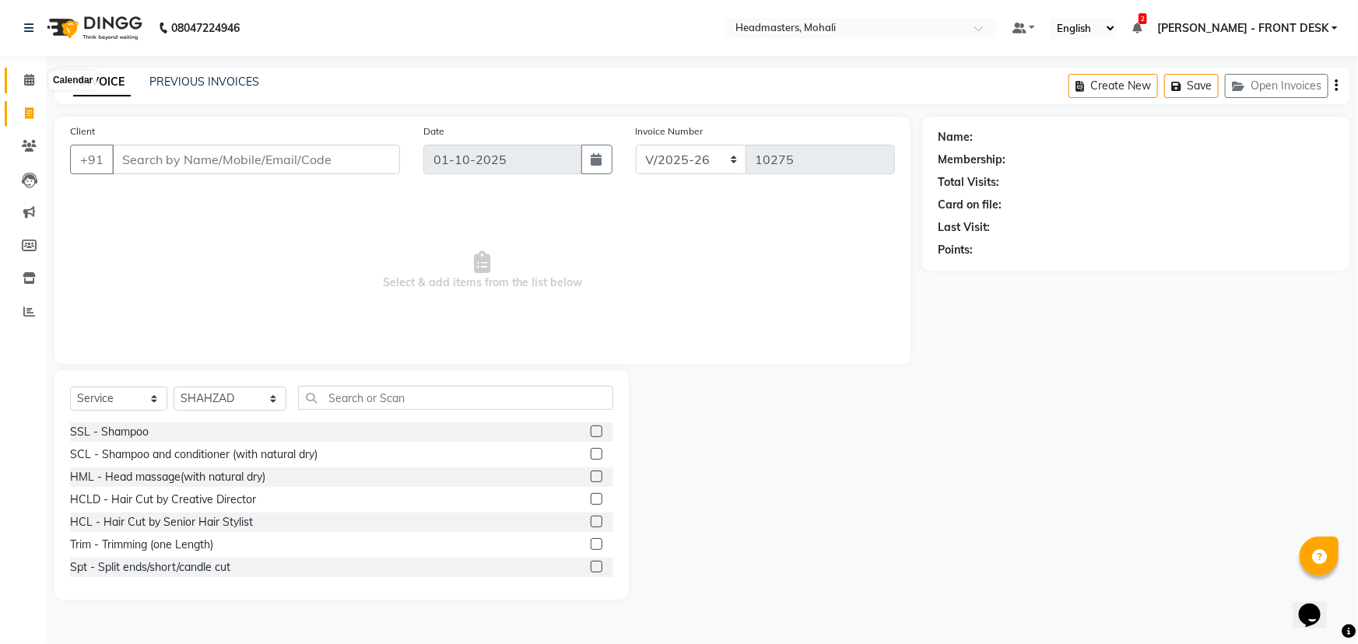
click at [27, 78] on icon at bounding box center [29, 80] width 10 height 12
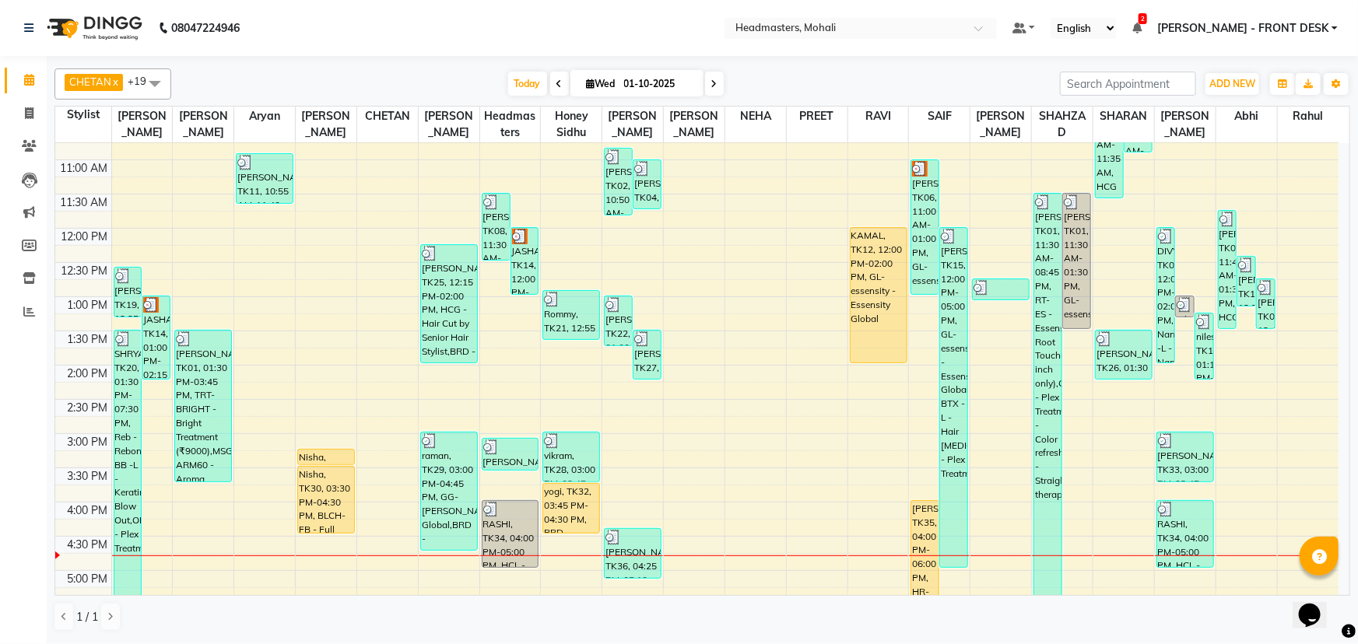
scroll to position [77, 0]
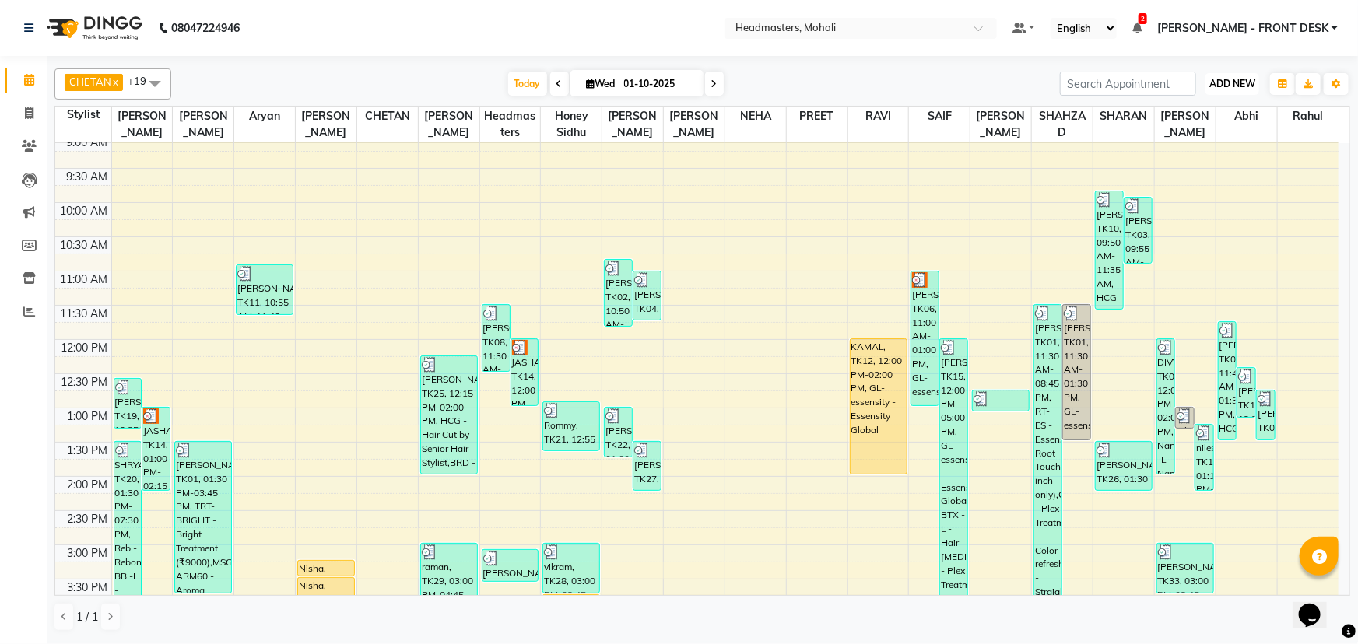
click at [1210, 81] on span "ADD NEW" at bounding box center [1233, 84] width 46 height 12
click at [1213, 109] on button "Add Appointment" at bounding box center [1197, 114] width 123 height 20
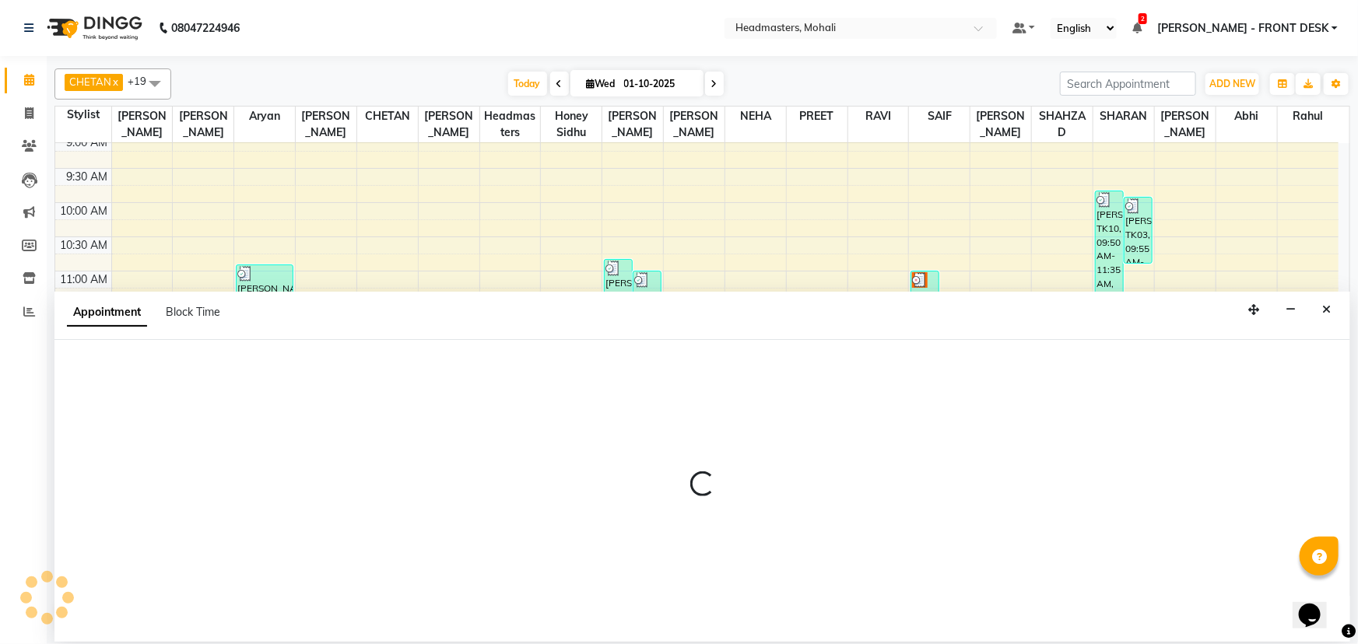
select select "540"
select select "tentative"
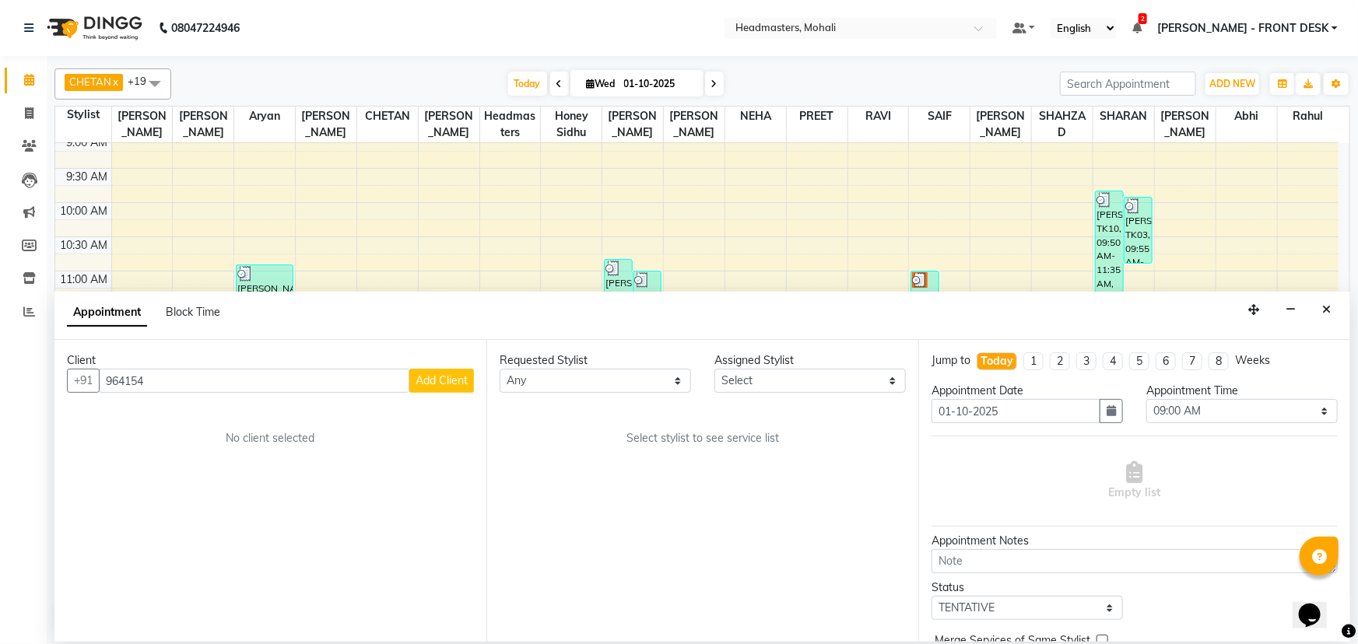
type input "964154"
